Goal: Task Accomplishment & Management: Manage account settings

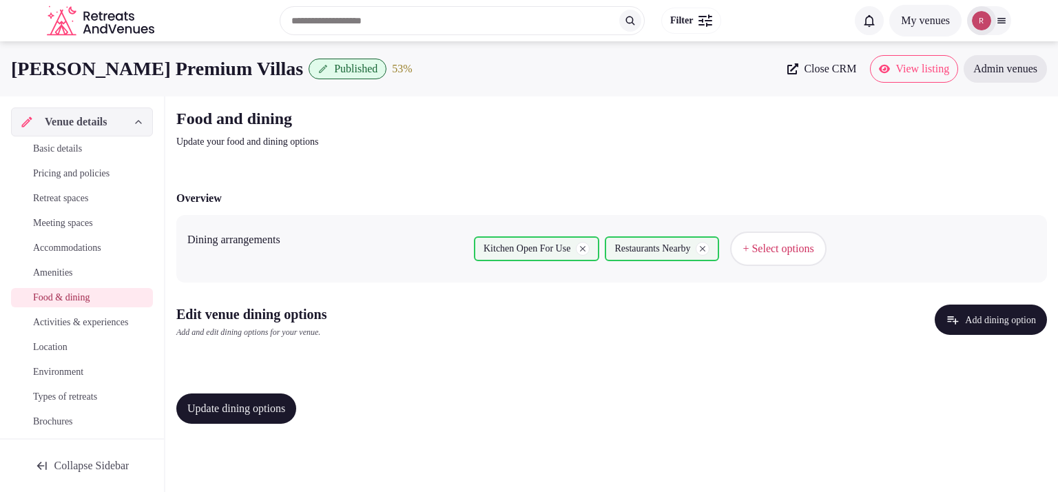
click at [670, 379] on div "Overview Dining arrangements Kitchen Open For Use Restaurants Nearby + Select o…" at bounding box center [611, 305] width 870 height 258
click at [1004, 311] on button "Add dining option" at bounding box center [990, 319] width 112 height 30
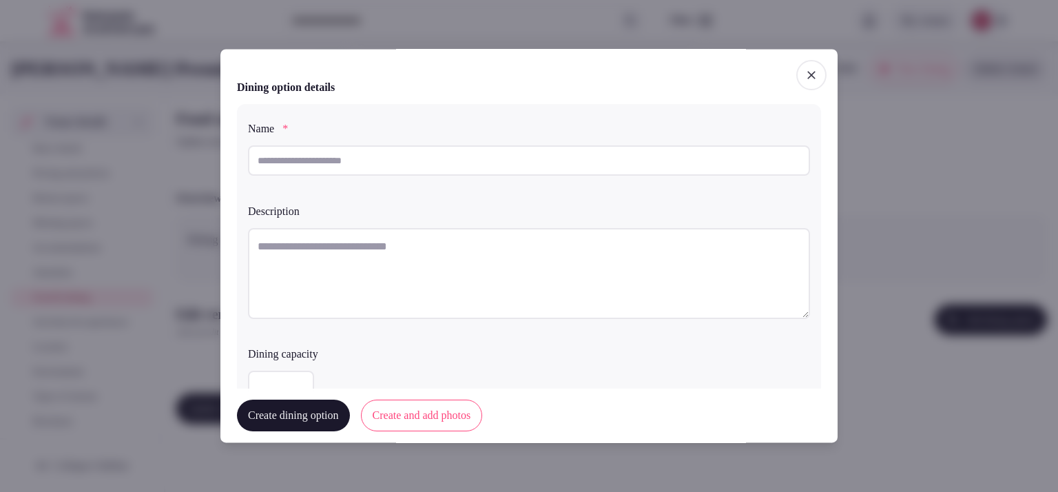
click at [459, 162] on input "text" at bounding box center [529, 160] width 562 height 30
drag, startPoint x: 308, startPoint y: 160, endPoint x: 146, endPoint y: 147, distance: 163.0
click at [146, 147] on body "Search Popular Destinations Toscana, Italy Riviera Maya, Mexico Indonesia, Bali…" at bounding box center [529, 246] width 1058 height 492
type input "**********"
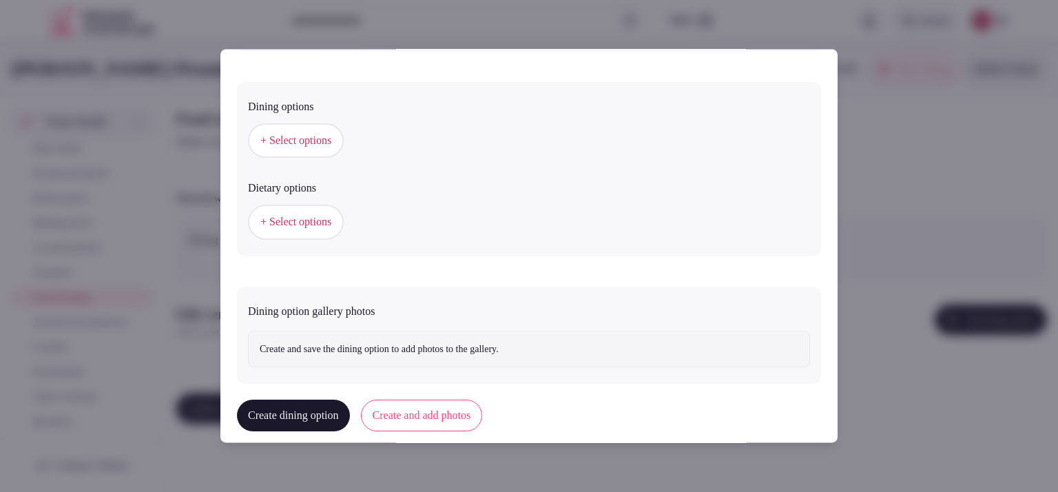
scroll to position [386, 0]
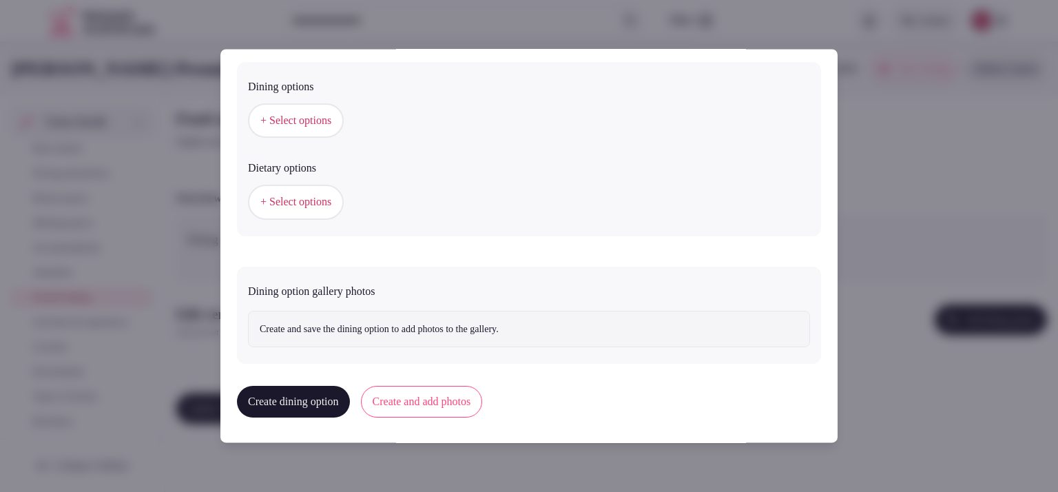
click at [322, 120] on span "+ Select options" at bounding box center [295, 120] width 71 height 15
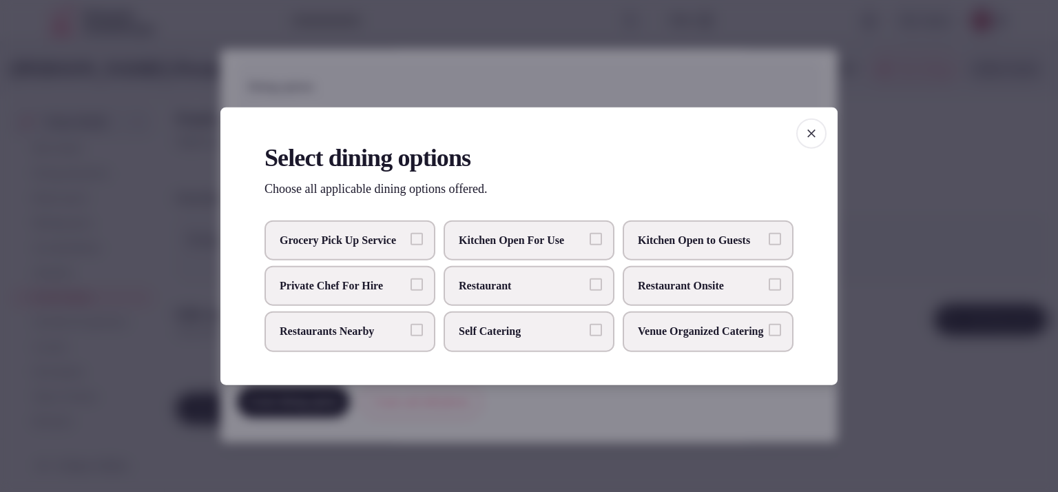
click at [545, 232] on span "Kitchen Open For Use" at bounding box center [522, 239] width 127 height 15
click at [589, 232] on button "Kitchen Open For Use" at bounding box center [595, 238] width 12 height 12
click at [370, 297] on label "Private Chef For Hire" at bounding box center [349, 286] width 171 height 40
click at [410, 291] on button "Private Chef For Hire" at bounding box center [416, 284] width 12 height 12
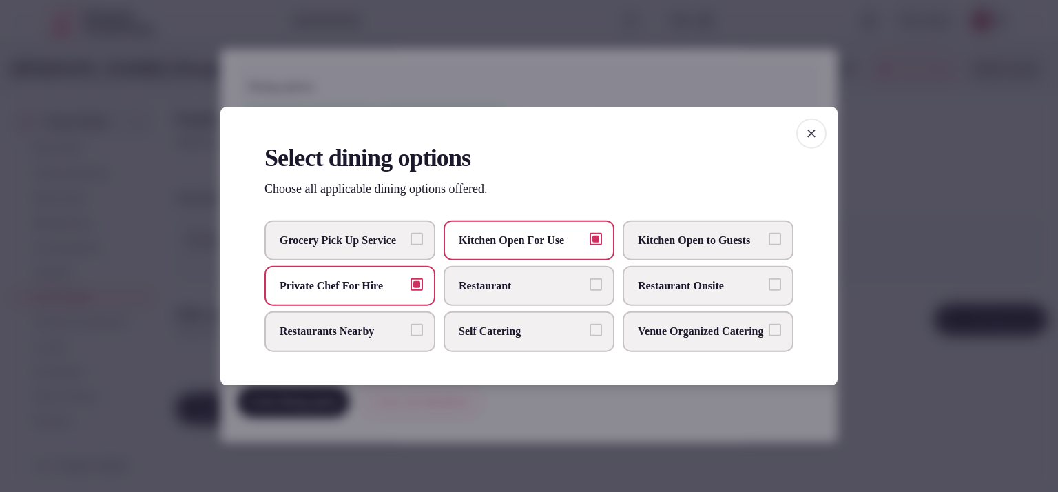
click at [889, 214] on div at bounding box center [529, 246] width 1058 height 492
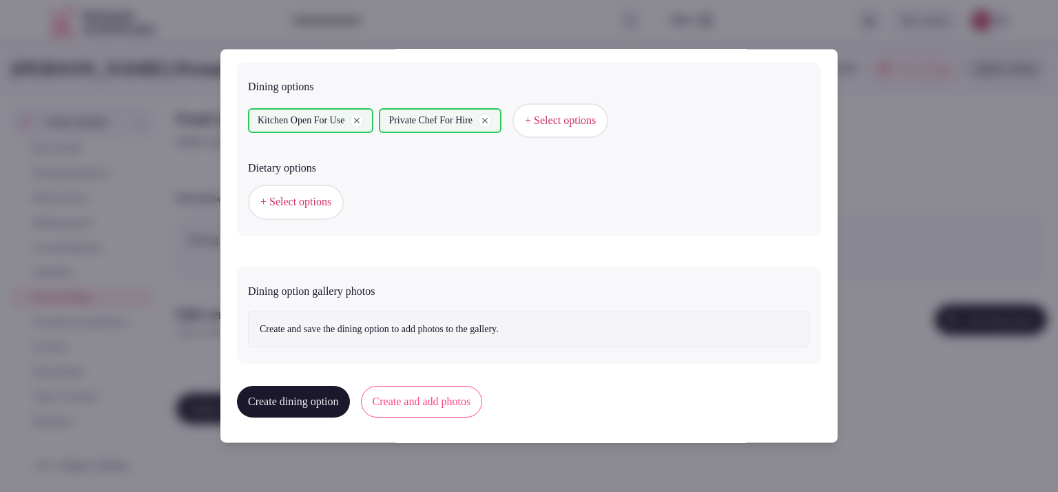
click at [316, 394] on button "Create dining option" at bounding box center [293, 402] width 113 height 32
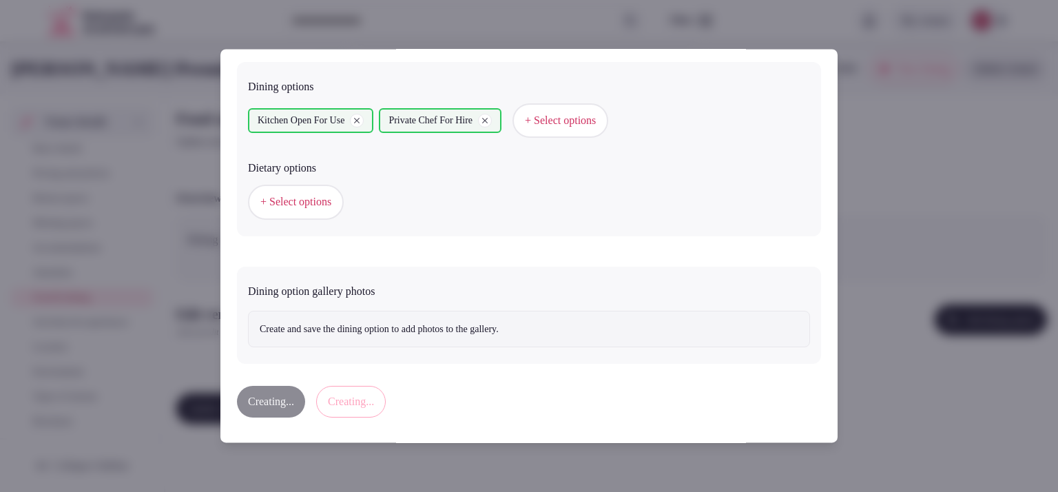
scroll to position [0, 0]
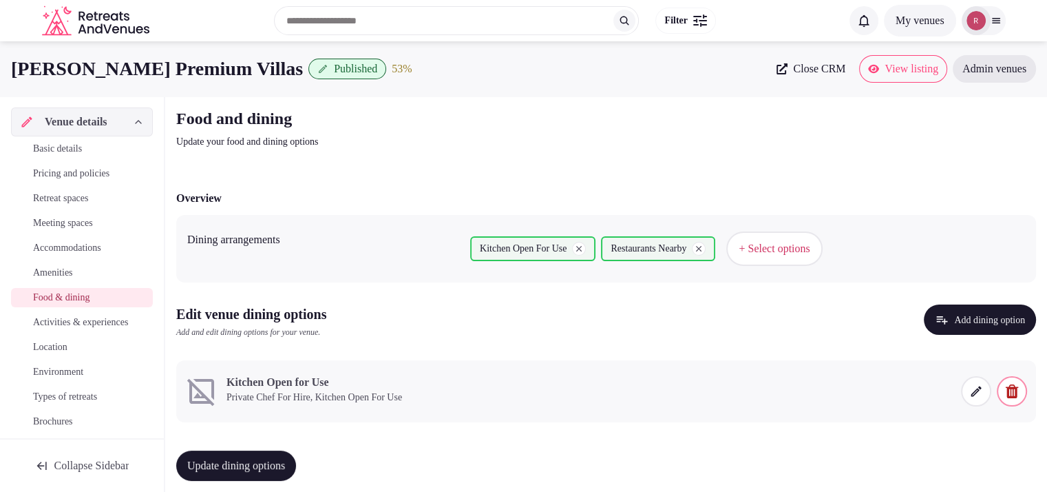
click at [979, 388] on icon at bounding box center [976, 391] width 14 height 14
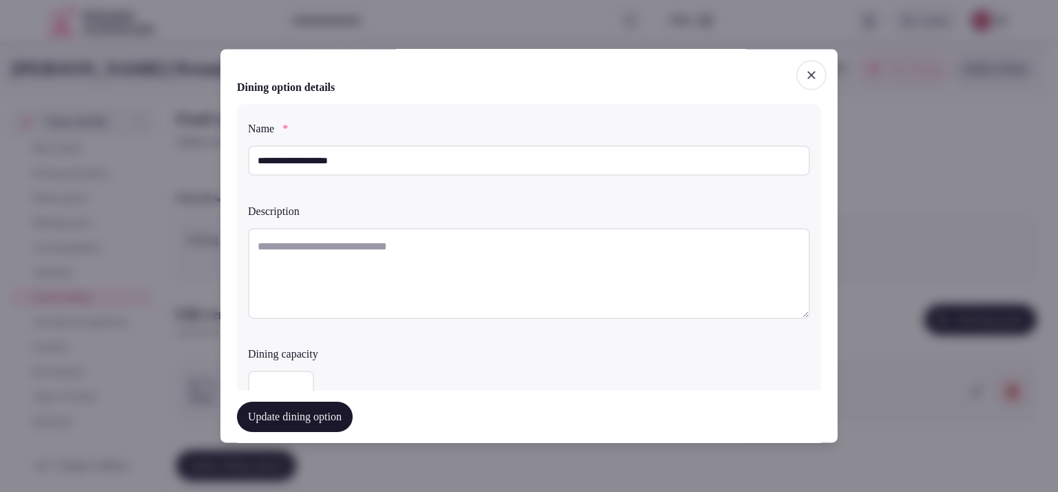
click at [398, 244] on textarea at bounding box center [529, 273] width 562 height 91
paste textarea "**********"
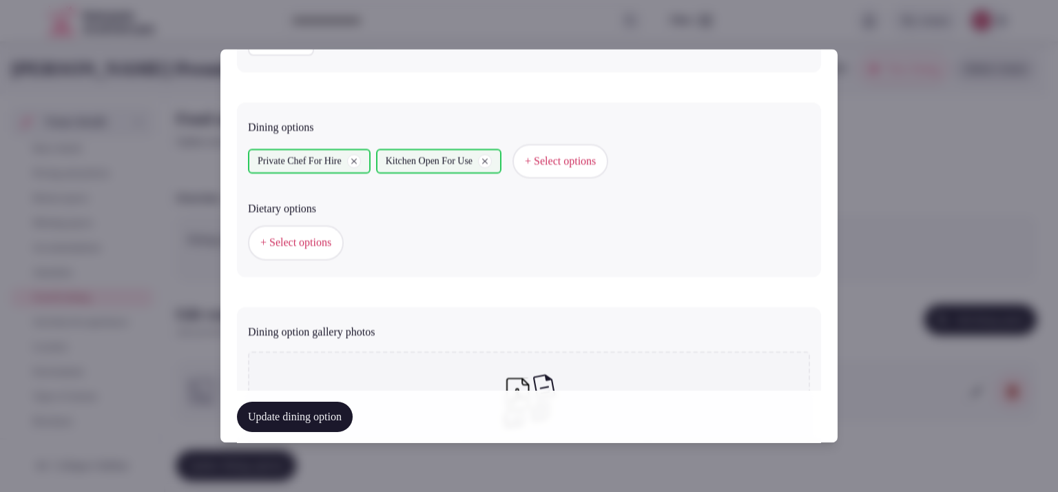
scroll to position [512, 0]
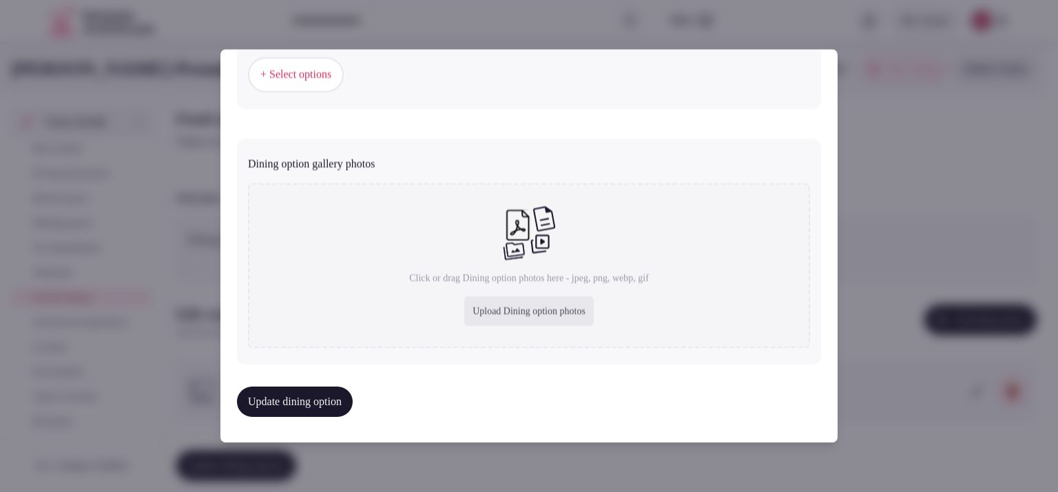
type textarea "**********"
click at [528, 299] on div "Upload Dining option photos" at bounding box center [528, 311] width 129 height 30
type input "**********"
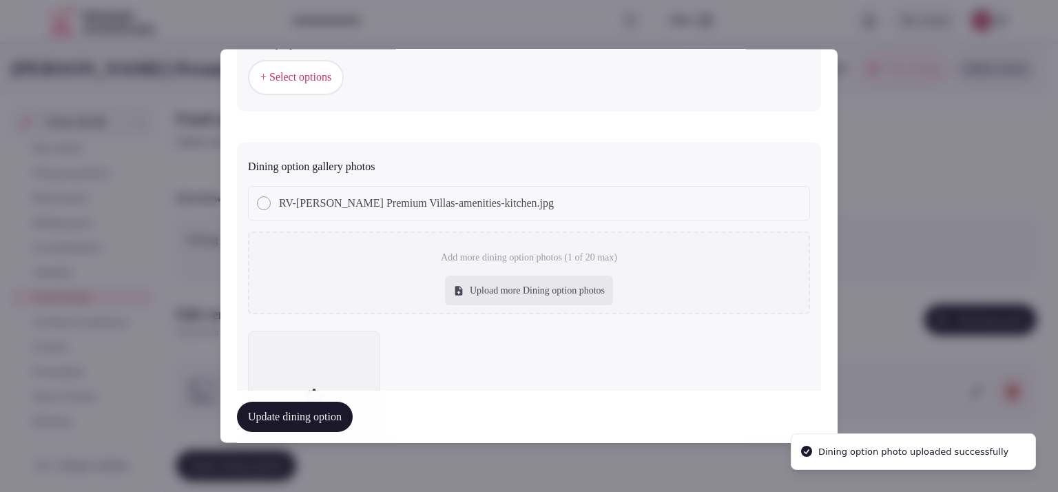
scroll to position [0, 0]
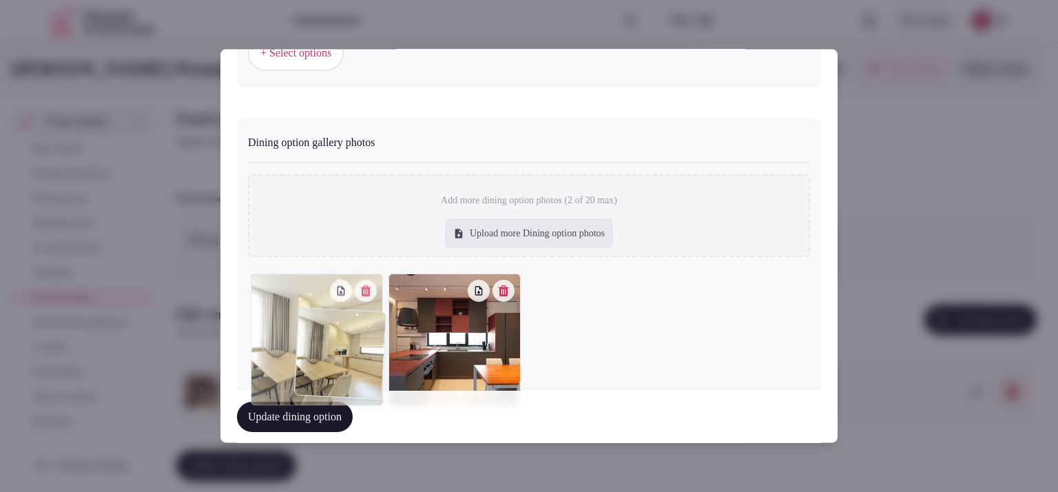
drag, startPoint x: 450, startPoint y: 352, endPoint x: 356, endPoint y: 368, distance: 95.1
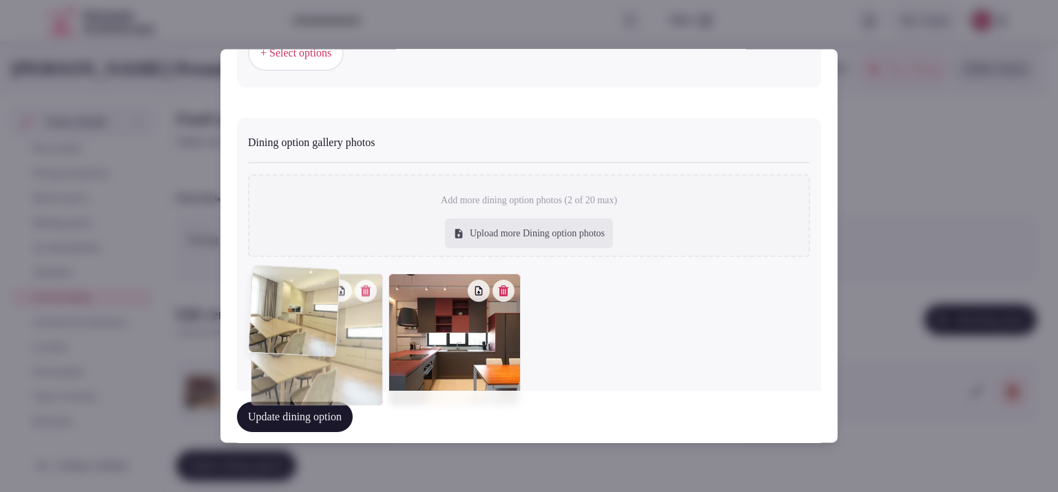
click at [356, 368] on div at bounding box center [317, 339] width 132 height 132
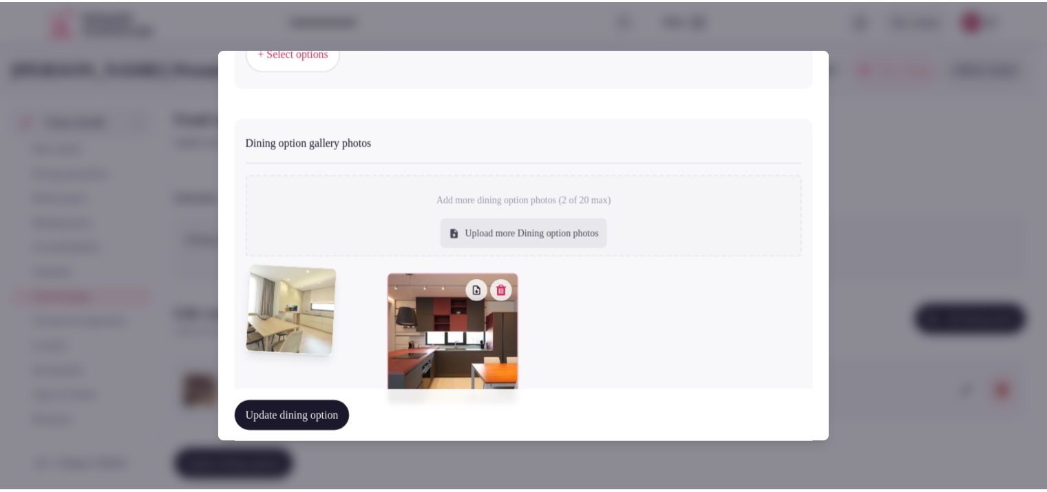
scroll to position [540, 0]
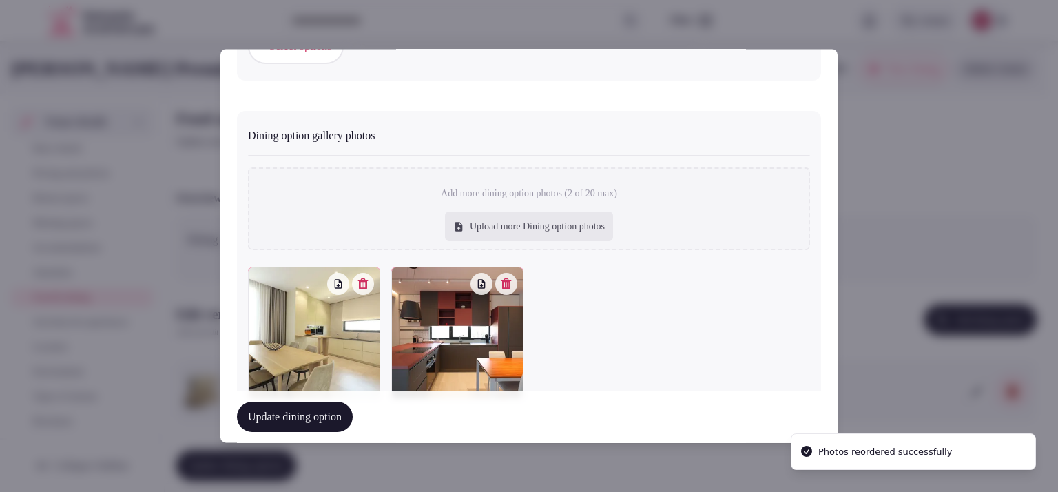
click at [316, 408] on button "Update dining option" at bounding box center [295, 416] width 116 height 30
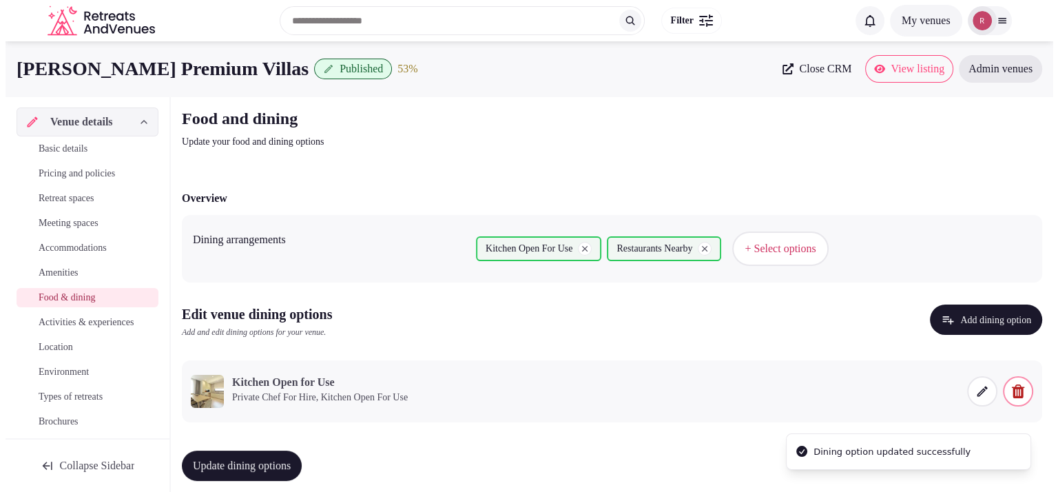
scroll to position [15, 0]
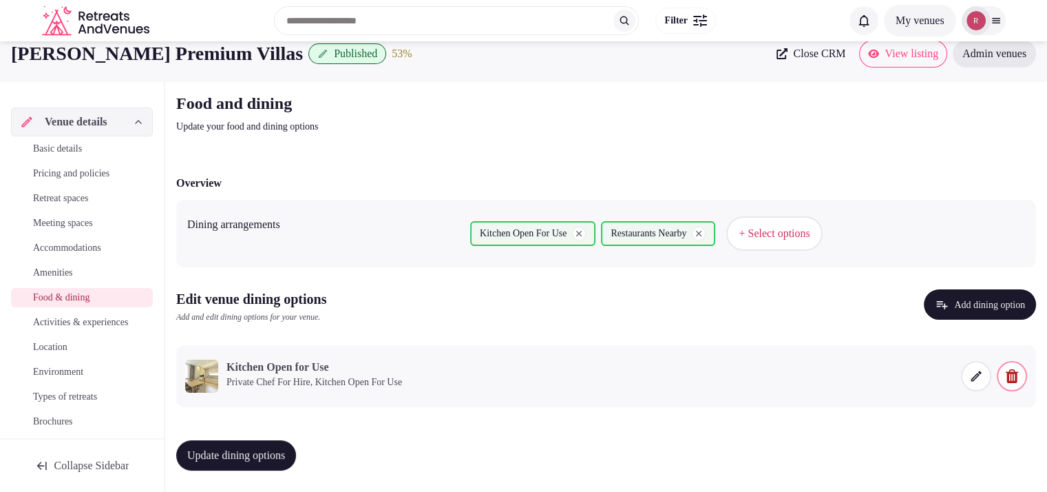
click at [248, 467] on button "Update dining options" at bounding box center [236, 455] width 120 height 30
click at [810, 231] on span "+ Select options" at bounding box center [774, 233] width 71 height 15
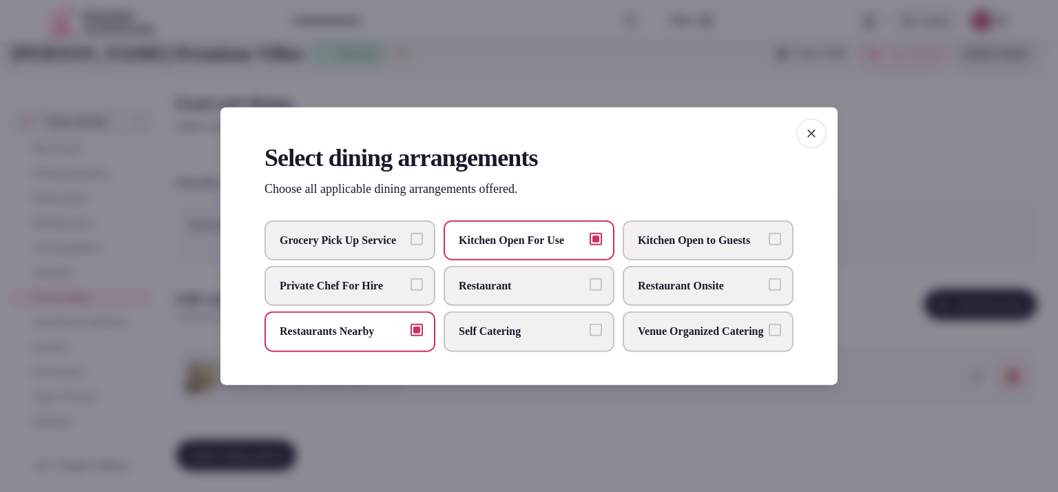
click at [895, 247] on div at bounding box center [529, 246] width 1058 height 492
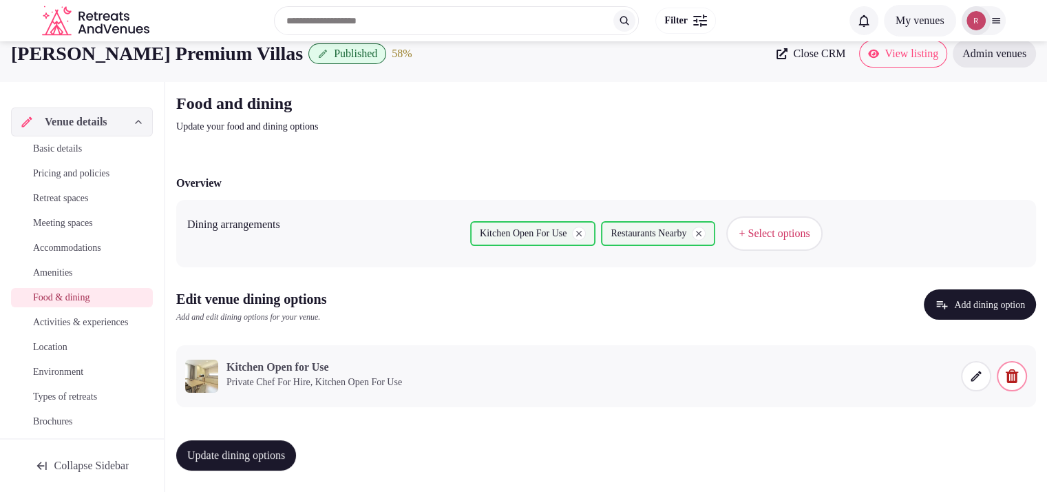
click at [980, 377] on icon at bounding box center [976, 376] width 14 height 14
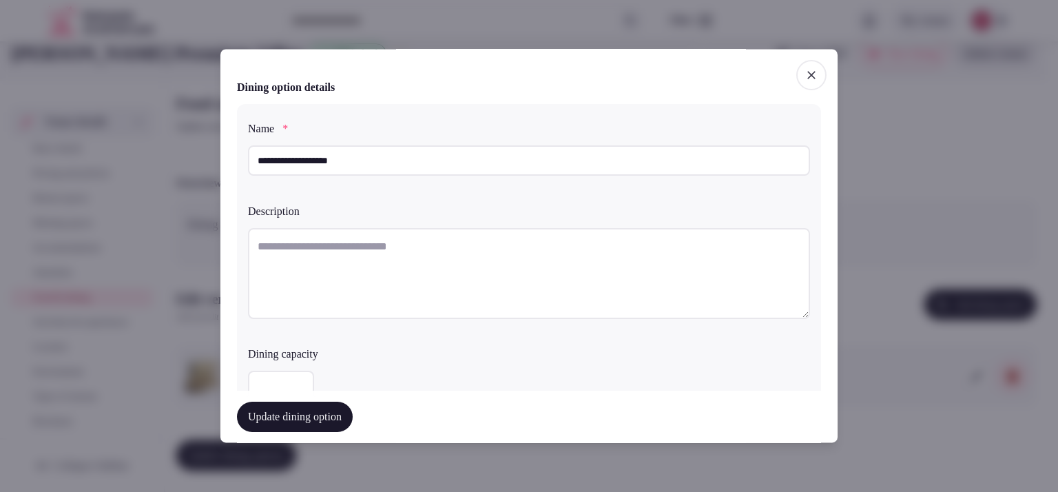
scroll to position [344, 0]
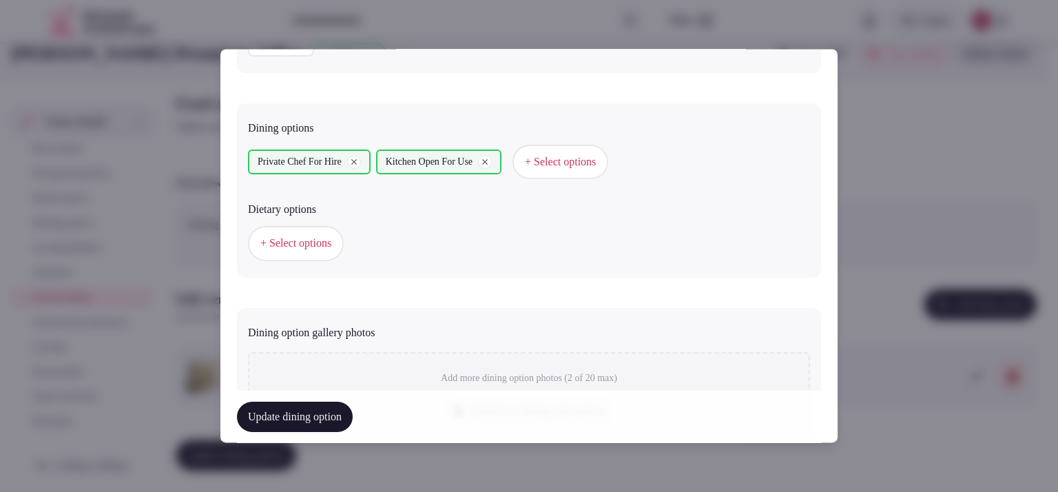
click at [584, 169] on button "+ Select options" at bounding box center [560, 162] width 96 height 34
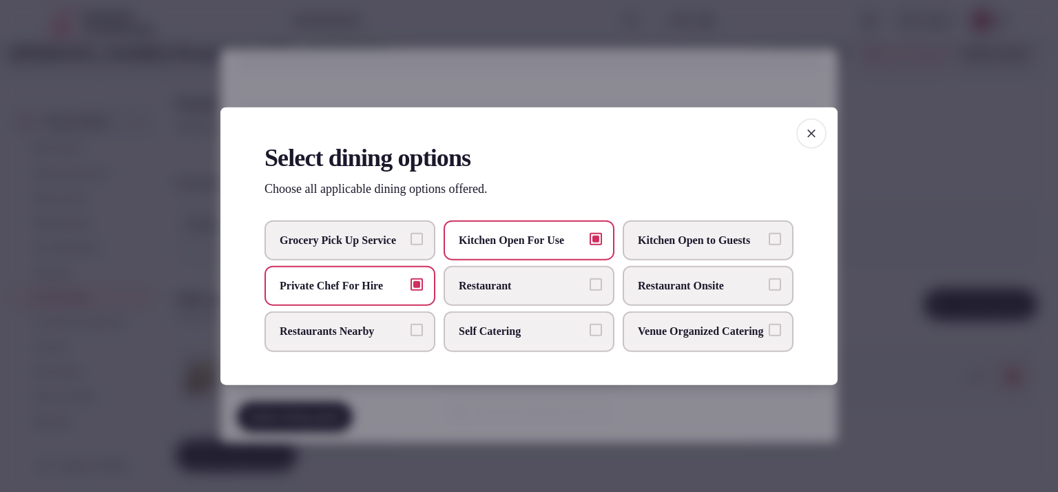
click at [421, 279] on button "Private Chef For Hire" at bounding box center [416, 284] width 12 height 12
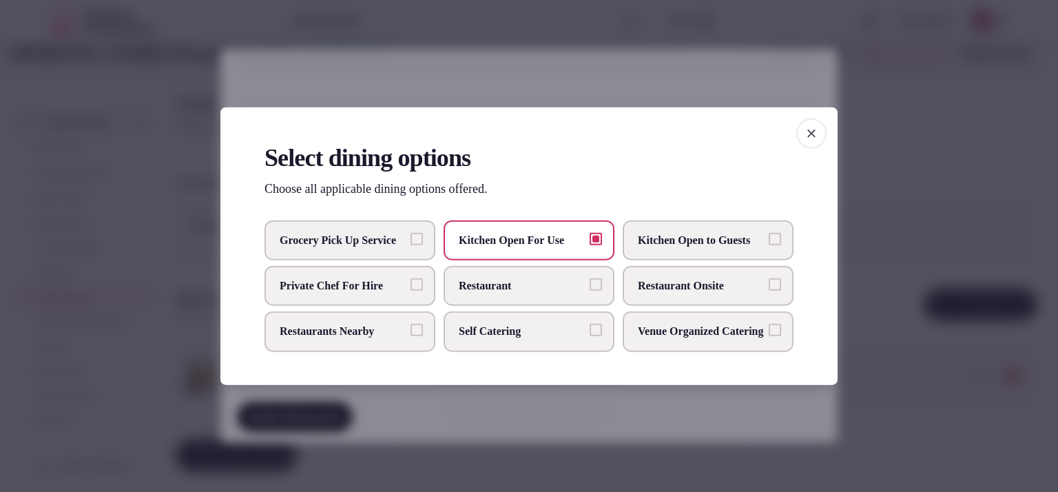
click at [439, 284] on div "Grocery Pick Up Service Kitchen Open For Use Kitchen Open to Guests Private Che…" at bounding box center [528, 286] width 529 height 132
click at [423, 284] on label "Private Chef For Hire" at bounding box center [349, 286] width 171 height 40
click at [423, 284] on button "Private Chef For Hire" at bounding box center [416, 284] width 12 height 12
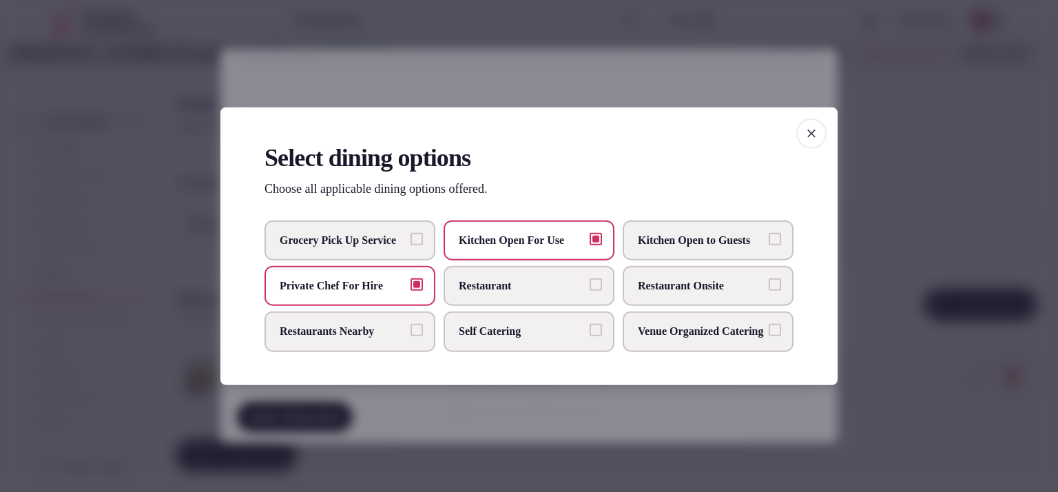
click at [928, 207] on div at bounding box center [529, 246] width 1058 height 492
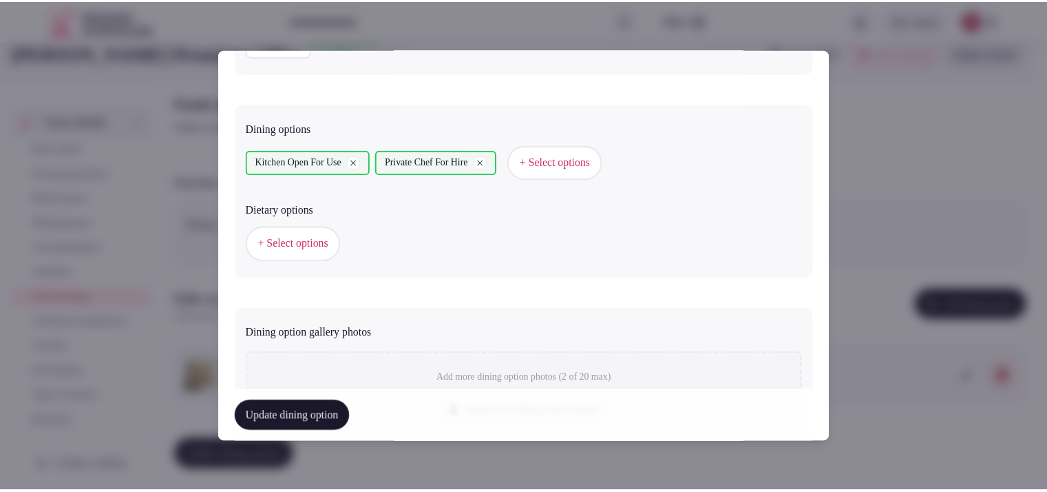
scroll to position [576, 0]
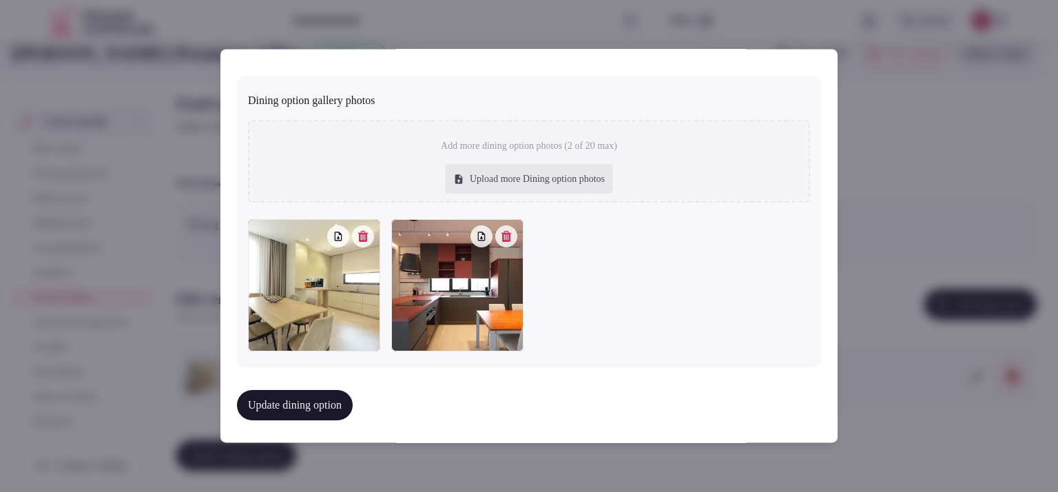
click at [311, 401] on button "Update dining option" at bounding box center [295, 405] width 116 height 30
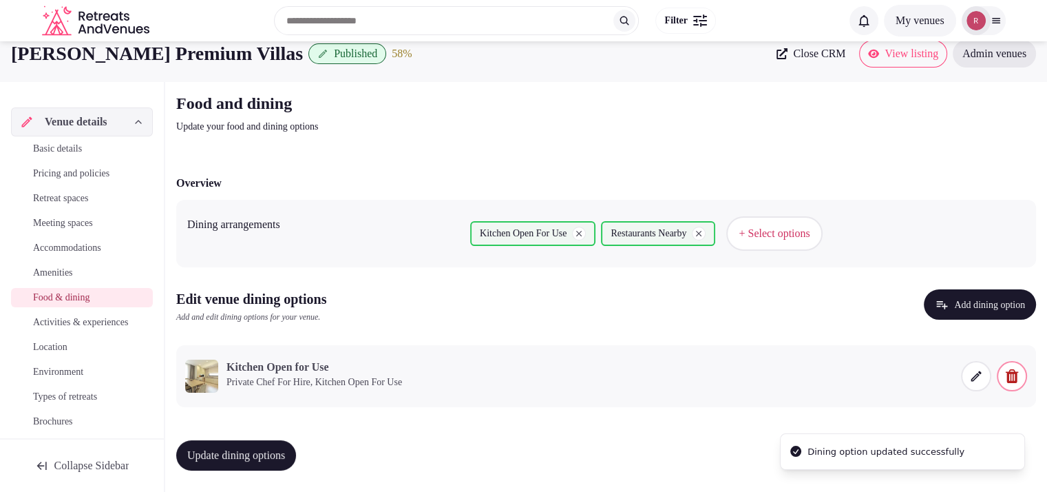
click at [52, 327] on span "Activities & experiences" at bounding box center [80, 322] width 95 height 14
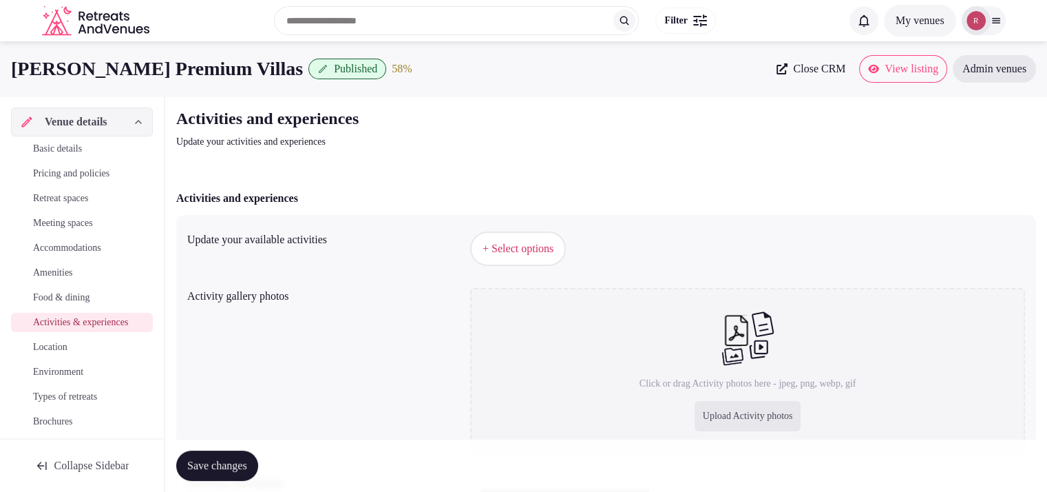
click at [66, 140] on link "Basic details" at bounding box center [82, 148] width 142 height 19
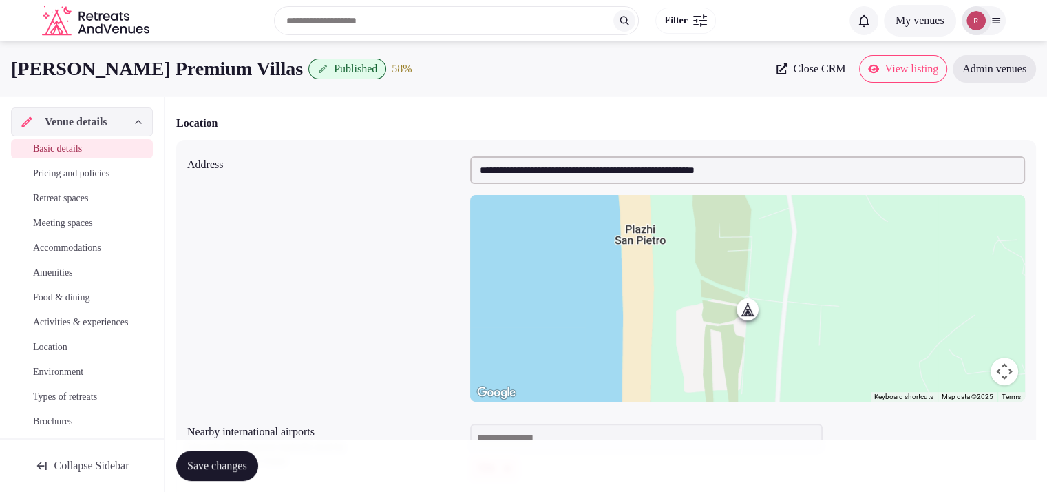
scroll to position [509, 0]
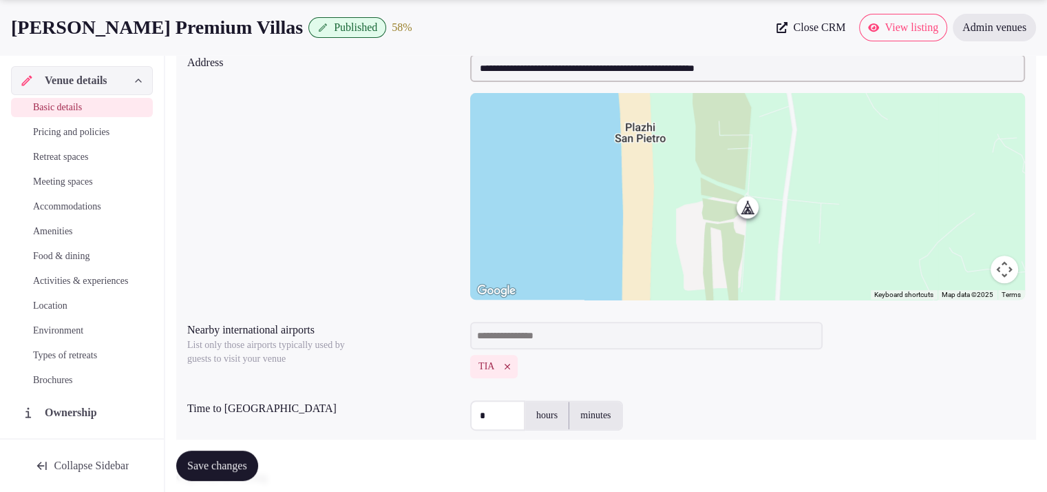
click at [53, 313] on span "Location" at bounding box center [50, 306] width 34 height 14
click at [63, 282] on span "Activities & experiences" at bounding box center [80, 281] width 95 height 14
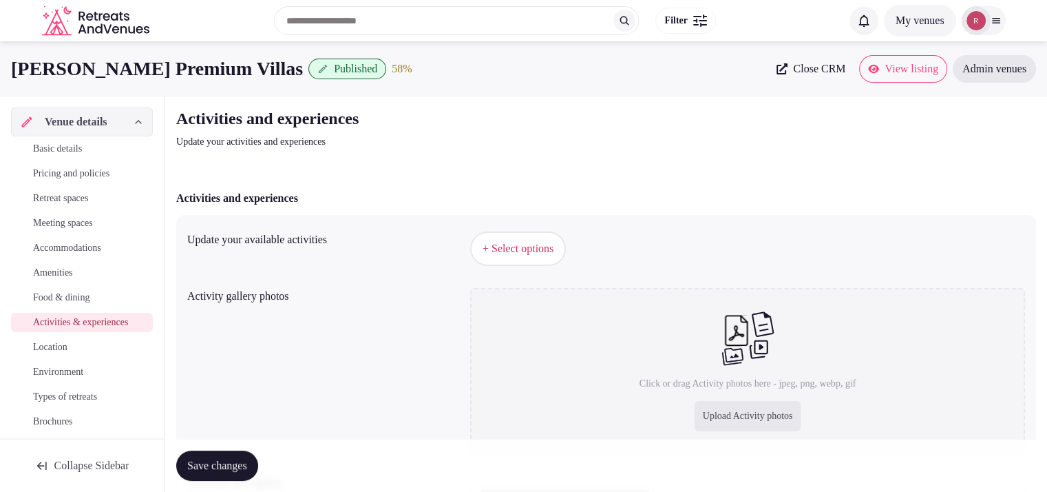
click at [61, 269] on span "Amenities" at bounding box center [53, 273] width 40 height 14
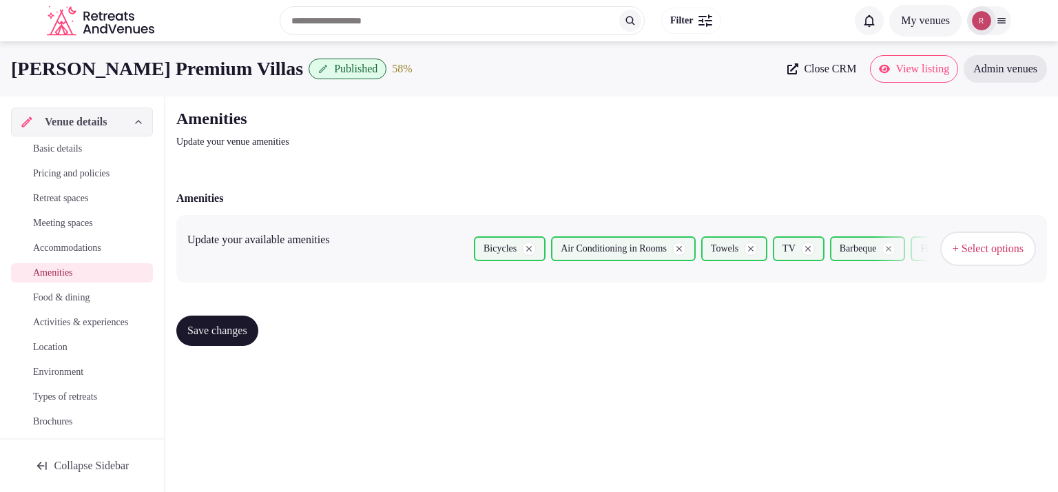
click at [1006, 257] on button "+ Select options" at bounding box center [988, 248] width 96 height 34
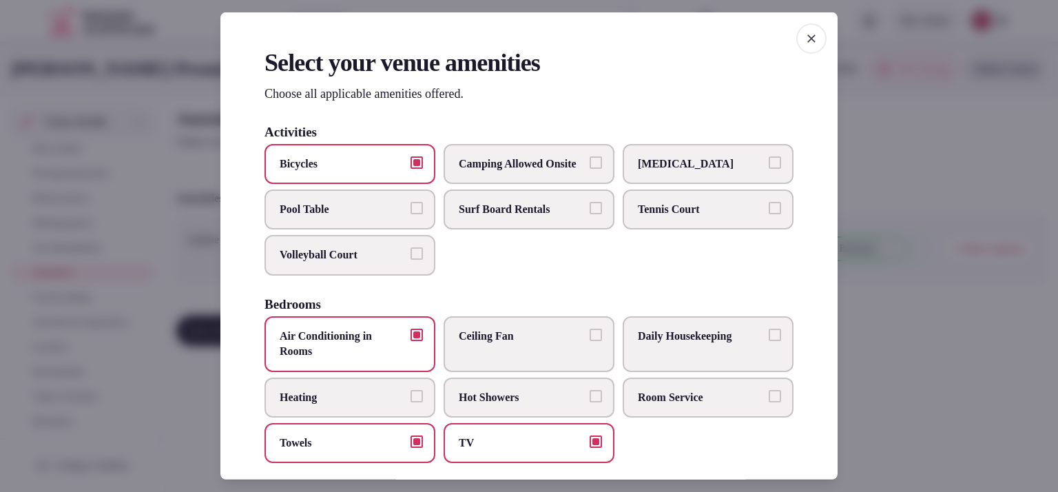
click at [348, 403] on span "Heating" at bounding box center [343, 396] width 127 height 15
click at [410, 401] on button "Heating" at bounding box center [416, 395] width 12 height 12
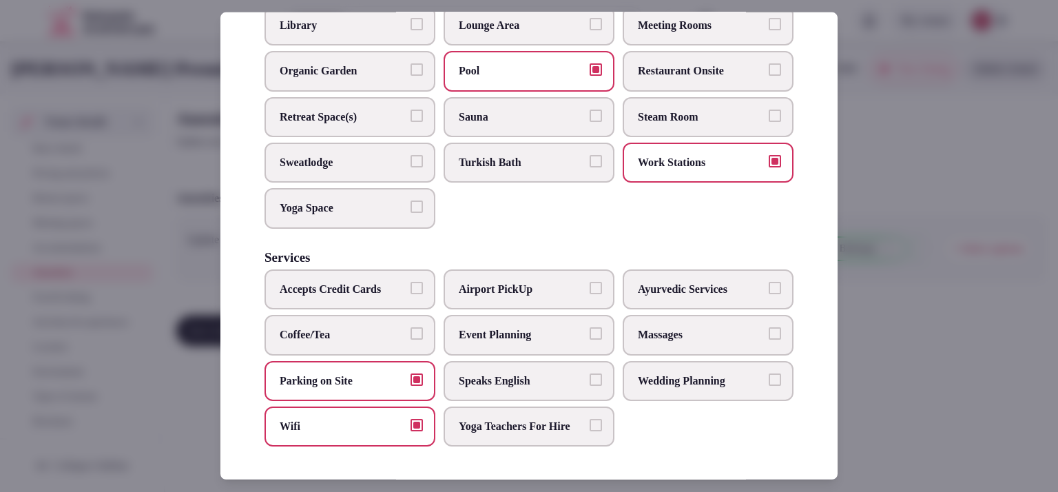
scroll to position [752, 0]
click at [381, 269] on label "Accepts Credit Cards" at bounding box center [349, 289] width 171 height 40
click at [410, 282] on button "Accepts Credit Cards" at bounding box center [416, 288] width 12 height 12
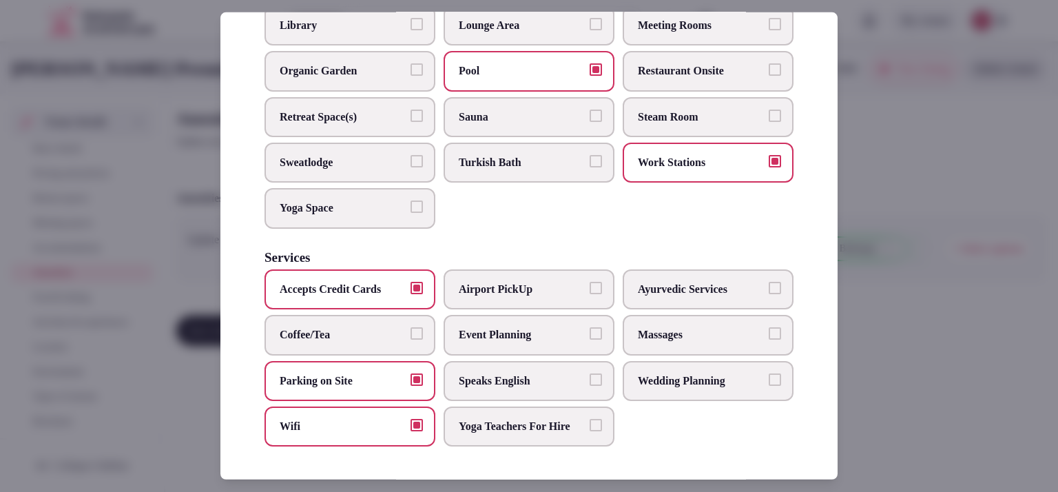
click at [642, 327] on span "Massages" at bounding box center [701, 334] width 127 height 15
click at [768, 327] on button "Massages" at bounding box center [774, 333] width 12 height 12
click at [885, 218] on div at bounding box center [529, 246] width 1058 height 492
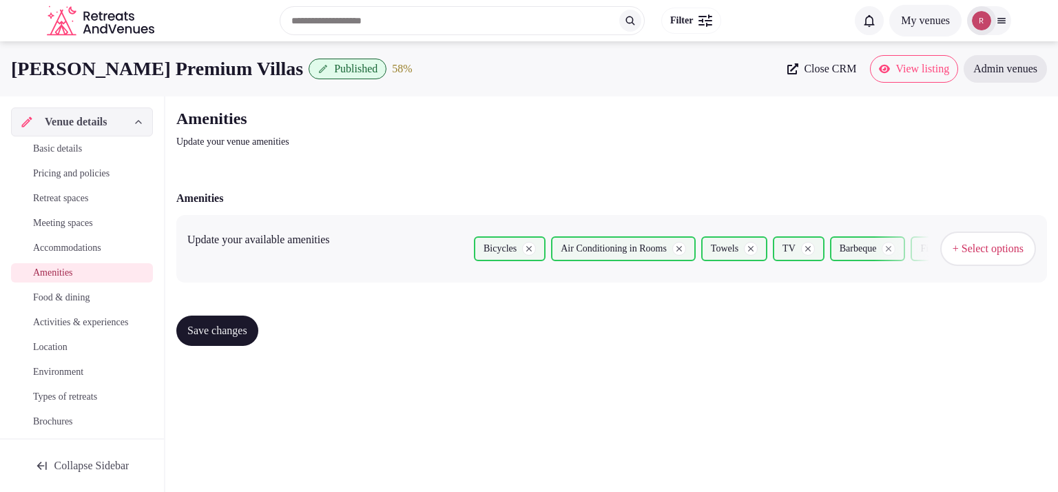
click at [205, 327] on span "Save changes" at bounding box center [217, 331] width 60 height 14
click at [50, 329] on span "Activities & experiences" at bounding box center [80, 322] width 95 height 14
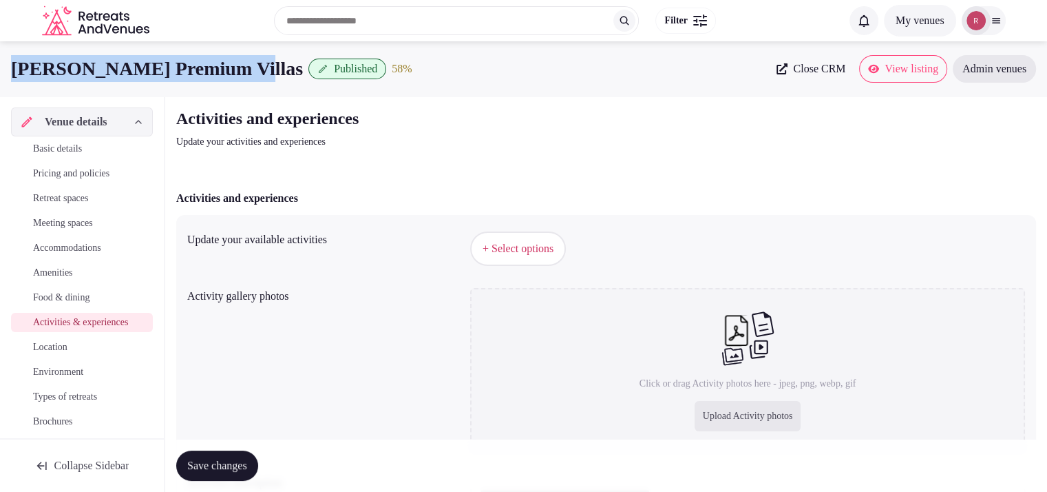
drag, startPoint x: 247, startPoint y: 73, endPoint x: 4, endPoint y: 59, distance: 243.4
click at [4, 59] on div "SanPietro Premium Villas Published 58 % Close CRM View listing Admin venues" at bounding box center [523, 69] width 1047 height 28
copy h1 "SanPietro Premium Villas"
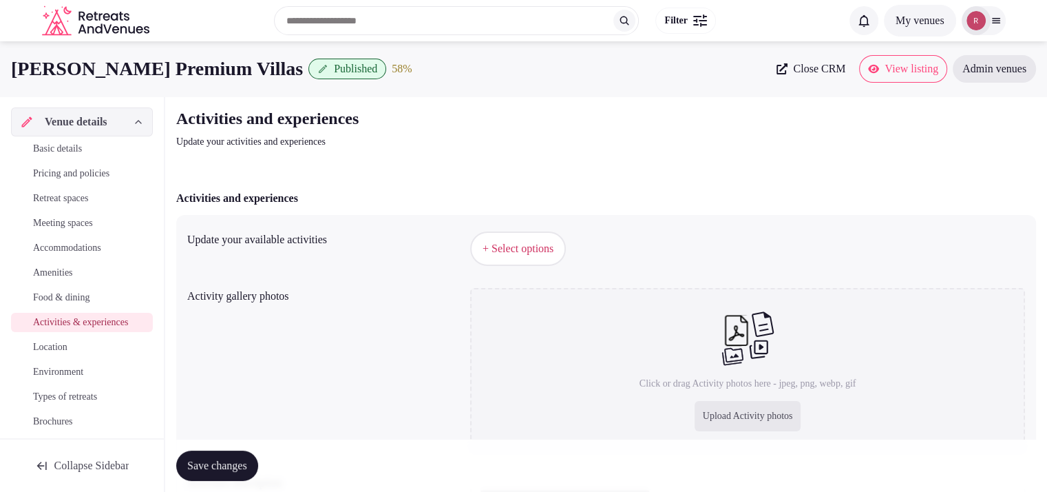
click at [769, 411] on div "Upload Activity photos" at bounding box center [748, 416] width 107 height 30
type input "**********"
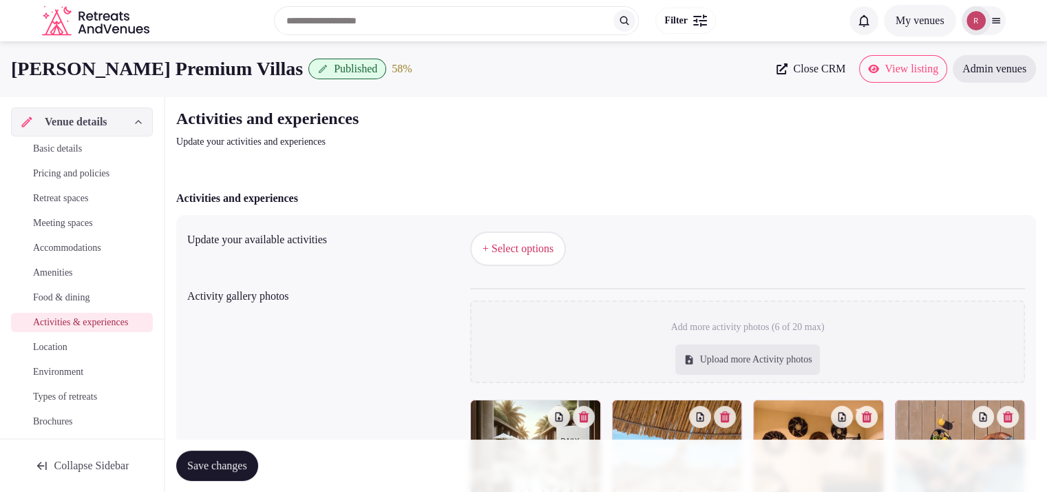
click at [526, 236] on button "+ Select options" at bounding box center [518, 248] width 96 height 34
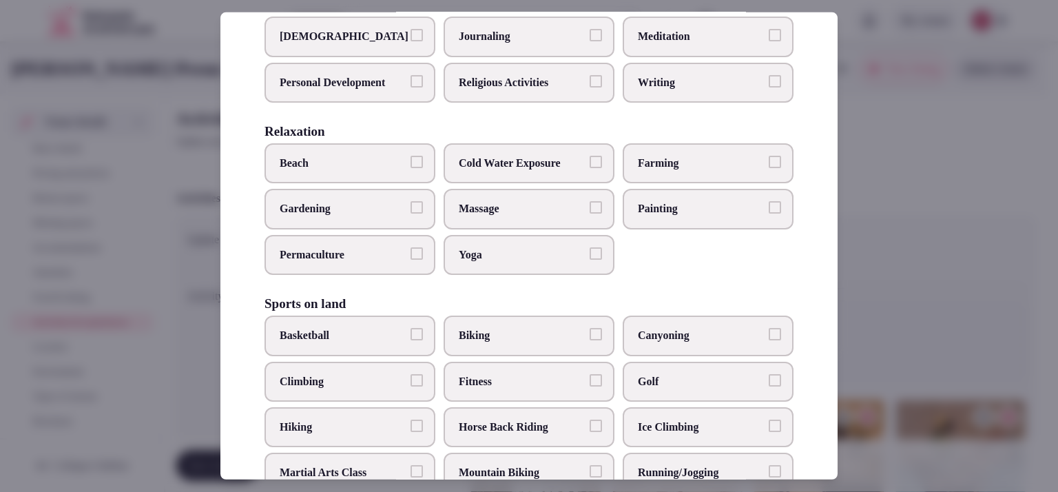
scroll to position [437, 0]
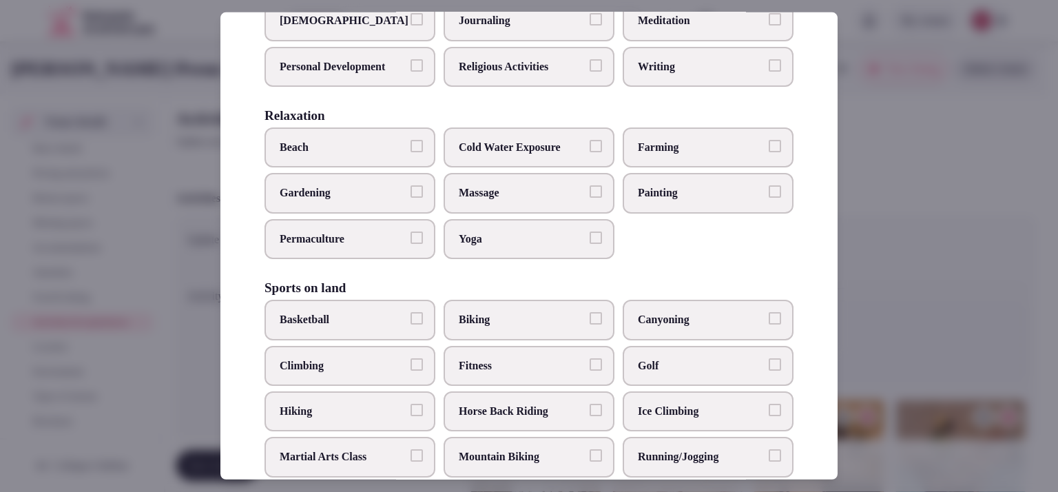
click at [543, 200] on span "Massage" at bounding box center [522, 192] width 127 height 15
click at [589, 198] on button "Massage" at bounding box center [595, 191] width 12 height 12
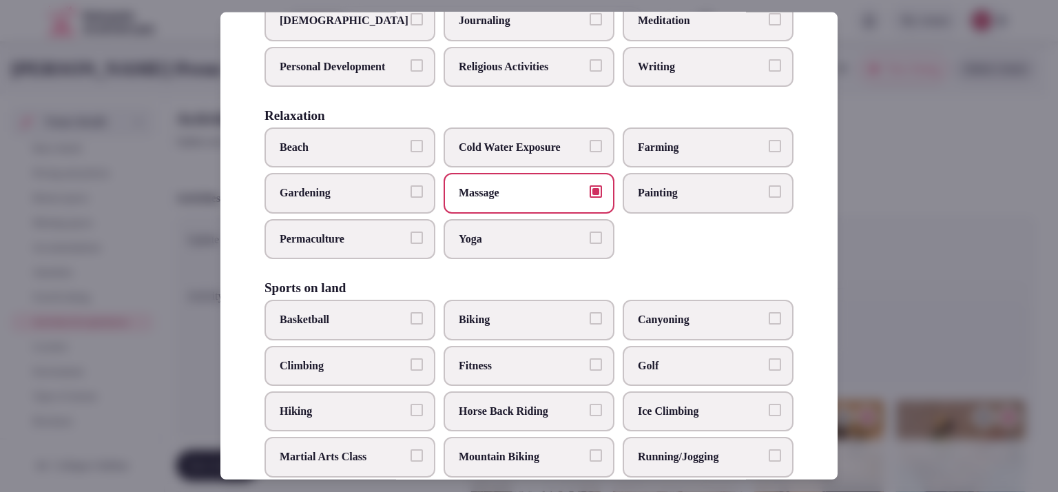
click at [367, 155] on span "Beach" at bounding box center [343, 147] width 127 height 15
click at [410, 152] on button "Beach" at bounding box center [416, 146] width 12 height 12
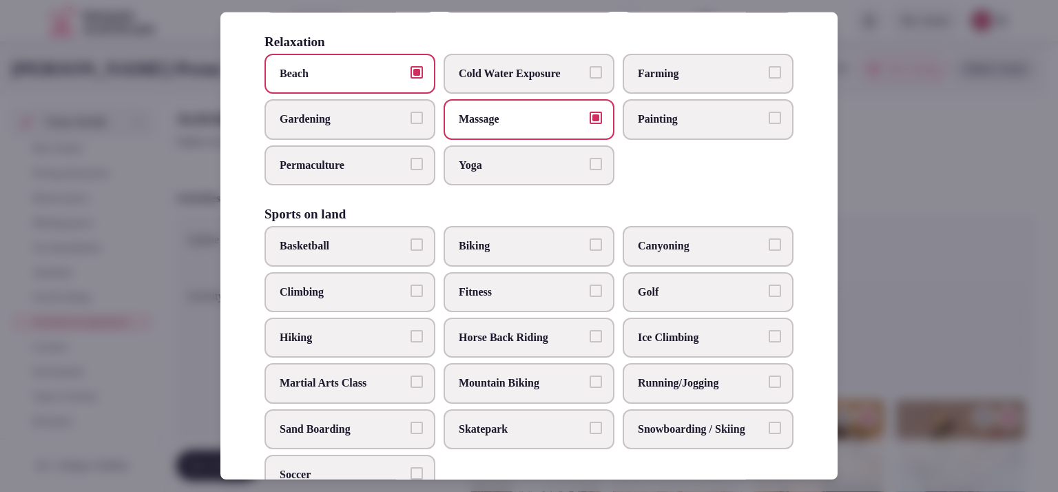
scroll to position [573, 0]
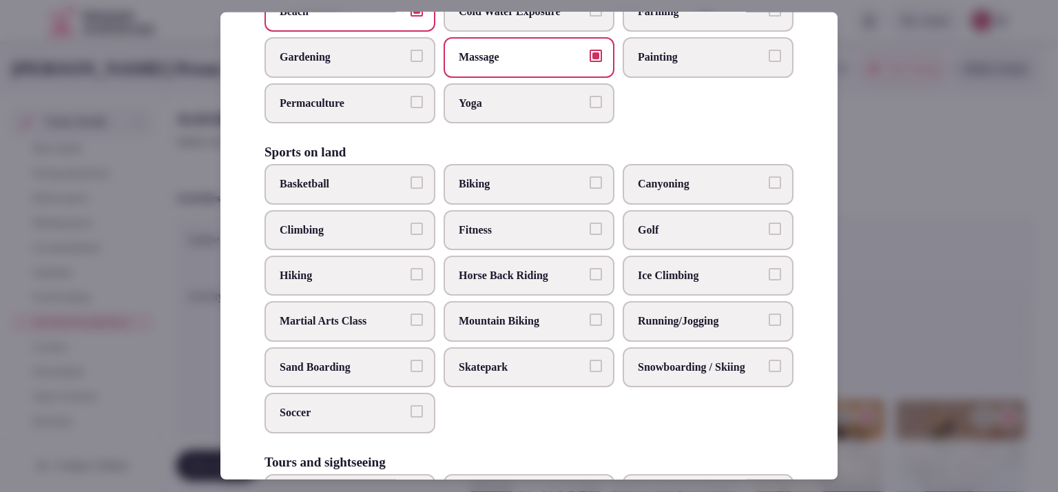
drag, startPoint x: 496, startPoint y: 214, endPoint x: 498, endPoint y: 226, distance: 12.0
click at [496, 191] on span "Biking" at bounding box center [522, 183] width 127 height 15
click at [589, 189] on button "Biking" at bounding box center [595, 182] width 12 height 12
click at [504, 244] on label "Fitness" at bounding box center [528, 230] width 171 height 40
click at [589, 235] on button "Fitness" at bounding box center [595, 228] width 12 height 12
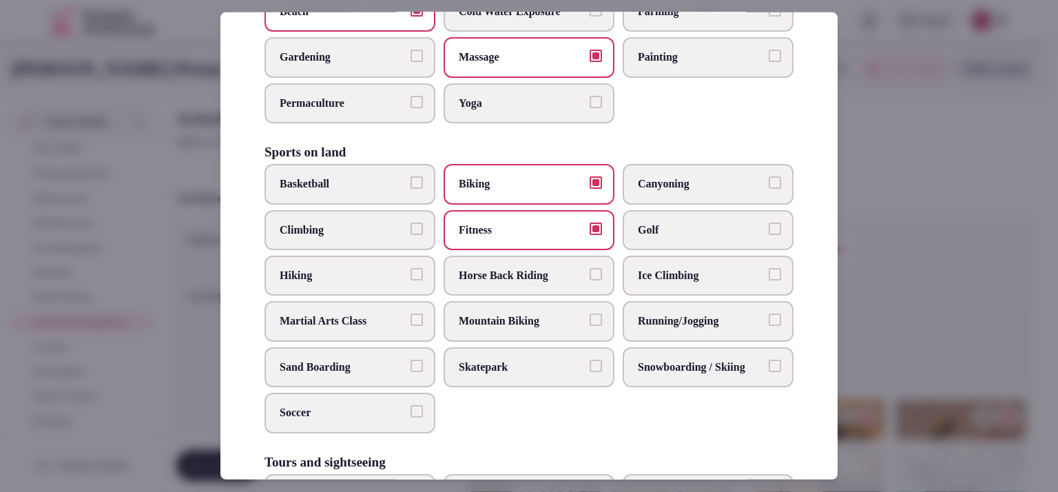
click at [503, 328] on span "Mountain Biking" at bounding box center [522, 320] width 127 height 15
click at [589, 326] on button "Mountain Biking" at bounding box center [595, 319] width 12 height 12
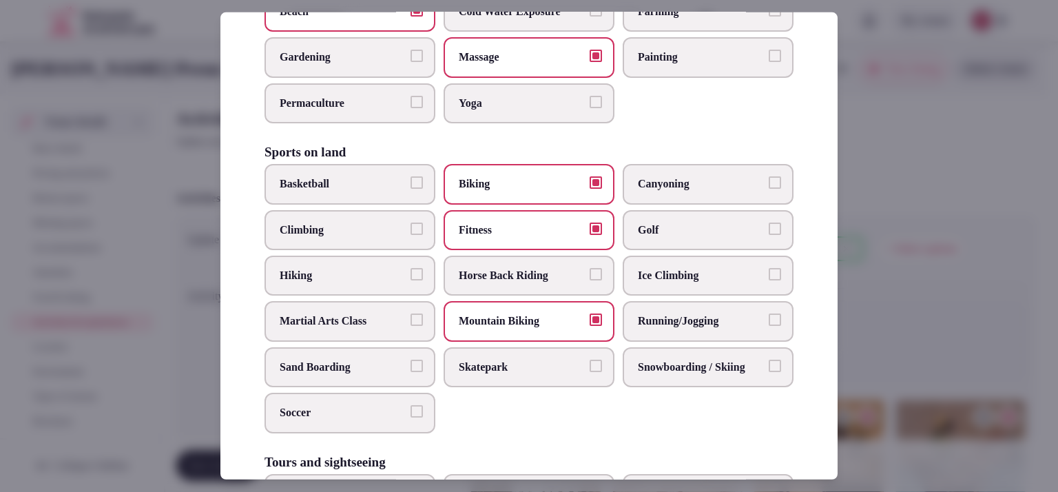
click at [344, 283] on span "Hiking" at bounding box center [343, 275] width 127 height 15
click at [410, 280] on button "Hiking" at bounding box center [416, 274] width 12 height 12
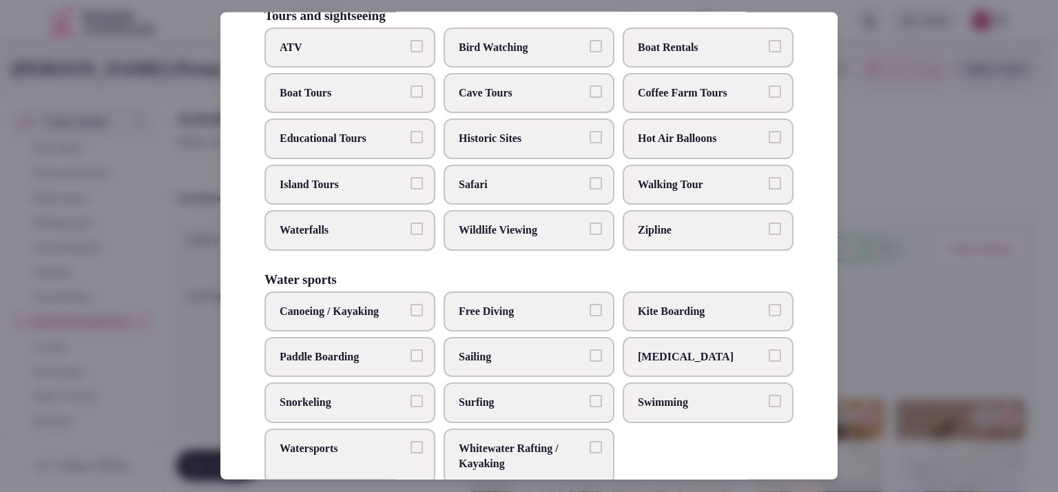
scroll to position [1074, 0]
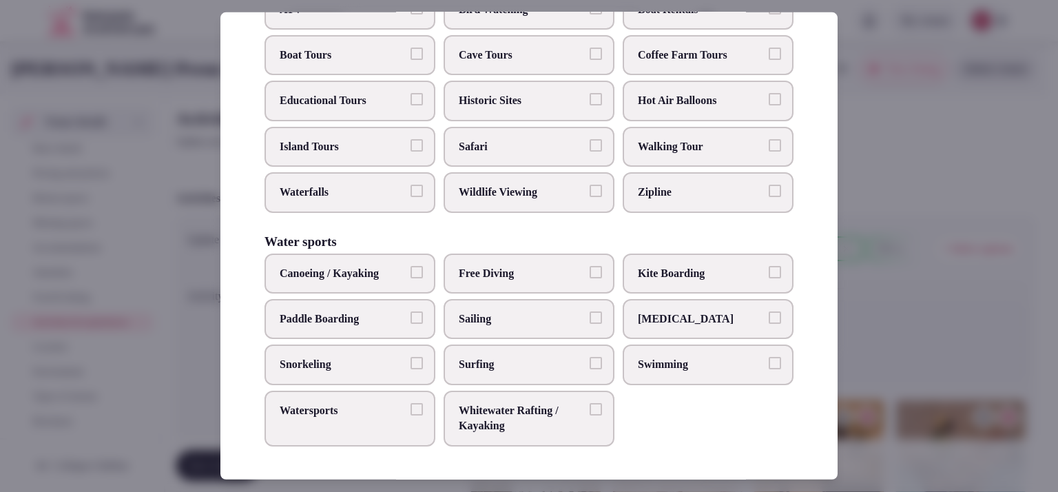
click at [700, 366] on span "Swimming" at bounding box center [701, 364] width 127 height 15
click at [768, 366] on button "Swimming" at bounding box center [774, 363] width 12 height 12
click at [319, 446] on label "Watersports" at bounding box center [349, 418] width 171 height 56
click at [410, 415] on button "Watersports" at bounding box center [416, 409] width 12 height 12
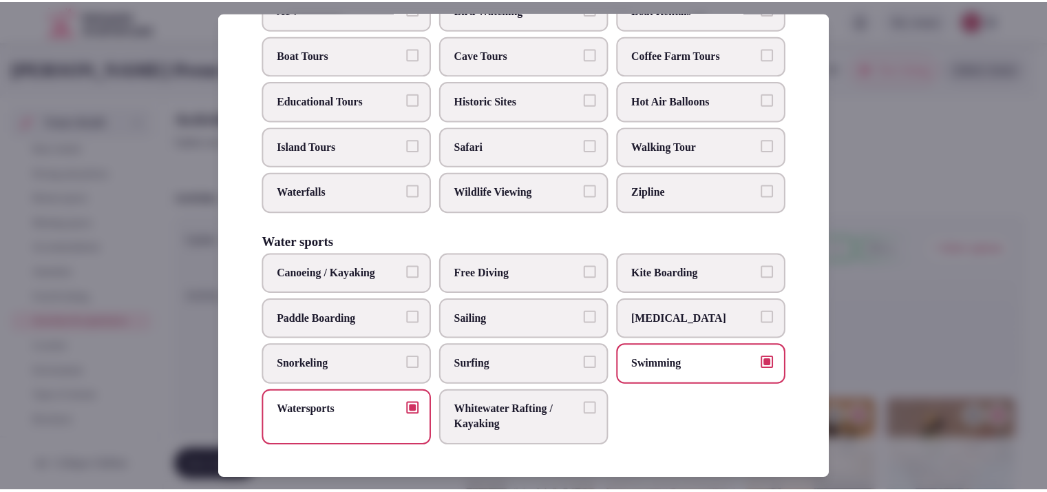
scroll to position [666, 0]
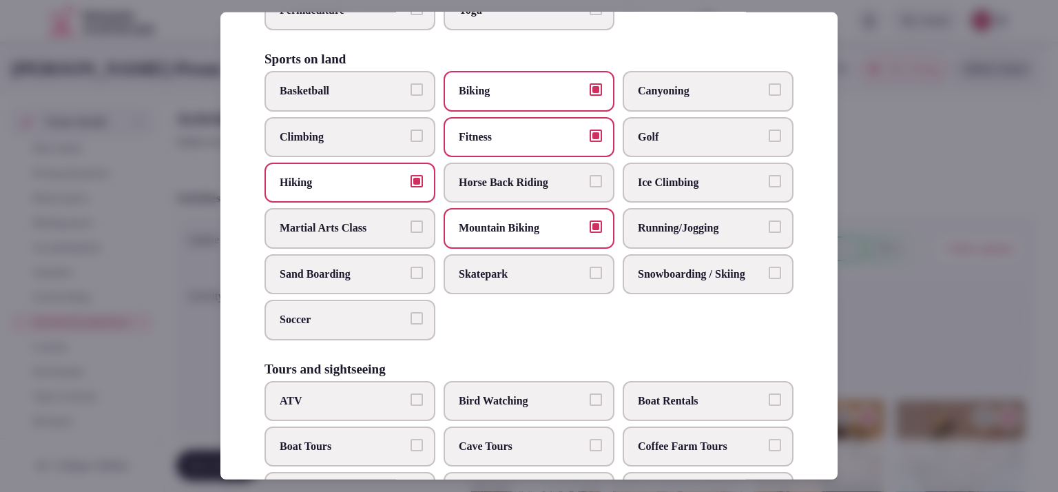
click at [905, 154] on div at bounding box center [529, 246] width 1058 height 492
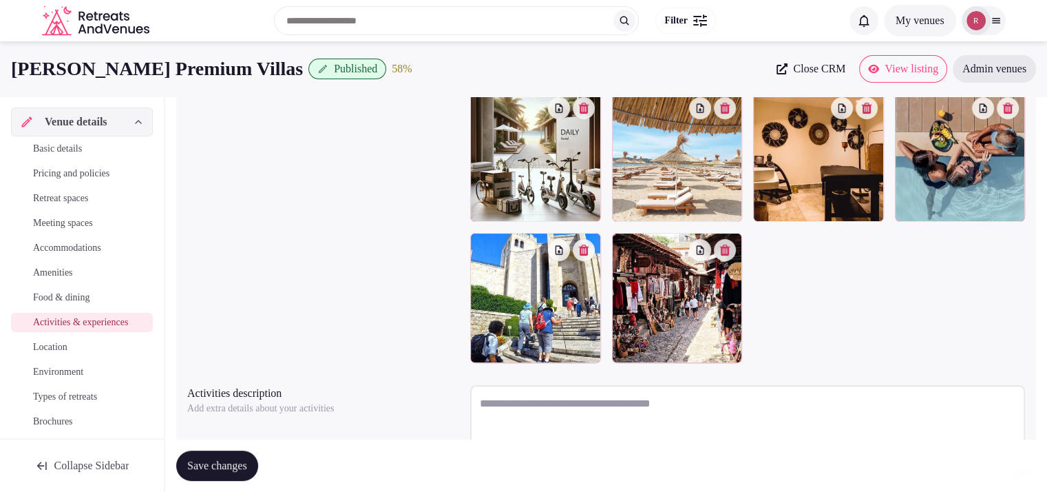
scroll to position [228, 0]
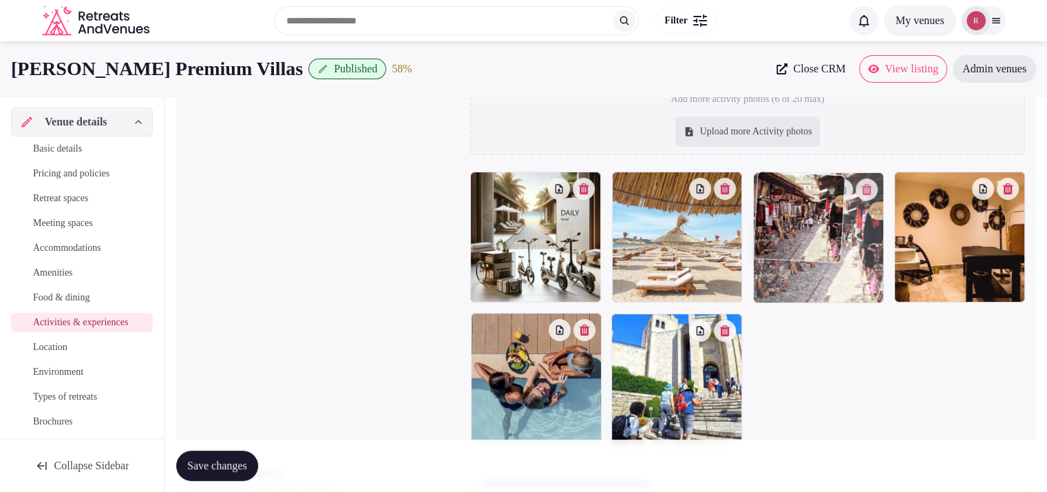
drag, startPoint x: 682, startPoint y: 371, endPoint x: 821, endPoint y: 264, distance: 175.2
click at [821, 264] on body "Search Popular Destinations Toscana, Italy Riviera Maya, Mexico Indonesia, Bali…" at bounding box center [523, 217] width 1047 height 891
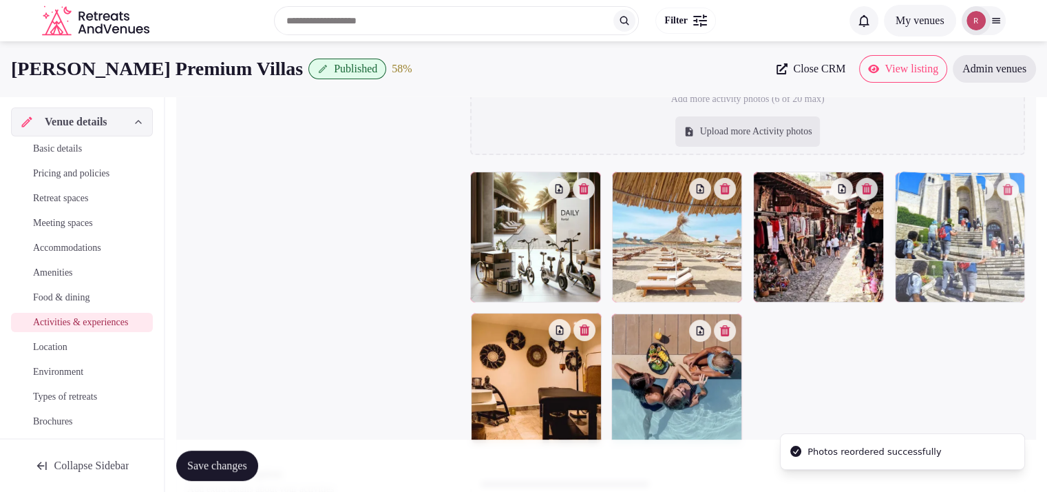
drag, startPoint x: 680, startPoint y: 359, endPoint x: 922, endPoint y: 266, distance: 259.3
click at [922, 266] on body "Search Popular Destinations Toscana, Italy Riviera Maya, Mexico Indonesia, Bali…" at bounding box center [523, 217] width 1047 height 891
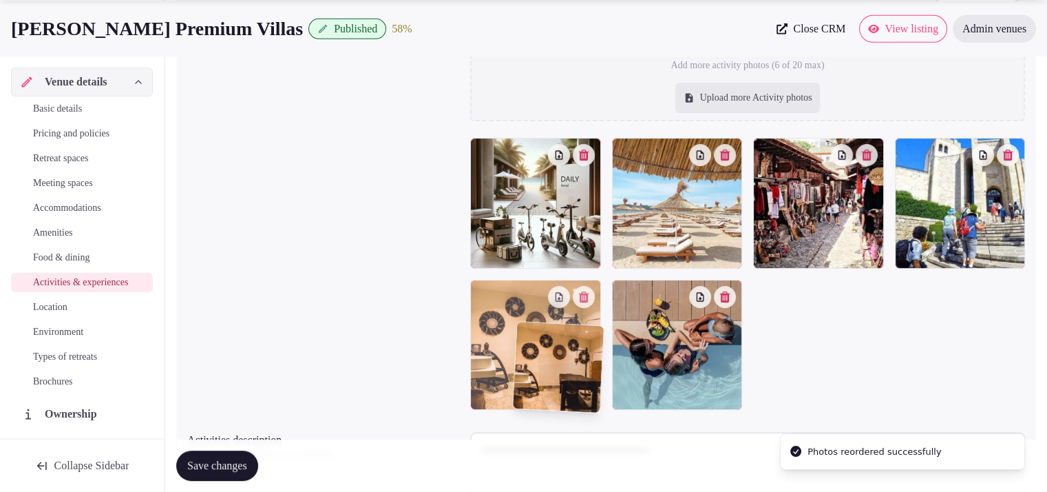
scroll to position [293, 0]
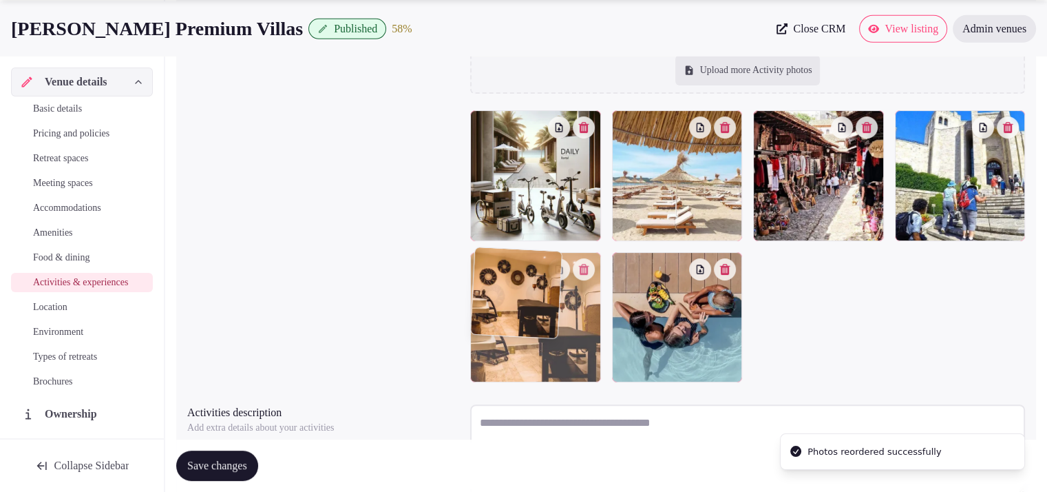
drag, startPoint x: 576, startPoint y: 399, endPoint x: 620, endPoint y: 410, distance: 45.4
click at [620, 410] on body "Search Popular Destinations Toscana, Italy Riviera Maya, Mexico Indonesia, Bali…" at bounding box center [523, 156] width 1047 height 891
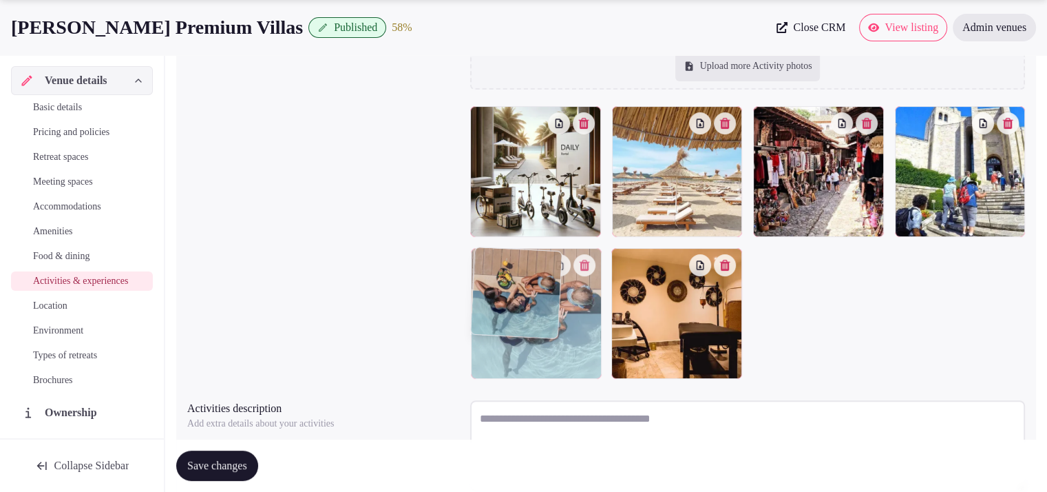
drag, startPoint x: 670, startPoint y: 350, endPoint x: 574, endPoint y: 364, distance: 97.4
click at [574, 364] on body "Search Popular Destinations Toscana, Italy Riviera Maya, Mexico Indonesia, Bali…" at bounding box center [523, 152] width 1047 height 891
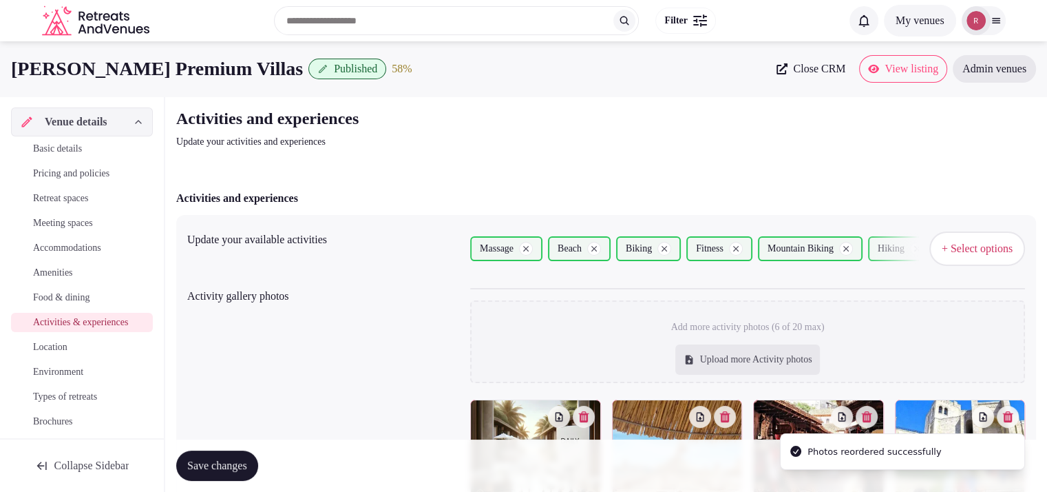
scroll to position [398, 0]
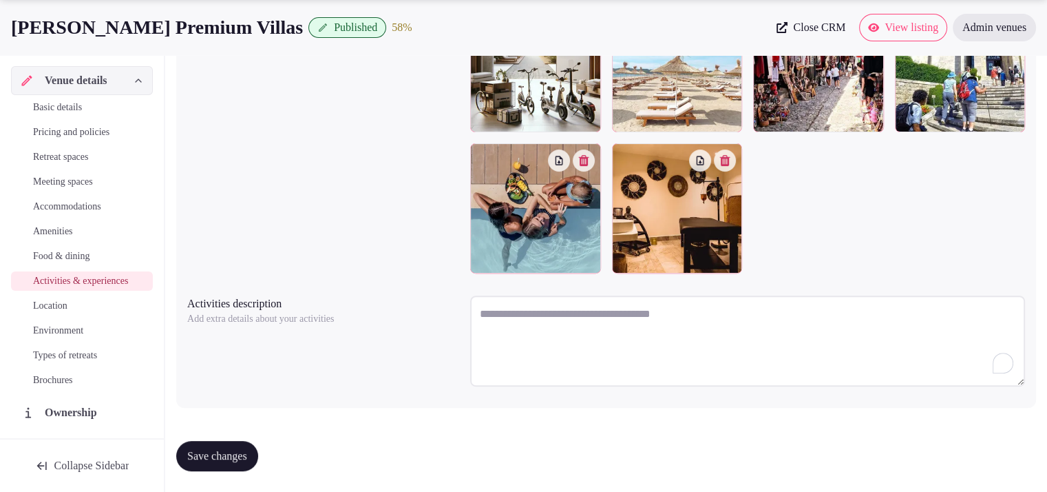
click at [574, 333] on textarea "To enrich screen reader interactions, please activate Accessibility in Grammarl…" at bounding box center [747, 340] width 555 height 91
paste textarea "**********"
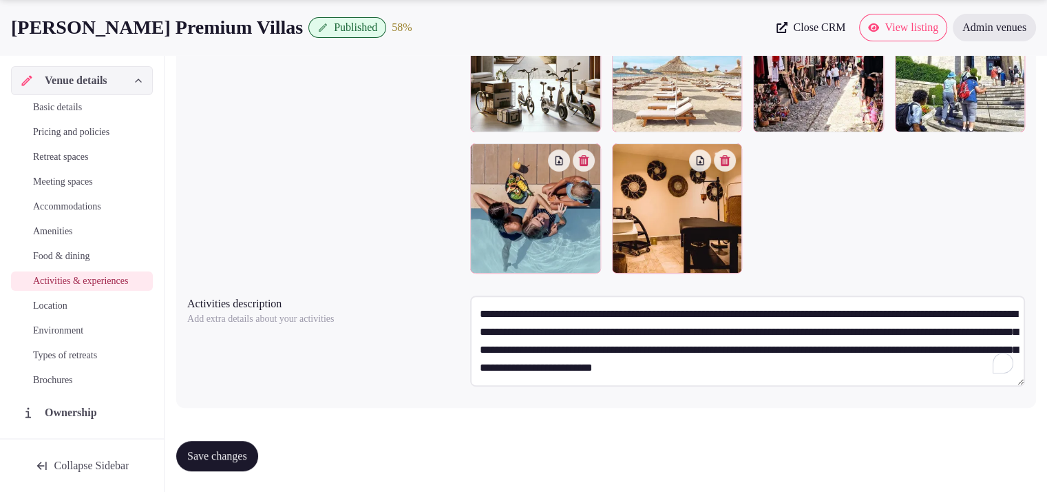
scroll to position [7, 0]
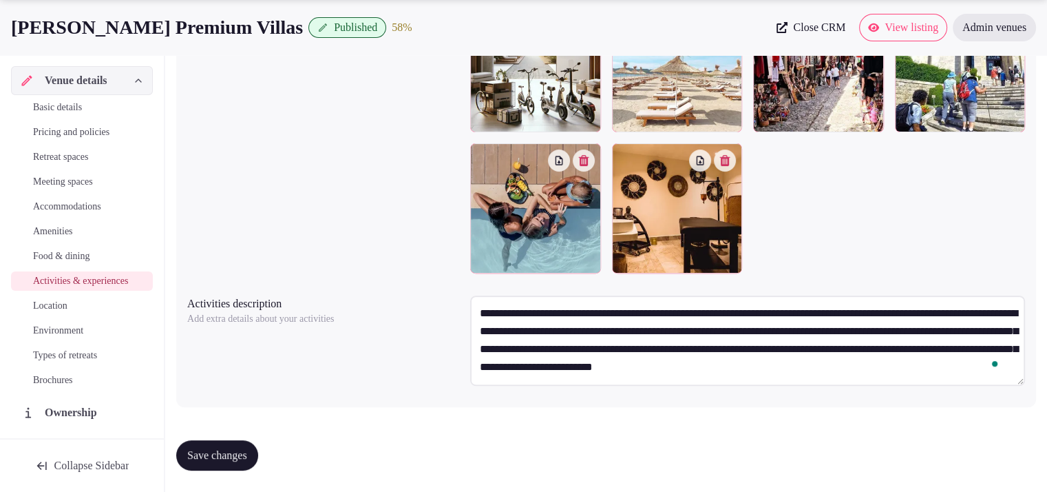
drag, startPoint x: 498, startPoint y: 324, endPoint x: 481, endPoint y: 327, distance: 16.9
click at [481, 327] on textarea "**********" at bounding box center [747, 340] width 555 height 90
paste textarea "******"
type textarea "**********"
click at [247, 448] on span "Save changes" at bounding box center [217, 455] width 60 height 14
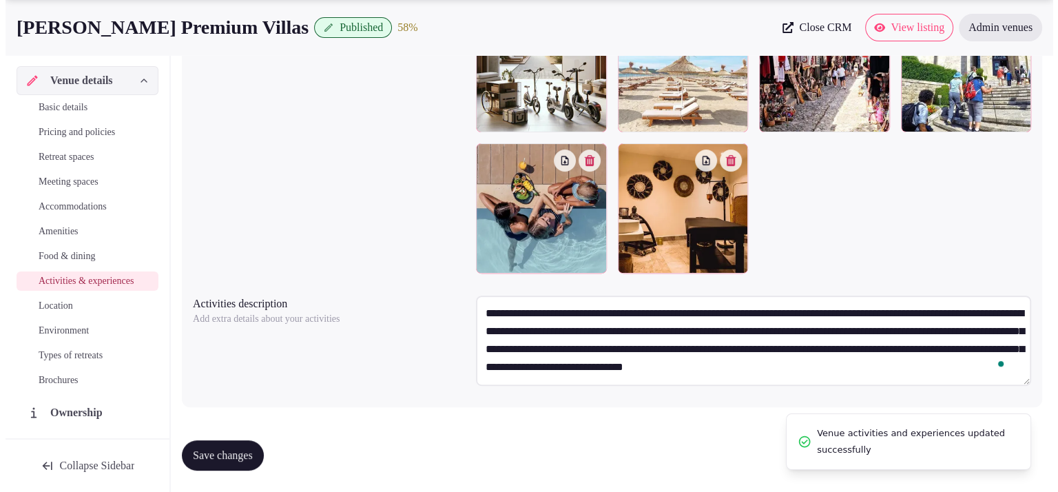
scroll to position [0, 0]
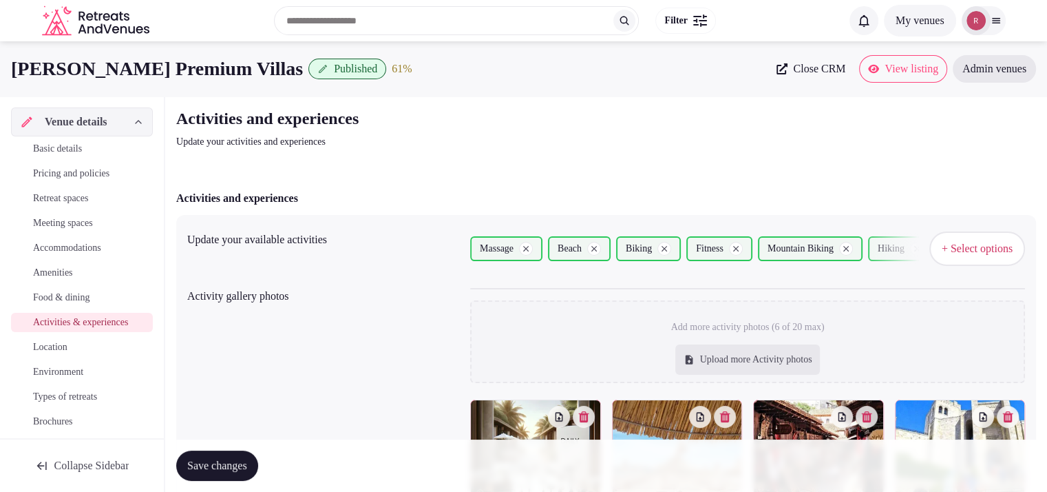
click at [67, 379] on span "Environment" at bounding box center [58, 372] width 50 height 14
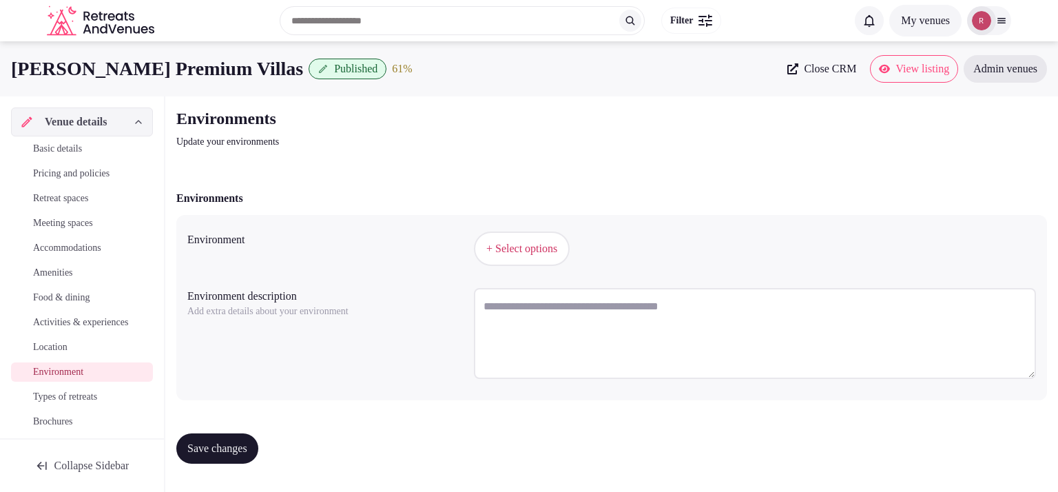
click at [540, 252] on span "+ Select options" at bounding box center [521, 248] width 71 height 15
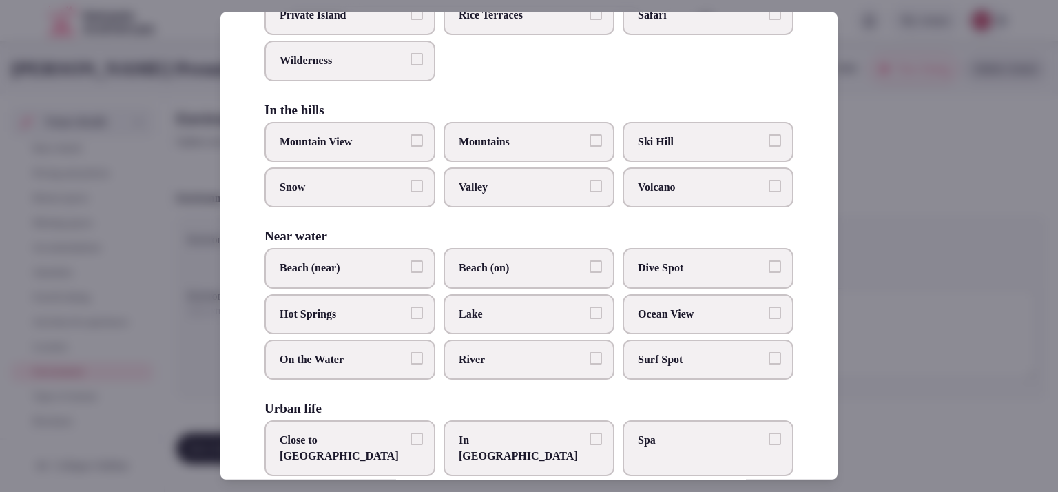
scroll to position [313, 0]
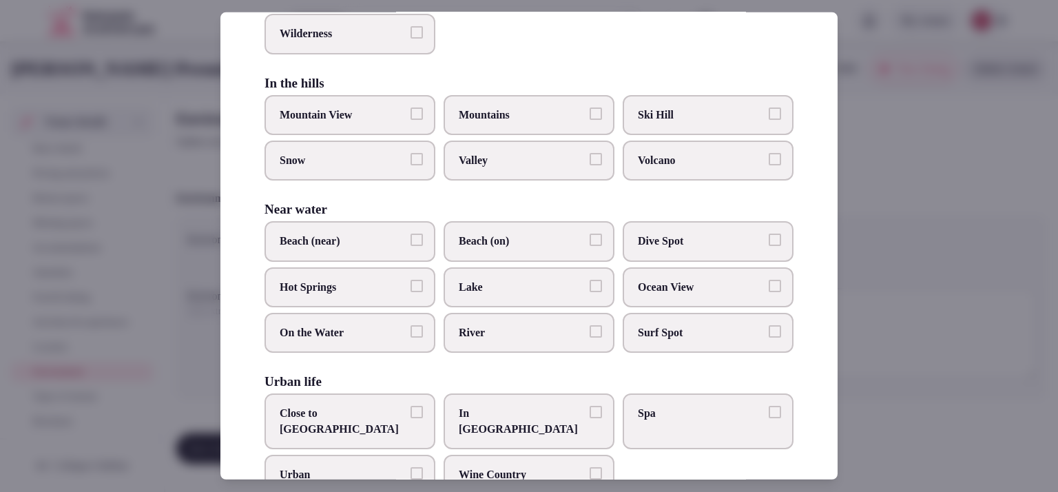
click at [452, 238] on label "Beach (on)" at bounding box center [528, 241] width 171 height 40
click at [589, 238] on button "Beach (on)" at bounding box center [595, 239] width 12 height 12
click at [720, 280] on span "Ocean View" at bounding box center [701, 287] width 127 height 15
click at [768, 280] on button "Ocean View" at bounding box center [774, 286] width 12 height 12
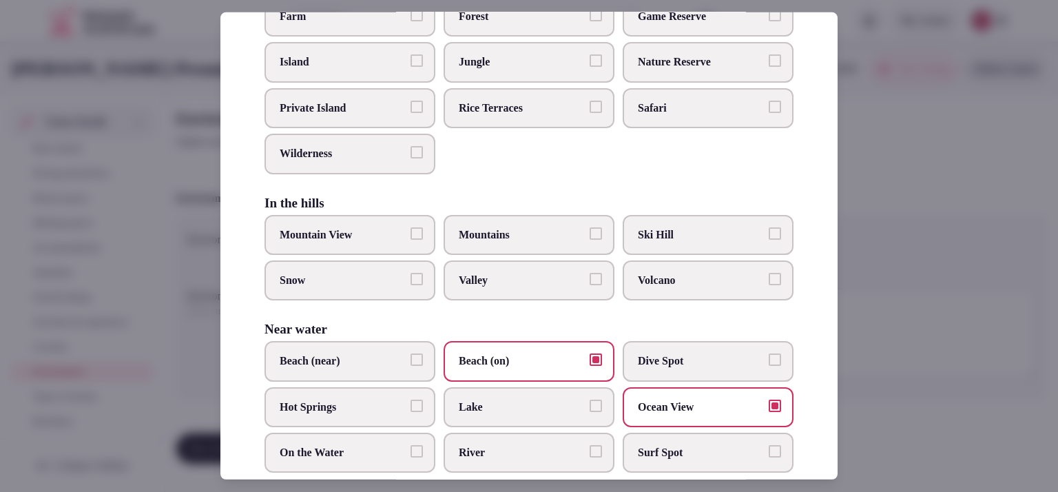
scroll to position [244, 0]
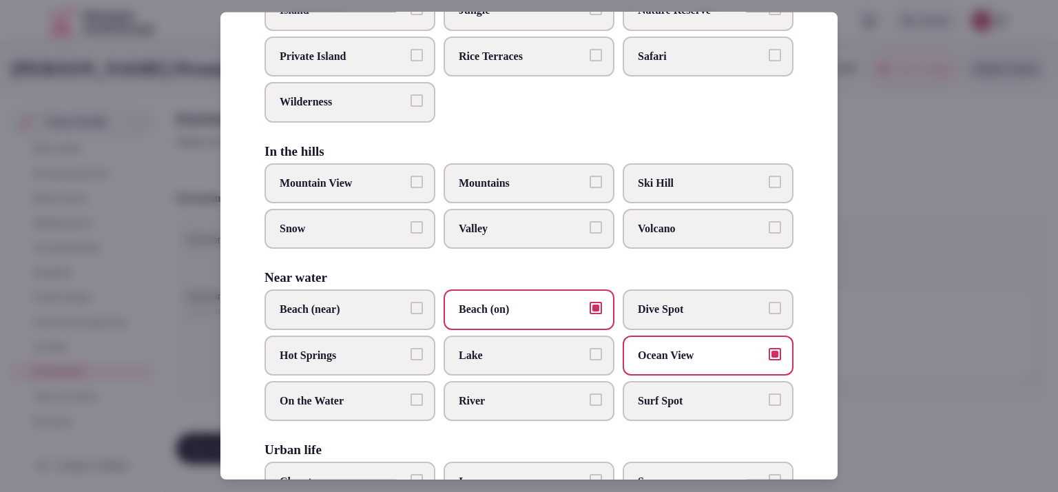
click at [380, 315] on label "Beach (near)" at bounding box center [349, 309] width 171 height 40
click at [410, 314] on button "Beach (near)" at bounding box center [416, 308] width 12 height 12
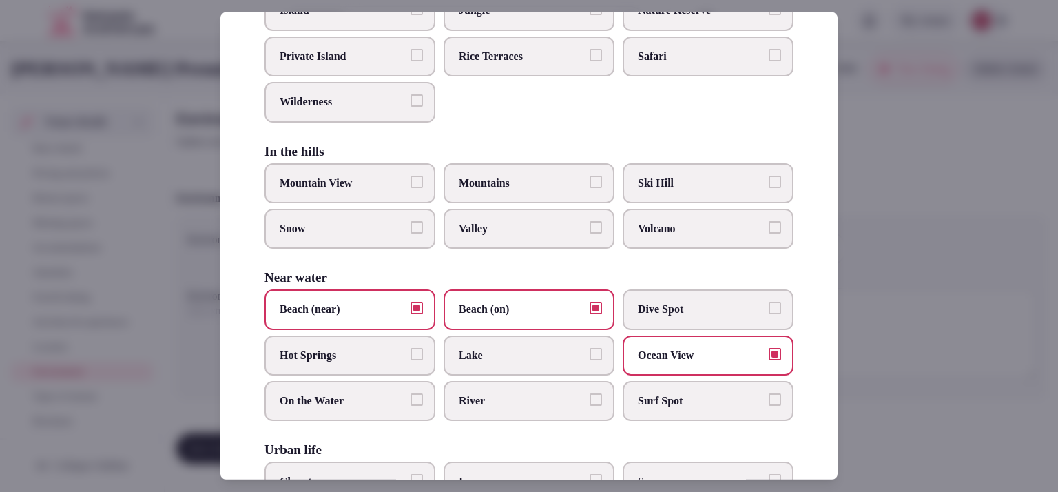
click at [520, 319] on label "Beach (on)" at bounding box center [528, 309] width 171 height 40
click at [589, 314] on button "Beach (on)" at bounding box center [595, 308] width 12 height 12
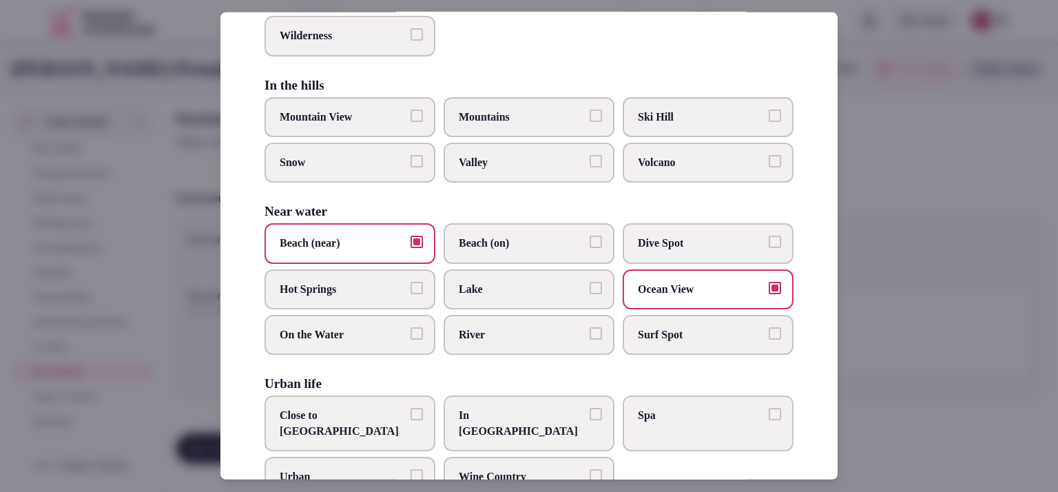
scroll to position [313, 0]
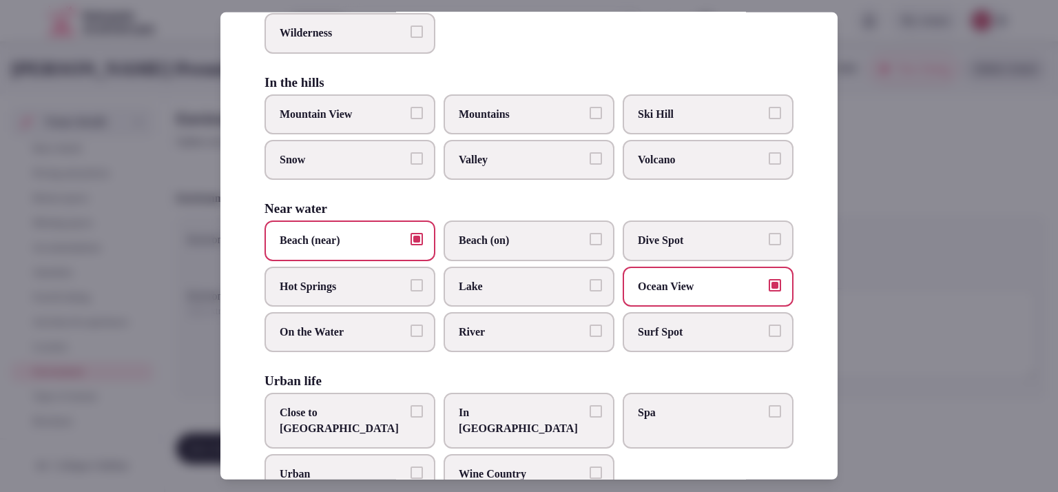
click at [735, 286] on span "Ocean View" at bounding box center [701, 286] width 127 height 15
click at [768, 286] on button "Ocean View" at bounding box center [774, 285] width 12 height 12
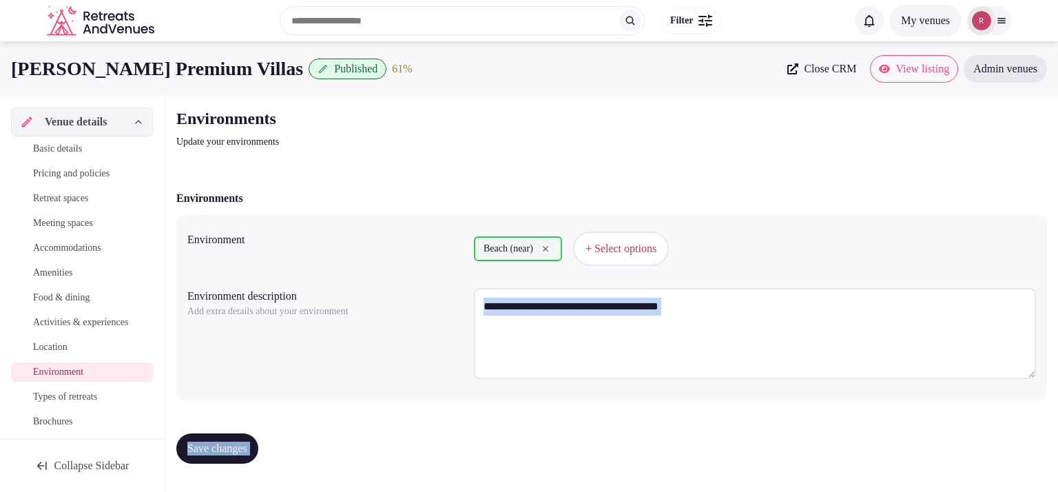
drag, startPoint x: 840, startPoint y: 341, endPoint x: 840, endPoint y: 363, distance: 22.0
click at [755, 345] on textarea "To enrich screen reader interactions, please activate Accessibility in Grammarl…" at bounding box center [755, 333] width 562 height 91
click at [660, 257] on button "+ Select options" at bounding box center [621, 248] width 96 height 34
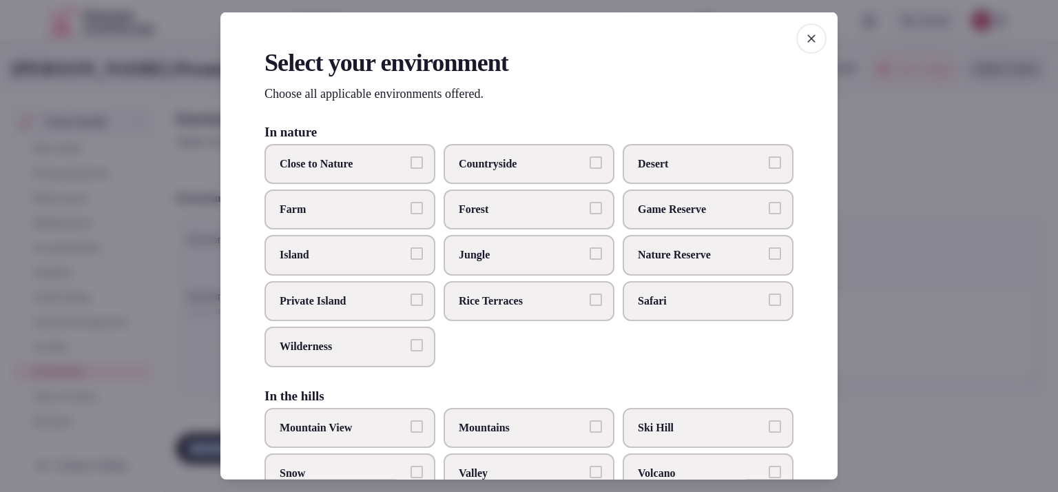
scroll to position [339, 0]
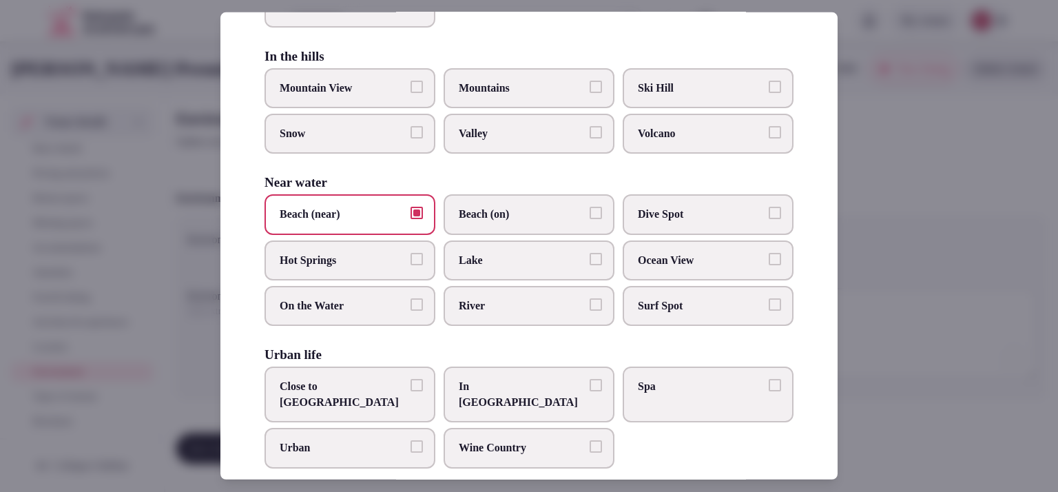
click at [895, 241] on div at bounding box center [529, 246] width 1058 height 492
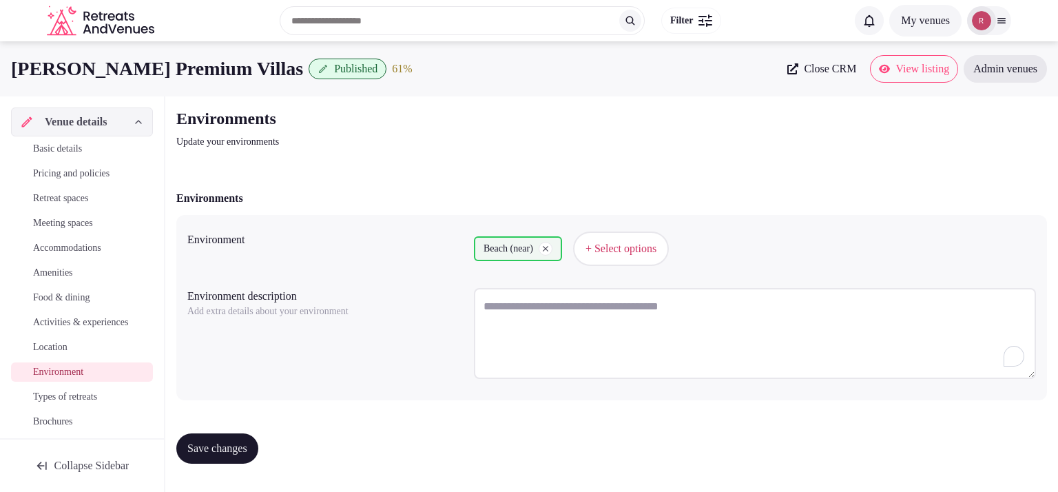
click at [207, 441] on span "Save changes" at bounding box center [217, 448] width 60 height 14
click at [90, 401] on link "Types of retreats" at bounding box center [82, 396] width 142 height 19
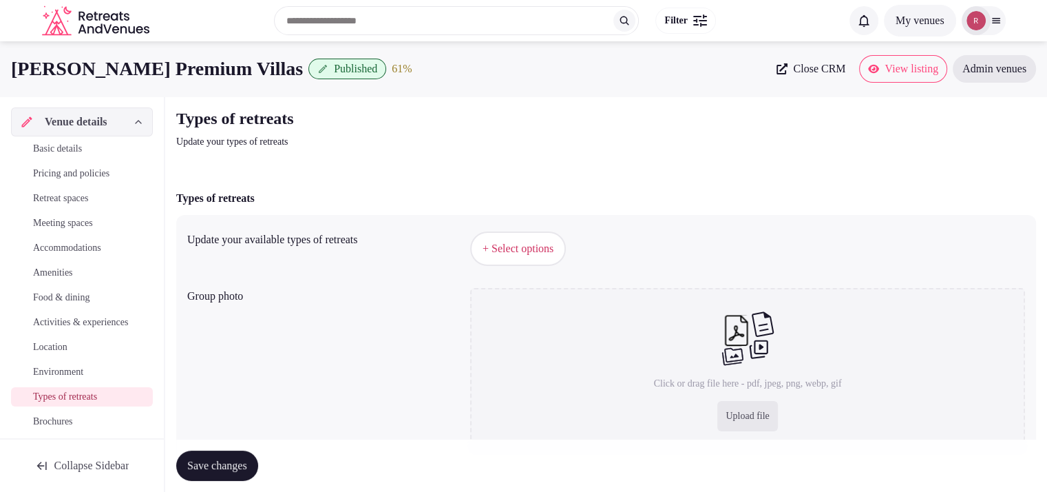
click at [554, 247] on span "+ Select options" at bounding box center [518, 248] width 71 height 15
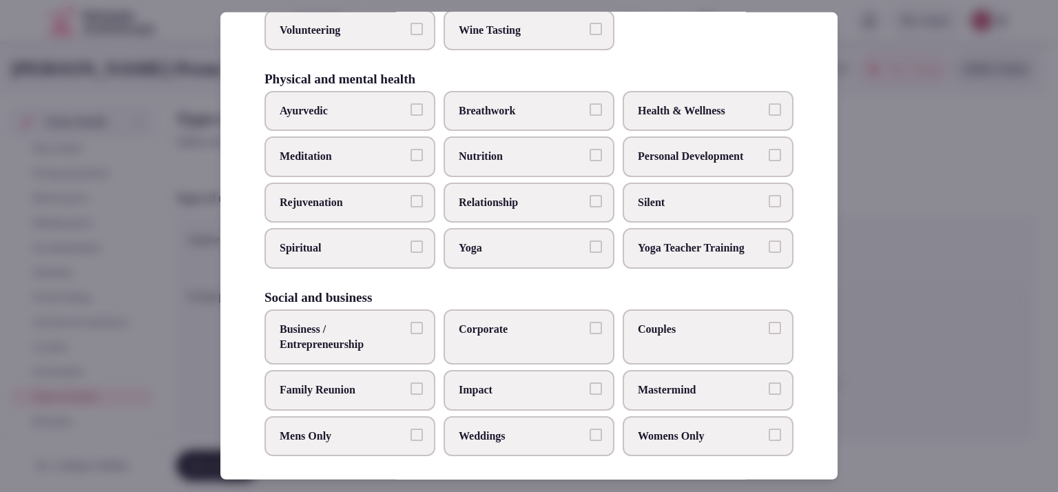
scroll to position [570, 0]
click at [419, 381] on button "Family Reunion" at bounding box center [416, 387] width 12 height 12
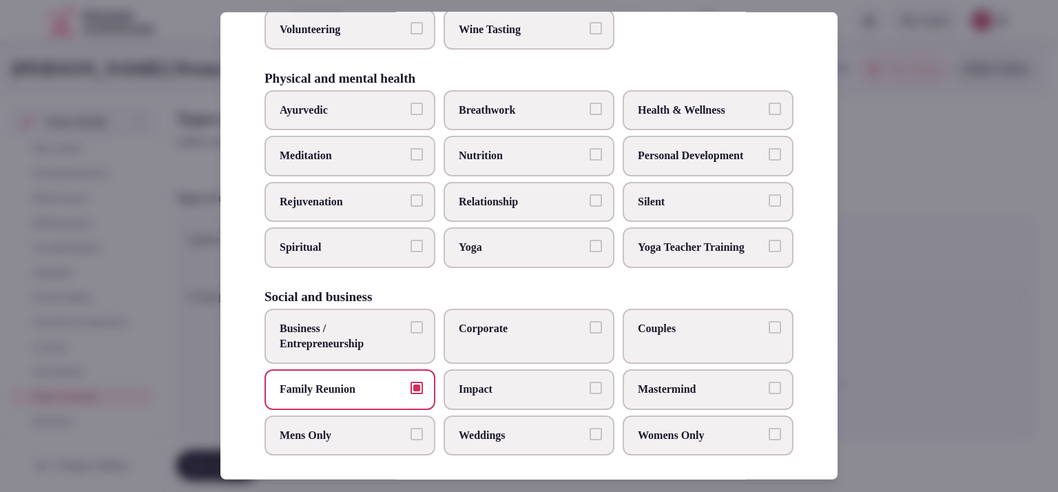
click at [711, 332] on label "Couples" at bounding box center [707, 336] width 171 height 56
click at [768, 332] on button "Couples" at bounding box center [774, 327] width 12 height 12
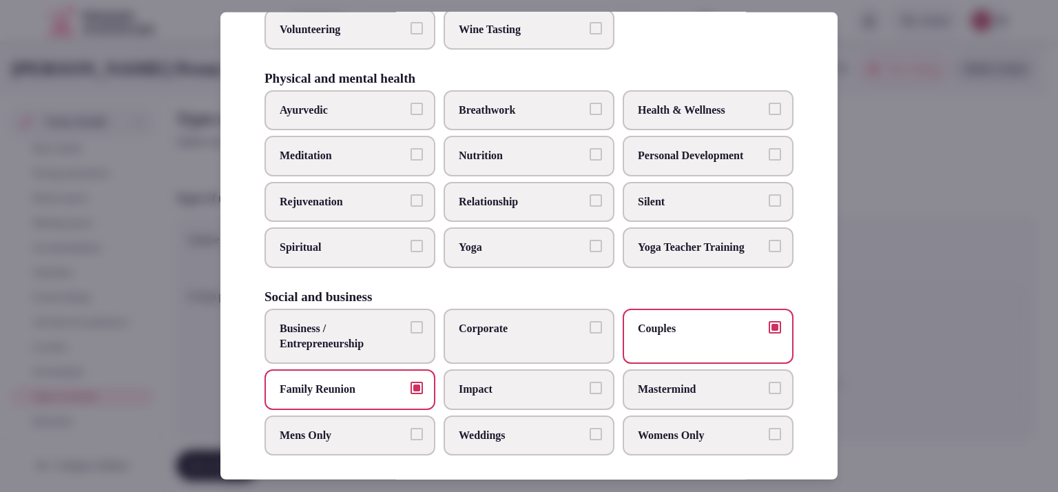
click at [537, 332] on label "Corporate" at bounding box center [528, 336] width 171 height 56
click at [589, 332] on button "Corporate" at bounding box center [595, 327] width 12 height 12
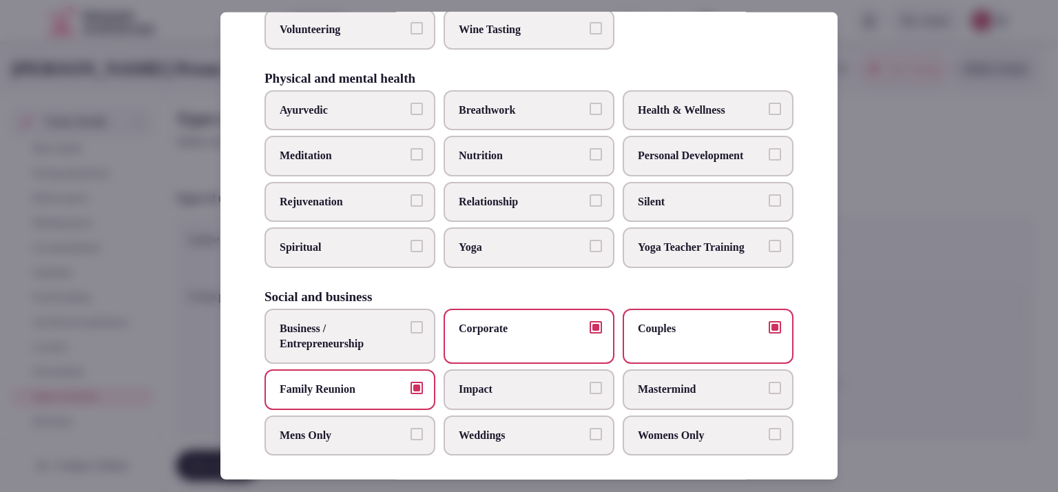
click at [931, 302] on div at bounding box center [529, 246] width 1058 height 492
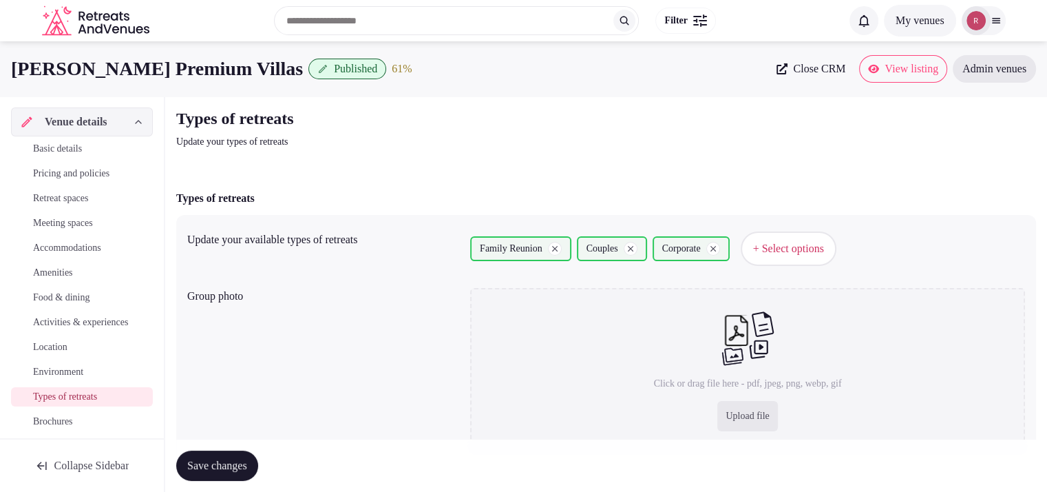
click at [210, 456] on button "Save changes" at bounding box center [217, 465] width 82 height 30
click at [67, 354] on span "Location" at bounding box center [50, 347] width 34 height 14
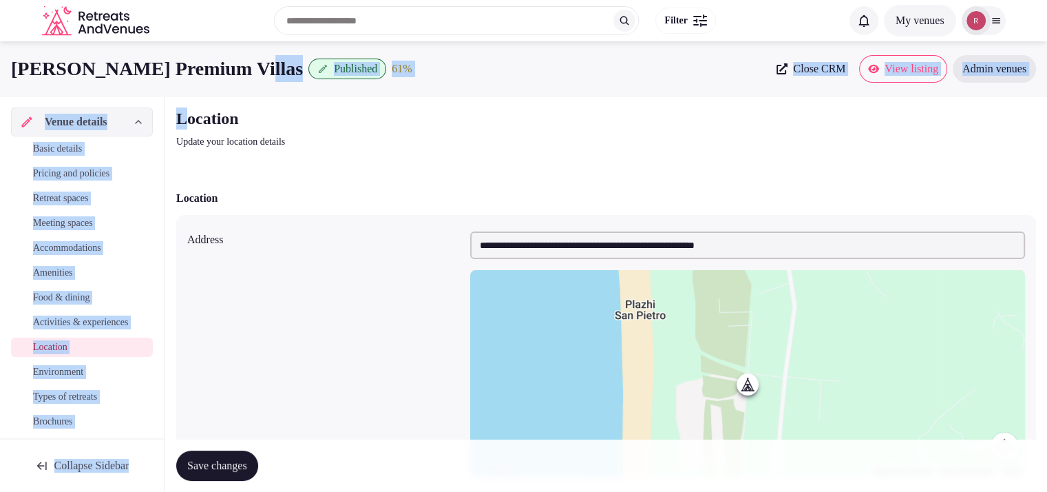
drag, startPoint x: 214, startPoint y: 72, endPoint x: 543, endPoint y: 257, distance: 377.4
click at [227, 109] on div "**********" at bounding box center [523, 438] width 1047 height 794
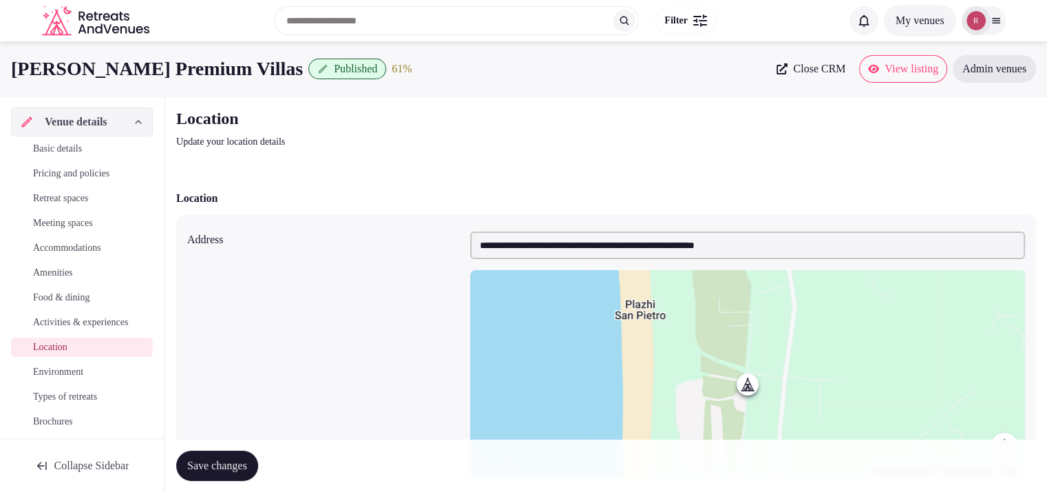
click at [366, 143] on p "Update your location details" at bounding box center [407, 142] width 463 height 14
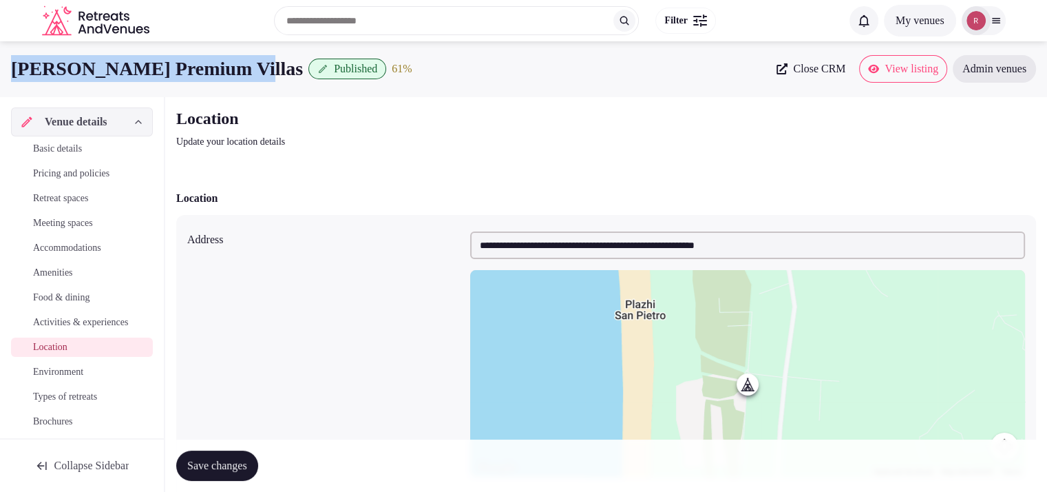
drag, startPoint x: 248, startPoint y: 71, endPoint x: 6, endPoint y: 60, distance: 242.6
click at [6, 60] on div "SanPietro Premium Villas Published 61 % Close CRM View listing Admin venues" at bounding box center [523, 69] width 1047 height 28
copy h1 "SanPietro Premium Villas"
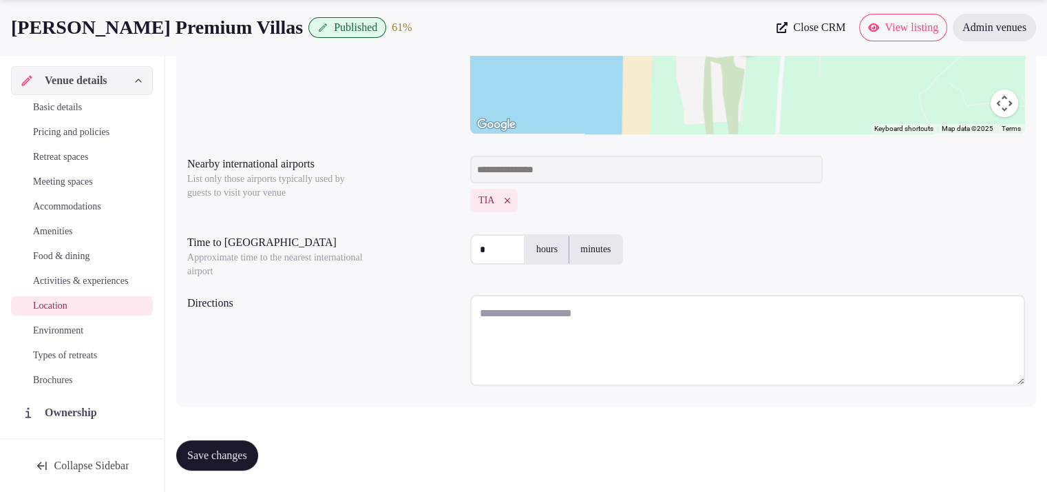
click at [503, 251] on input "*" at bounding box center [497, 249] width 55 height 30
type input "**"
click at [616, 247] on label "minutes" at bounding box center [595, 249] width 52 height 36
click at [544, 306] on textarea at bounding box center [747, 340] width 555 height 91
paste textarea "**********"
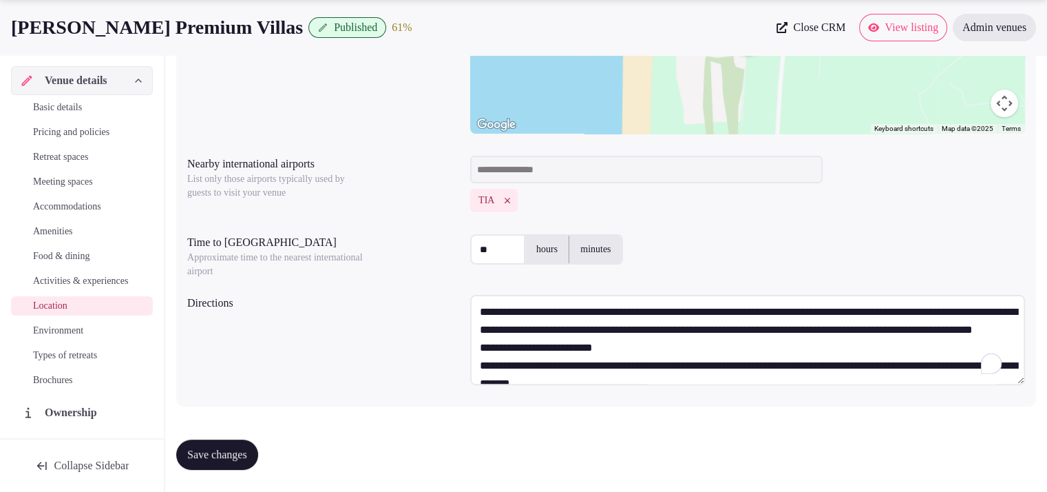
scroll to position [0, 0]
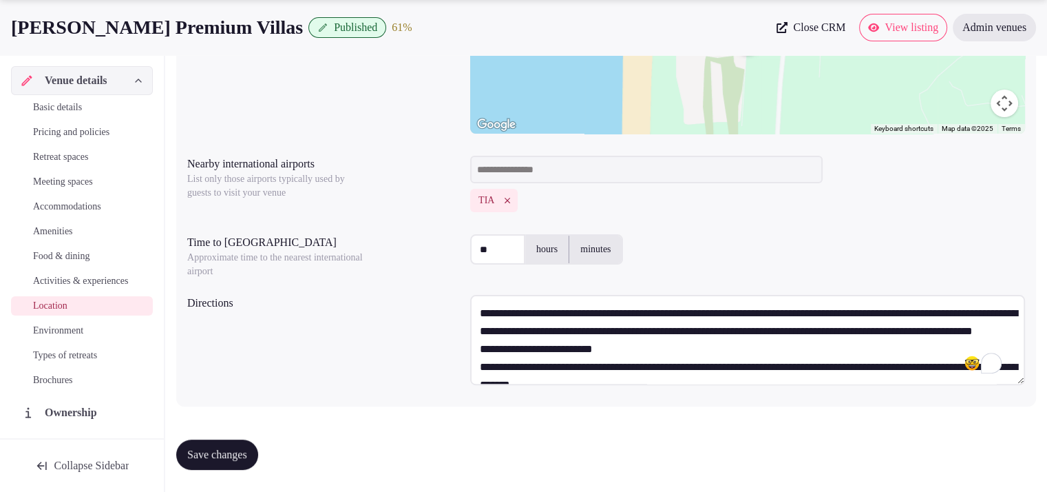
click at [744, 351] on textarea "**********" at bounding box center [747, 340] width 555 height 90
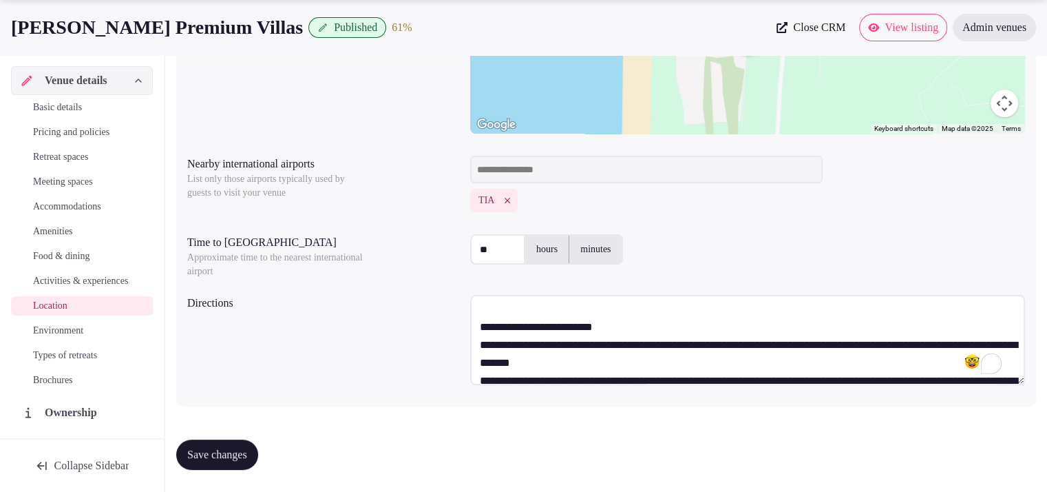
scroll to position [43, 0]
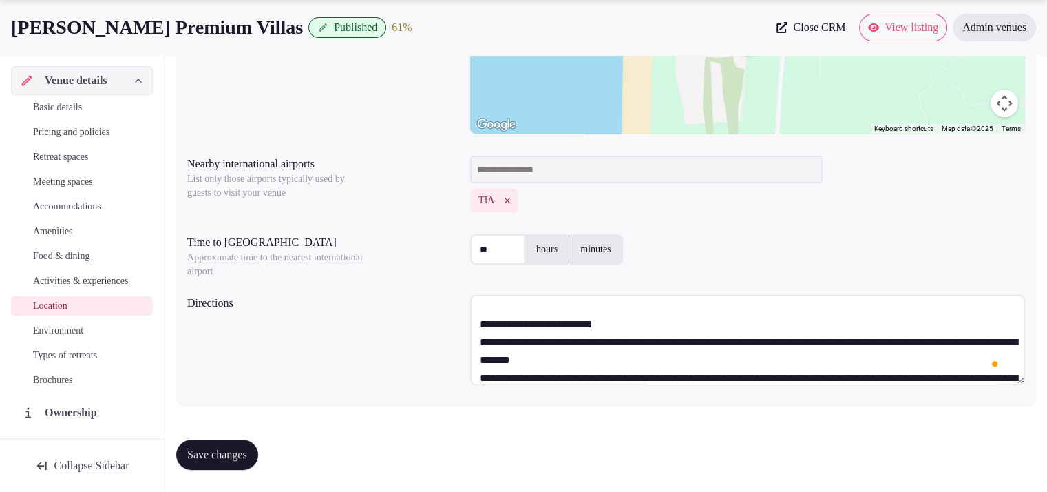
click at [759, 345] on textarea "**********" at bounding box center [747, 340] width 555 height 90
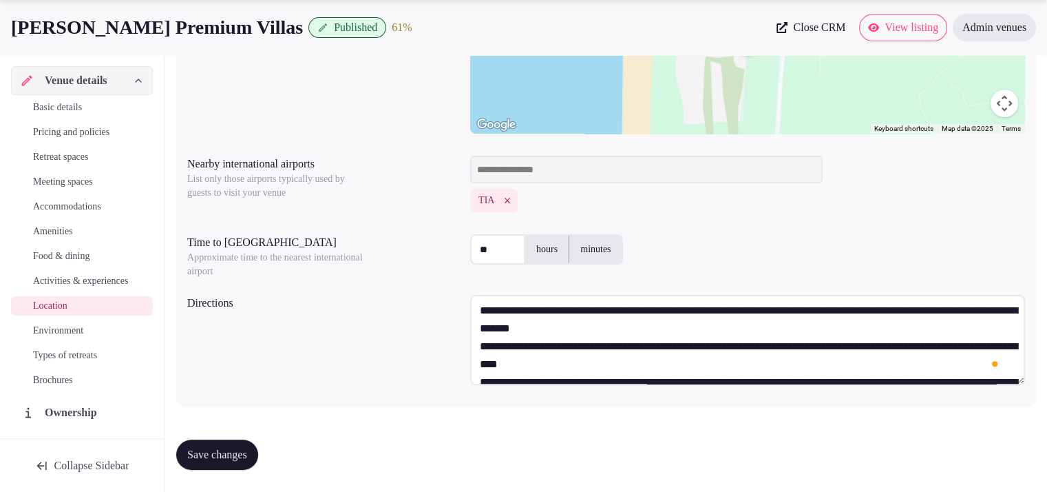
scroll to position [0, 0]
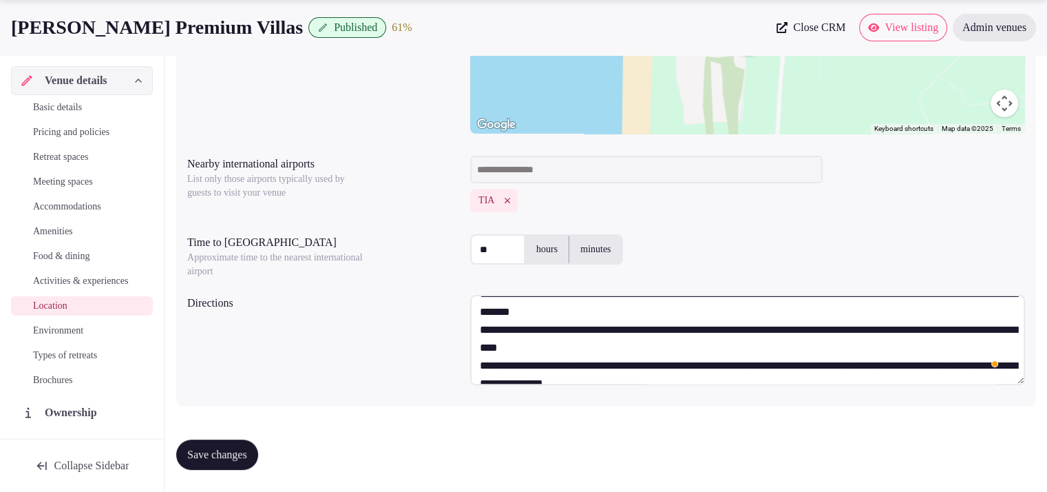
click at [739, 326] on textarea "**********" at bounding box center [747, 340] width 555 height 90
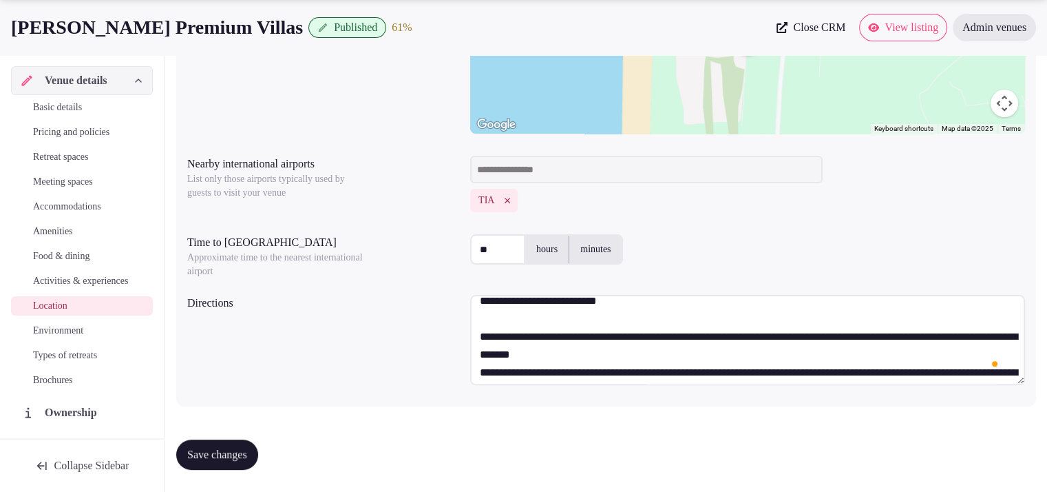
type textarea "**********"
click at [226, 451] on span "Save changes" at bounding box center [217, 455] width 60 height 14
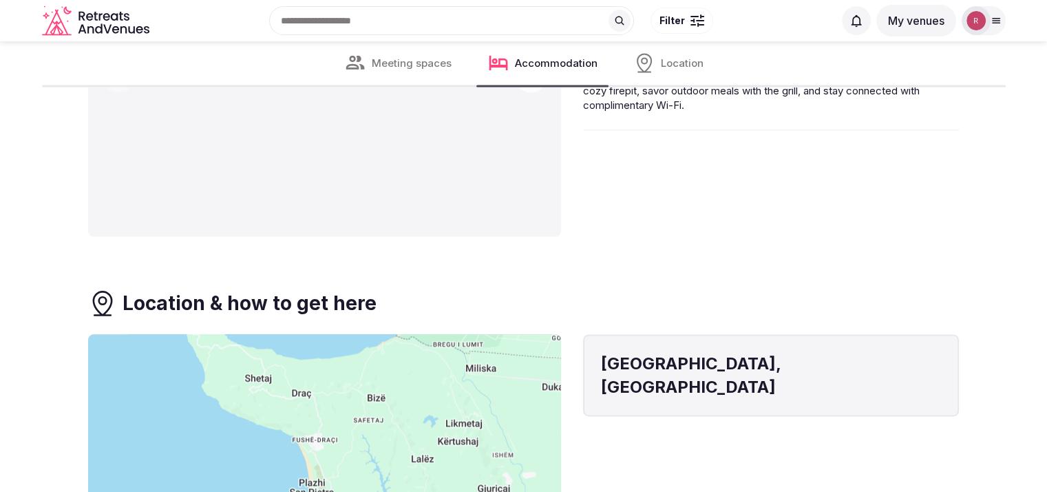
scroll to position [1850, 0]
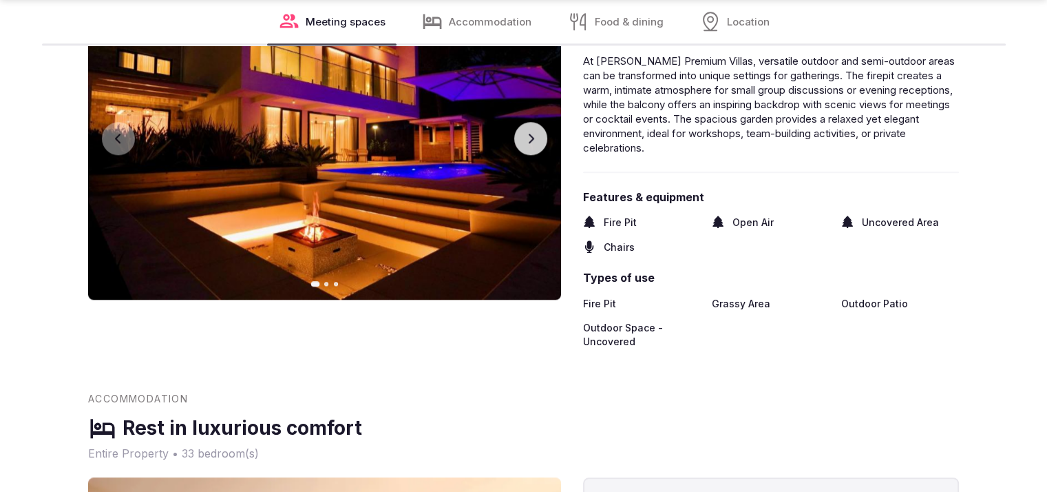
scroll to position [1438, 0]
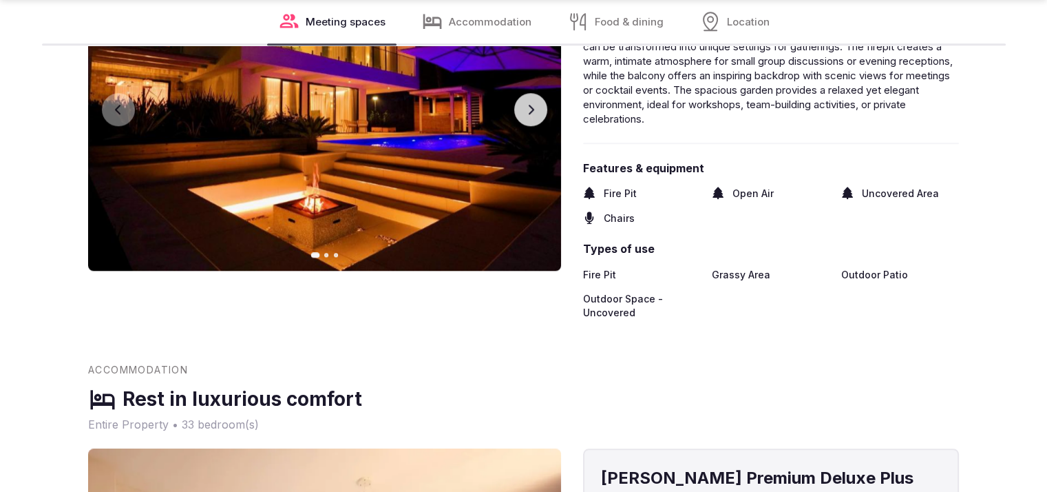
click at [514, 107] on button "Next slide" at bounding box center [530, 109] width 33 height 33
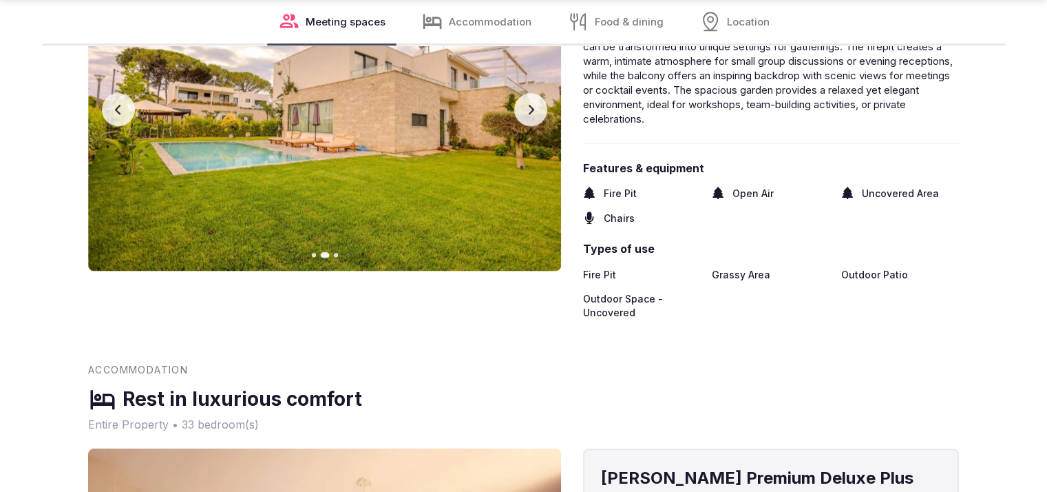
click at [516, 106] on button "Next slide" at bounding box center [530, 109] width 33 height 33
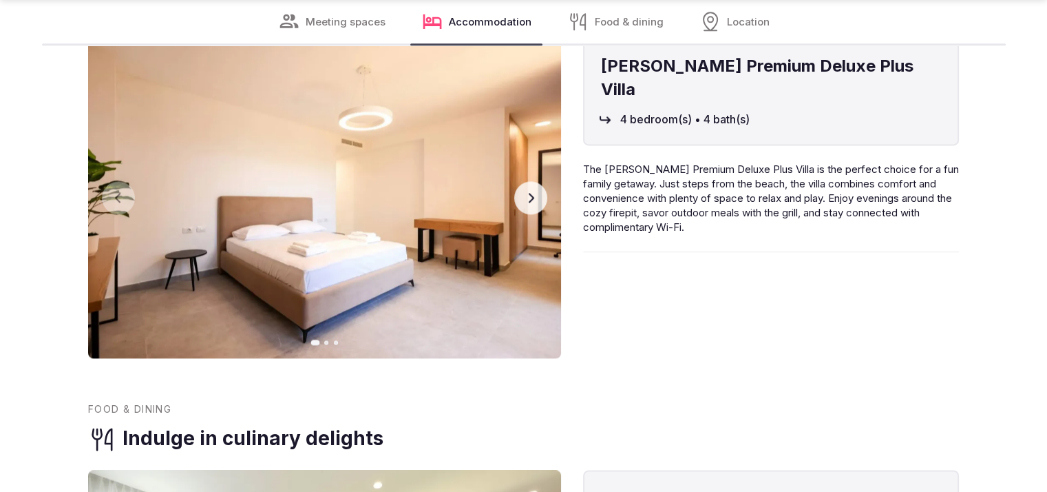
scroll to position [1874, 0]
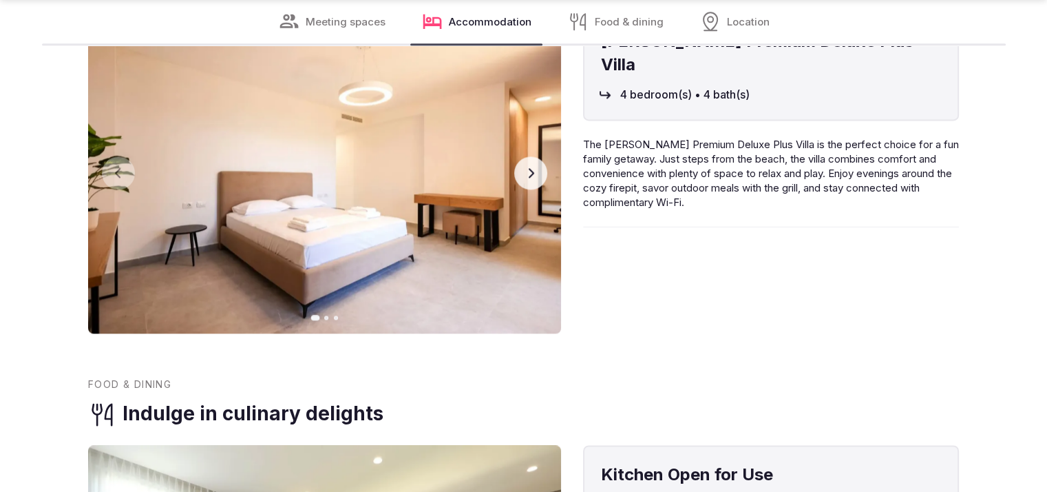
click at [516, 173] on button "Next slide" at bounding box center [530, 172] width 33 height 33
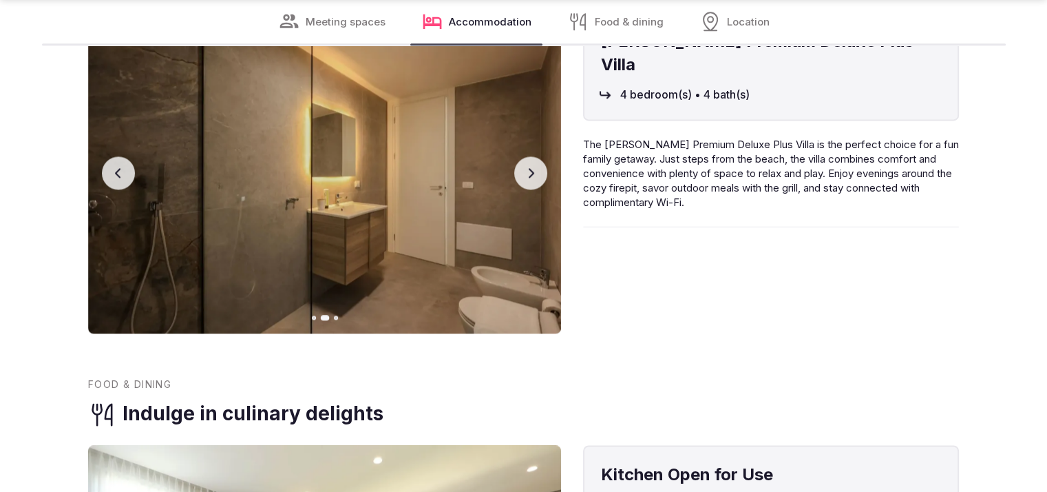
click at [517, 173] on button "Next slide" at bounding box center [530, 172] width 33 height 33
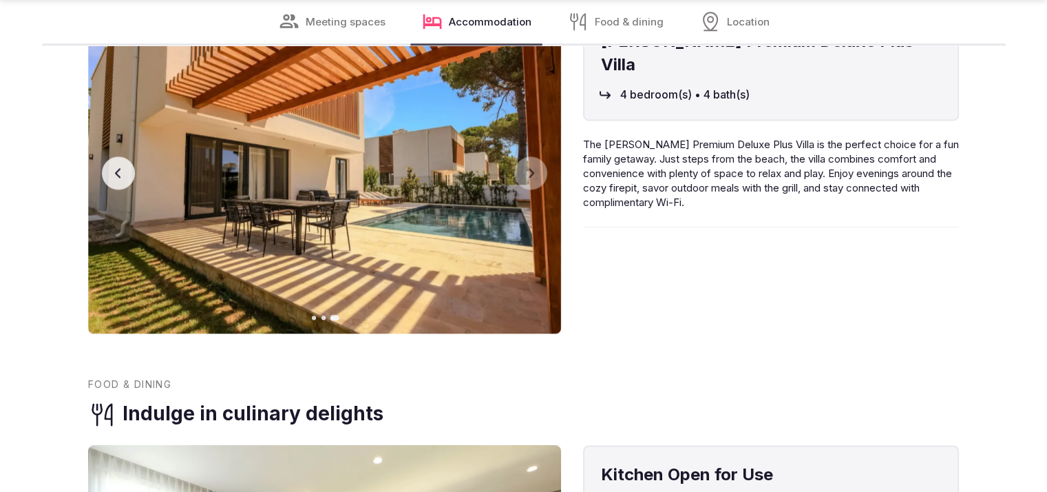
click at [159, 178] on img at bounding box center [324, 173] width 473 height 322
click at [141, 176] on img at bounding box center [324, 173] width 473 height 322
click at [129, 174] on button "Previous slide" at bounding box center [118, 172] width 33 height 33
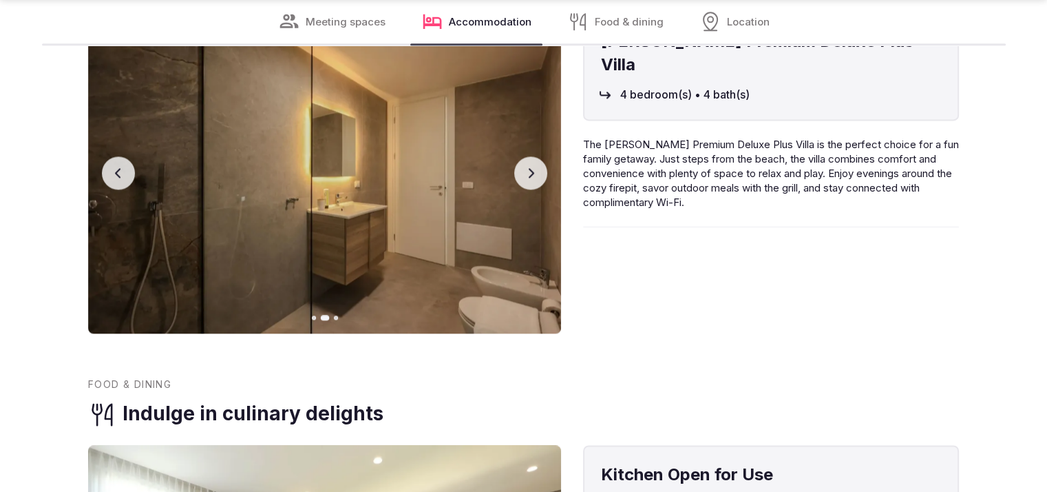
click at [129, 175] on button "Previous slide" at bounding box center [118, 172] width 33 height 33
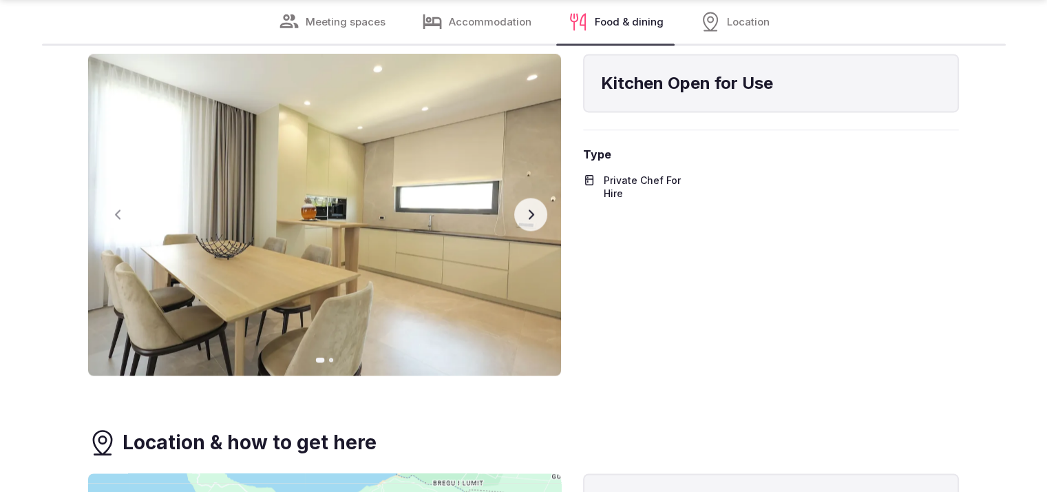
scroll to position [2270, 0]
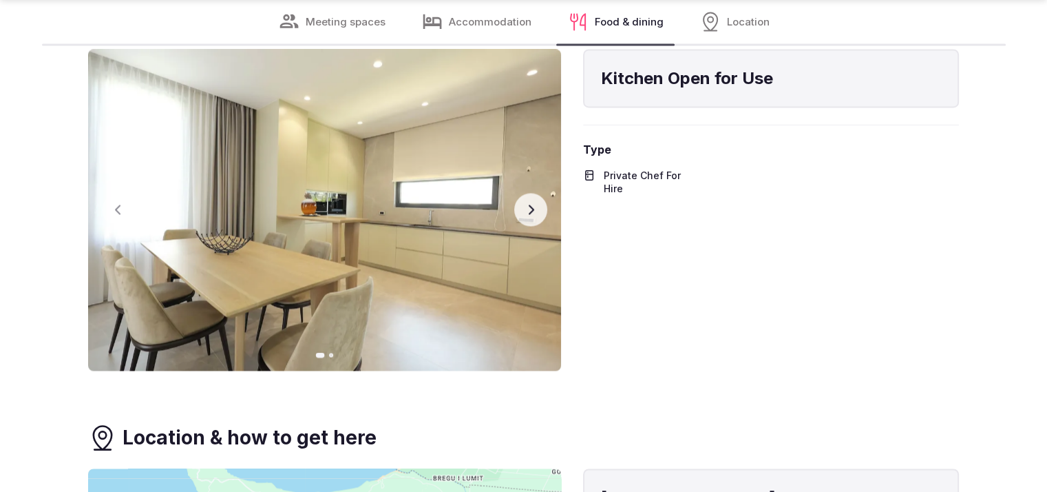
click at [544, 203] on button "Next slide" at bounding box center [530, 209] width 33 height 33
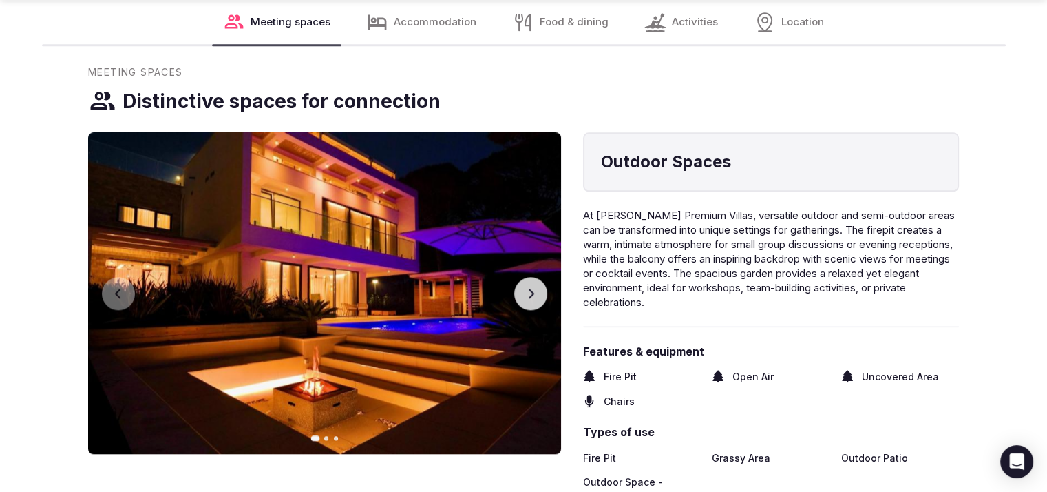
scroll to position [1447, 0]
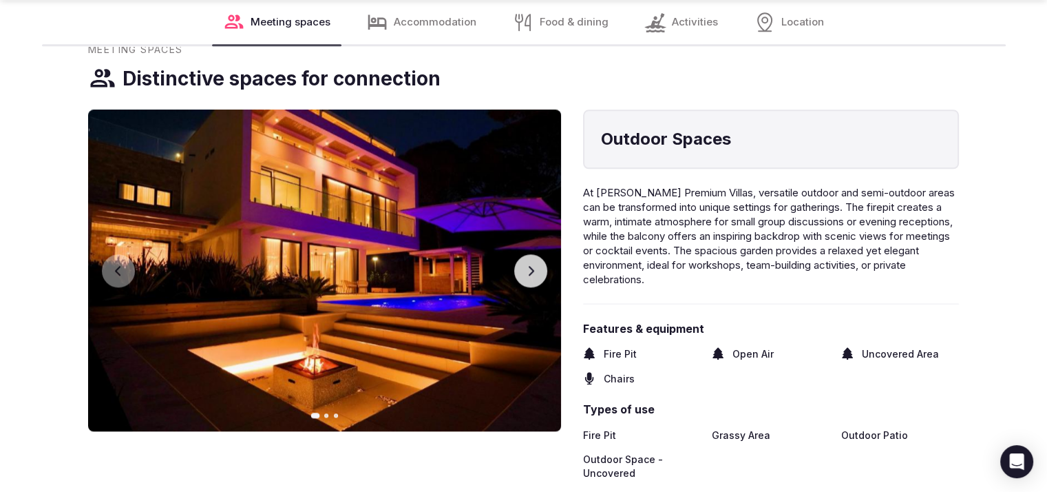
drag, startPoint x: 1057, startPoint y: 36, endPoint x: 1054, endPoint y: 178, distance: 141.9
click at [527, 269] on icon "button" at bounding box center [530, 270] width 11 height 11
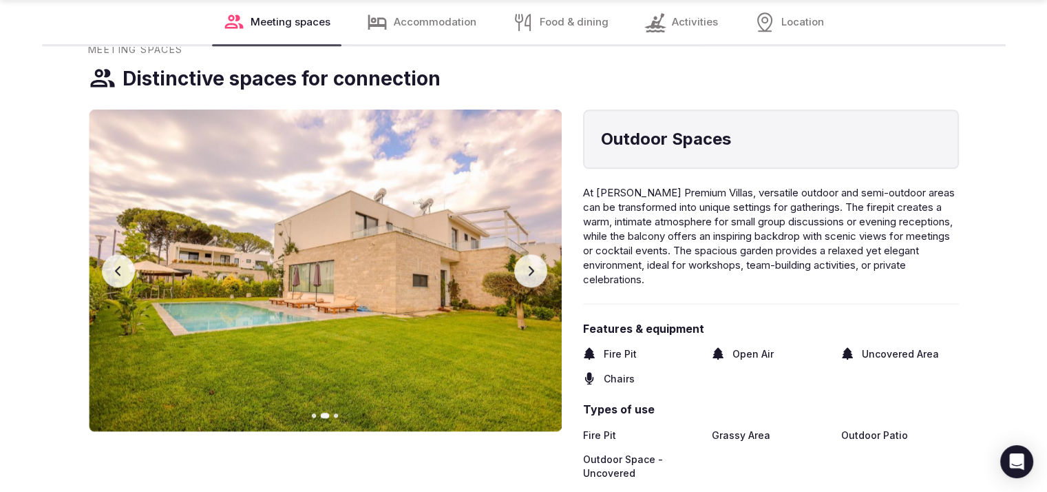
click at [527, 269] on icon "button" at bounding box center [530, 270] width 11 height 11
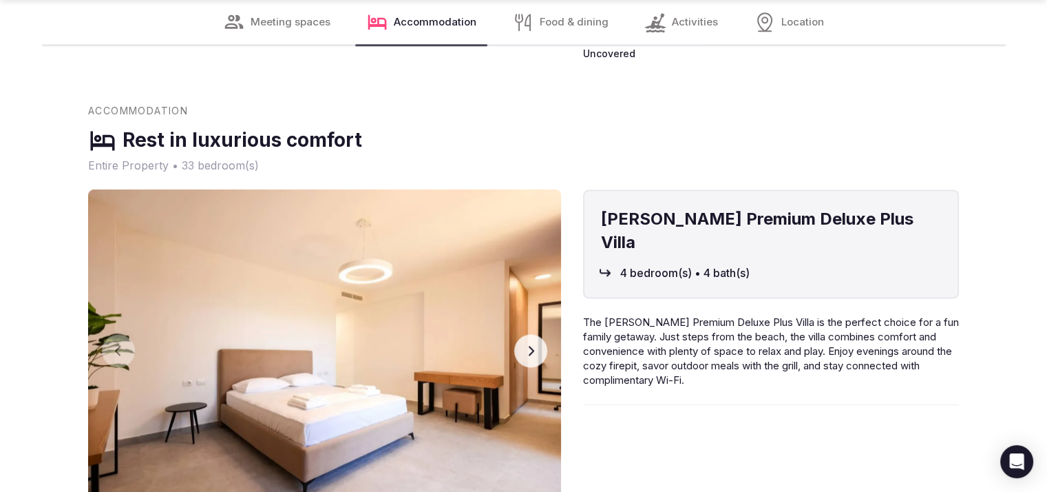
scroll to position [2030, 0]
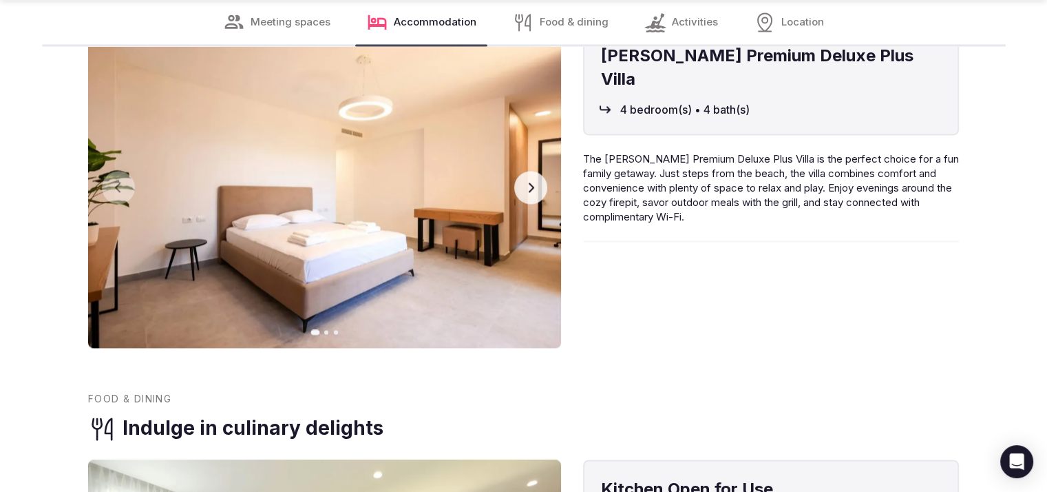
click at [545, 193] on img at bounding box center [324, 187] width 473 height 322
click at [534, 196] on button "Next slide" at bounding box center [530, 187] width 33 height 33
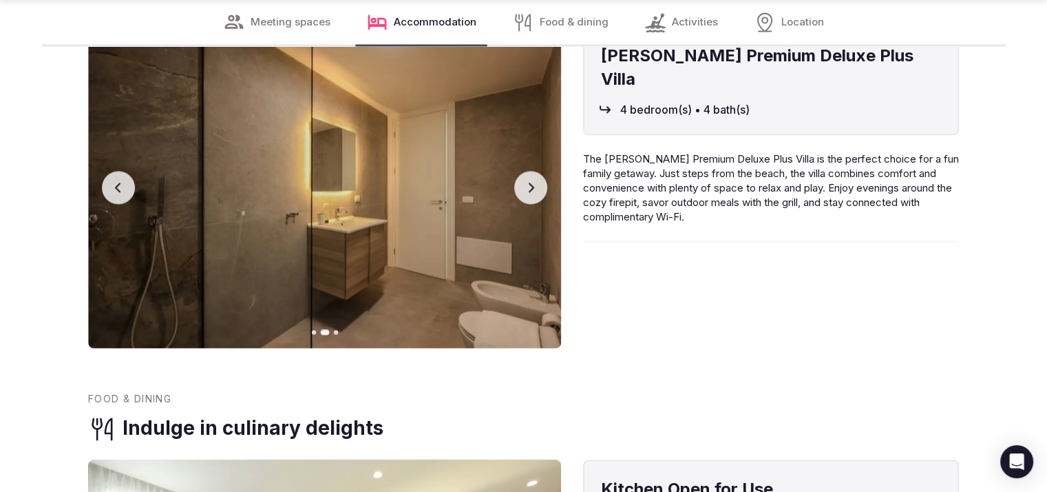
click at [534, 196] on button "Next slide" at bounding box center [530, 187] width 33 height 33
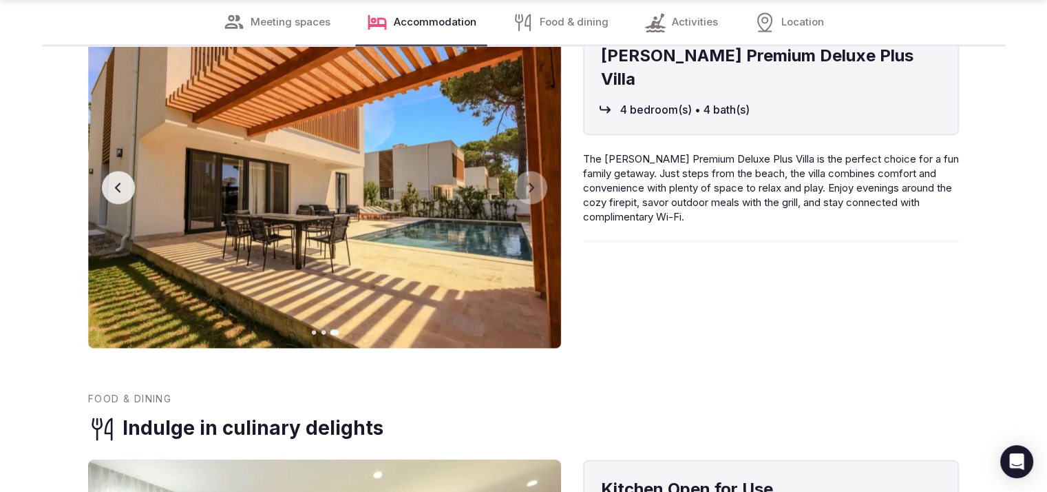
click at [119, 187] on icon "button" at bounding box center [118, 187] width 11 height 11
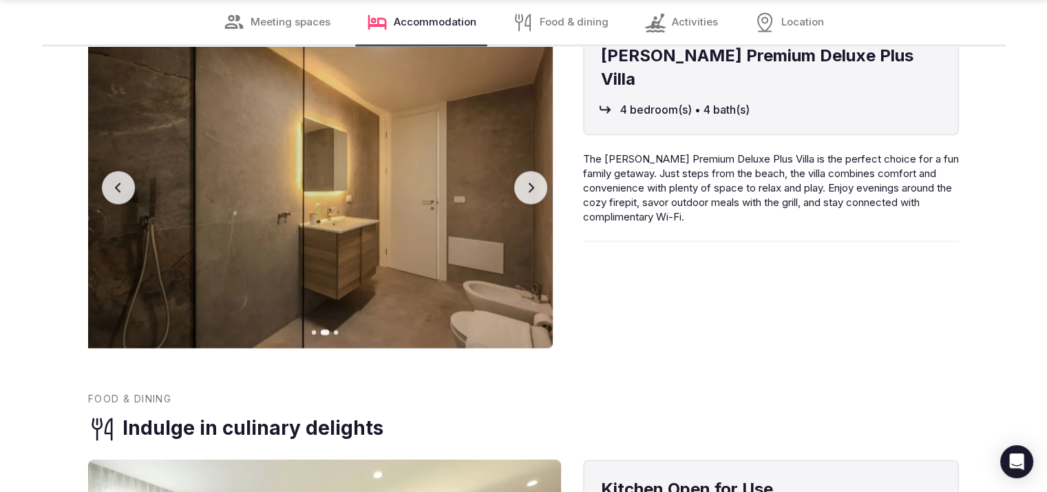
click at [119, 187] on icon "button" at bounding box center [118, 187] width 11 height 11
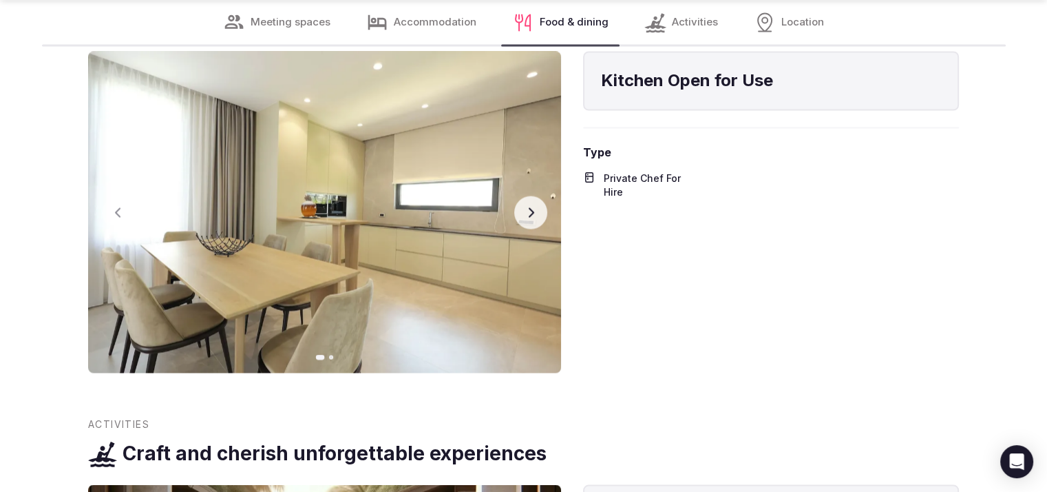
scroll to position [2444, 0]
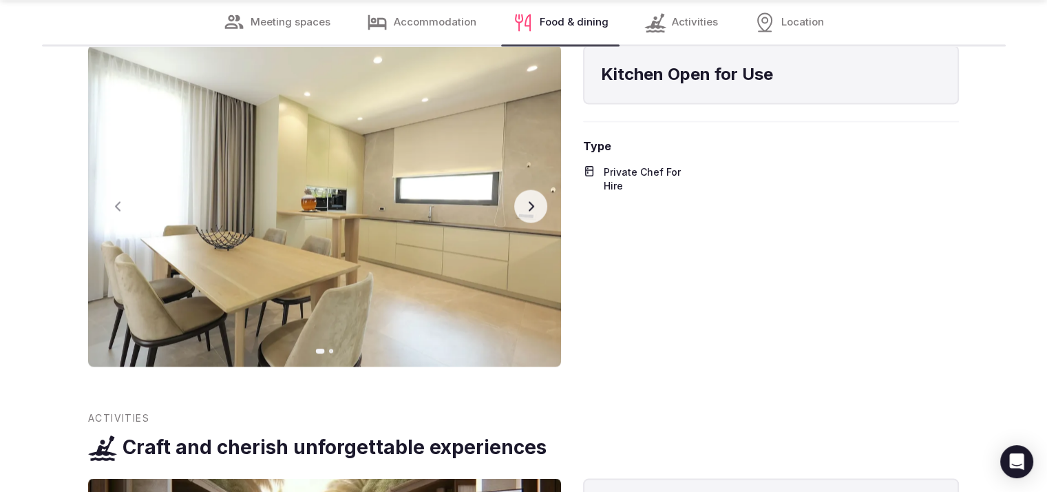
click at [528, 207] on icon "button" at bounding box center [530, 205] width 11 height 11
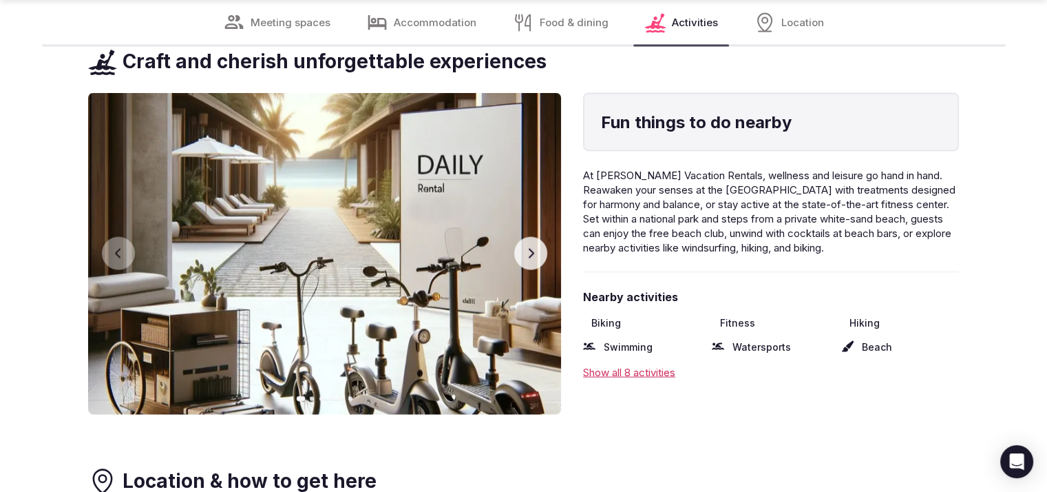
scroll to position [2846, 0]
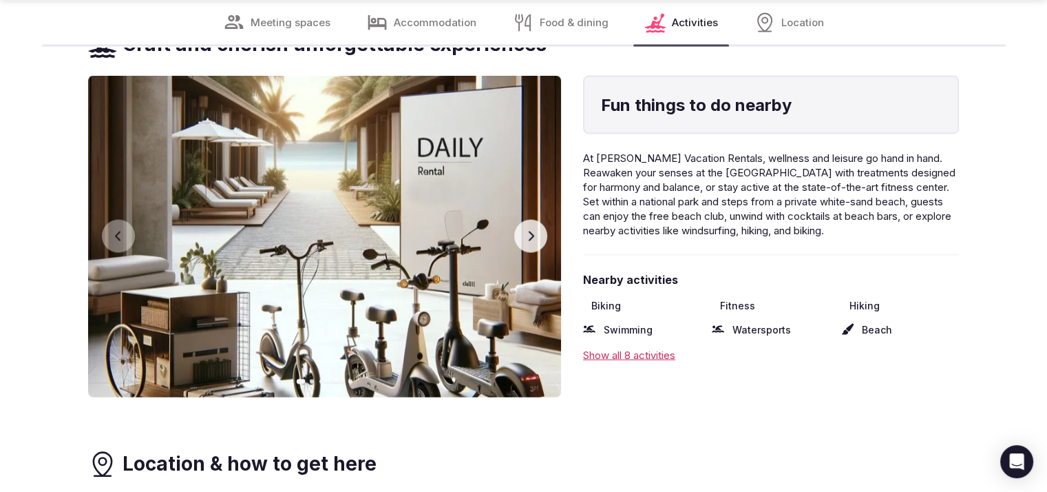
click at [542, 244] on button "Next slide" at bounding box center [530, 236] width 33 height 33
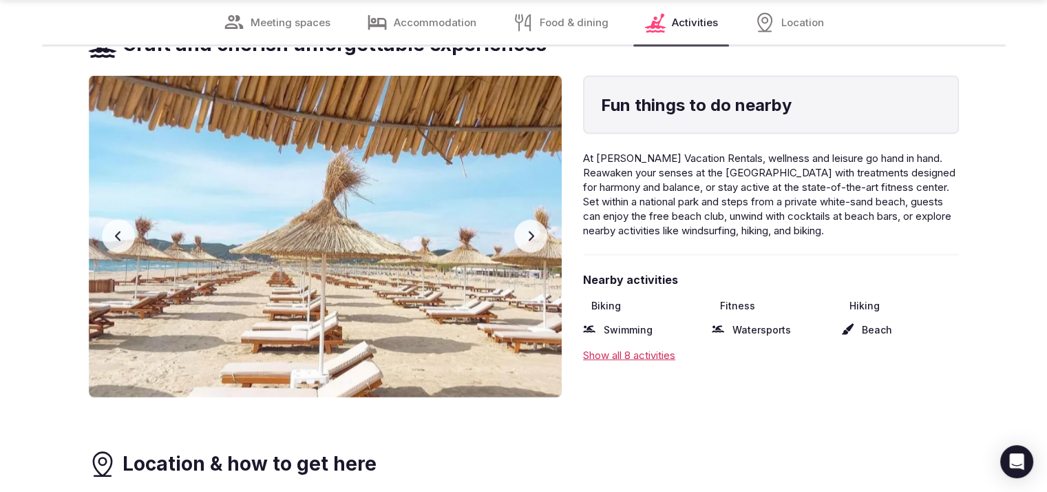
click at [542, 244] on button "Next slide" at bounding box center [530, 236] width 33 height 33
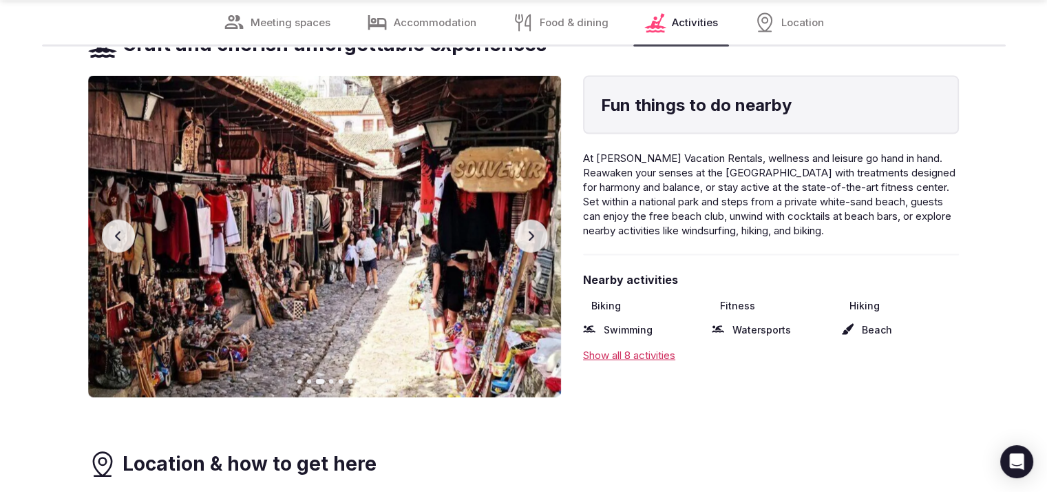
click at [542, 244] on button "Next slide" at bounding box center [530, 236] width 33 height 33
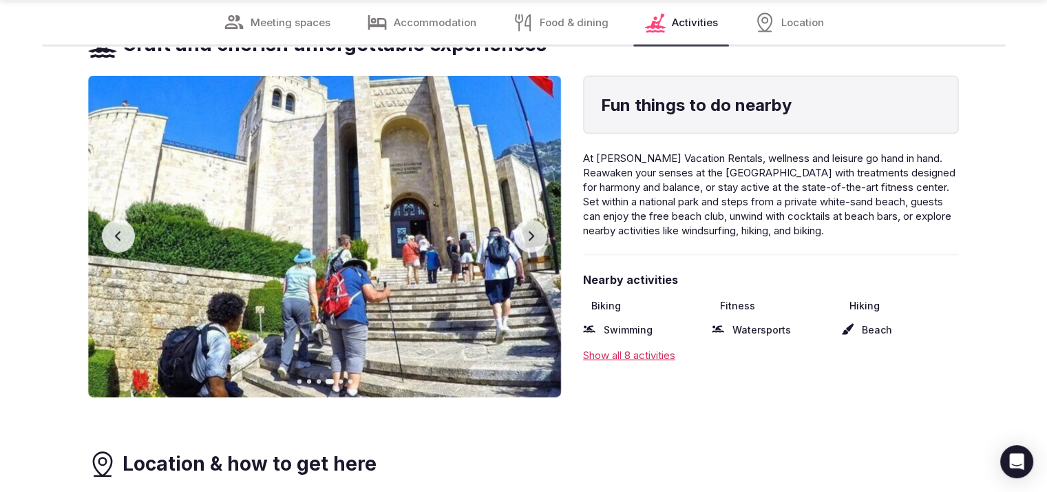
click at [658, 348] on div "Show all 8 activities" at bounding box center [771, 355] width 376 height 14
click at [536, 242] on button "Next slide" at bounding box center [530, 236] width 33 height 33
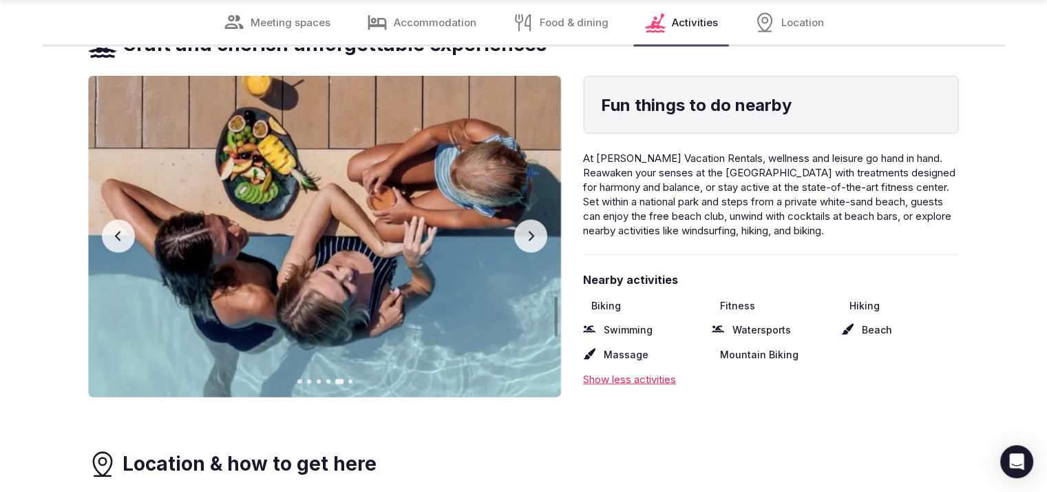
click at [536, 242] on button "Next slide" at bounding box center [530, 236] width 33 height 33
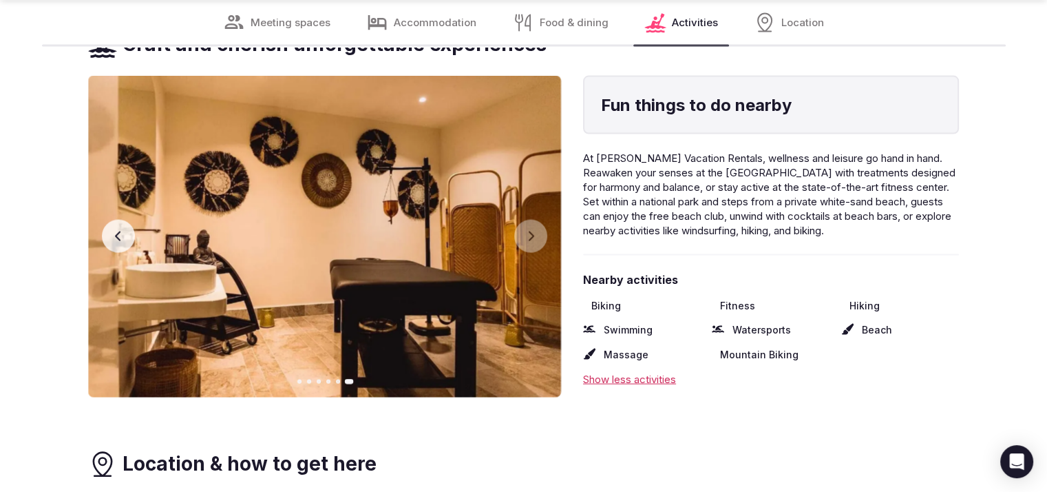
click at [109, 231] on button "Previous slide" at bounding box center [118, 236] width 33 height 33
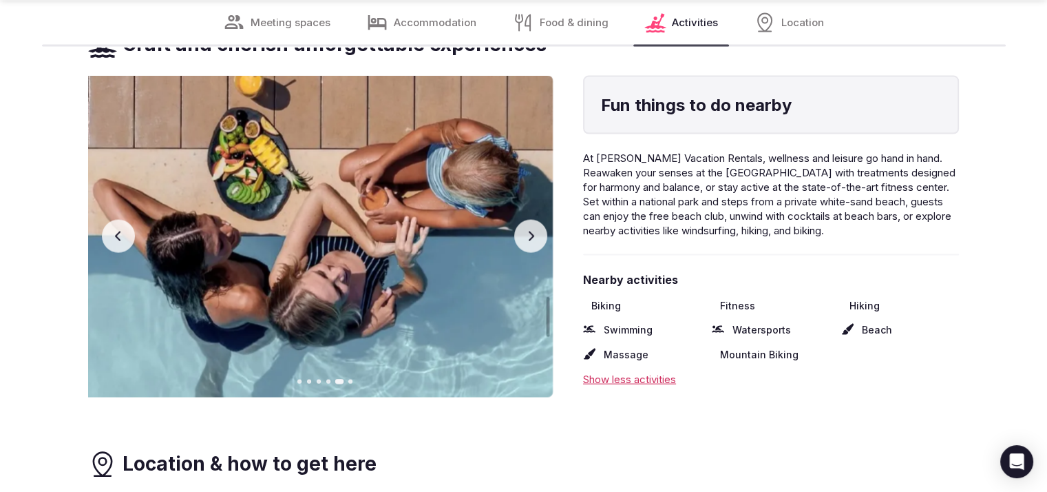
click at [111, 231] on button "Previous slide" at bounding box center [118, 236] width 33 height 33
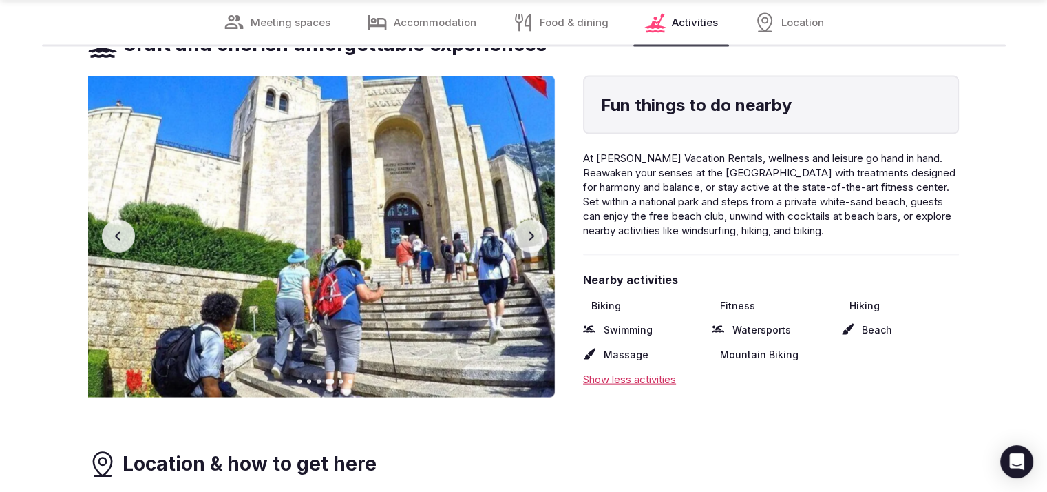
click at [111, 231] on button "Previous slide" at bounding box center [118, 236] width 33 height 33
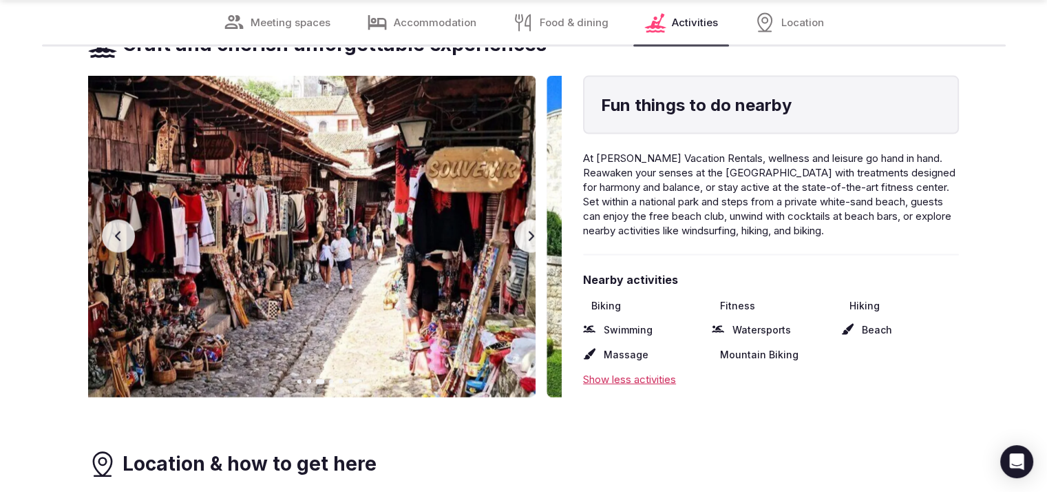
click at [111, 231] on button "Previous slide" at bounding box center [118, 236] width 33 height 33
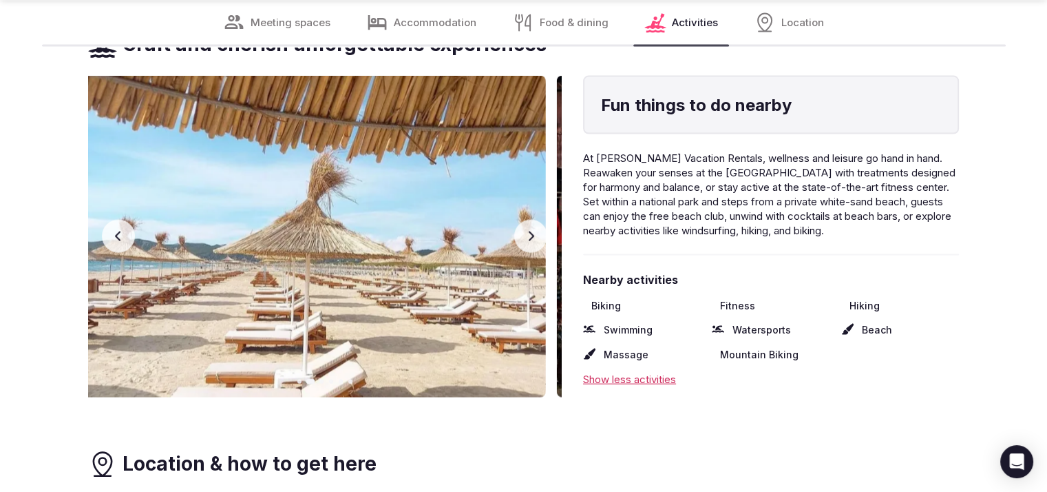
click at [111, 231] on button "Previous slide" at bounding box center [118, 236] width 33 height 33
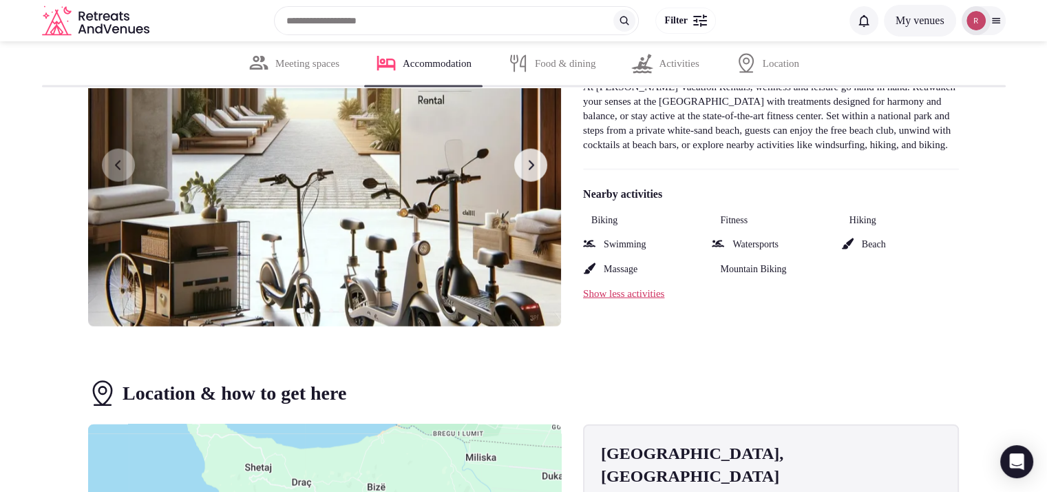
scroll to position [2137, 0]
